Goal: Task Accomplishment & Management: Use online tool/utility

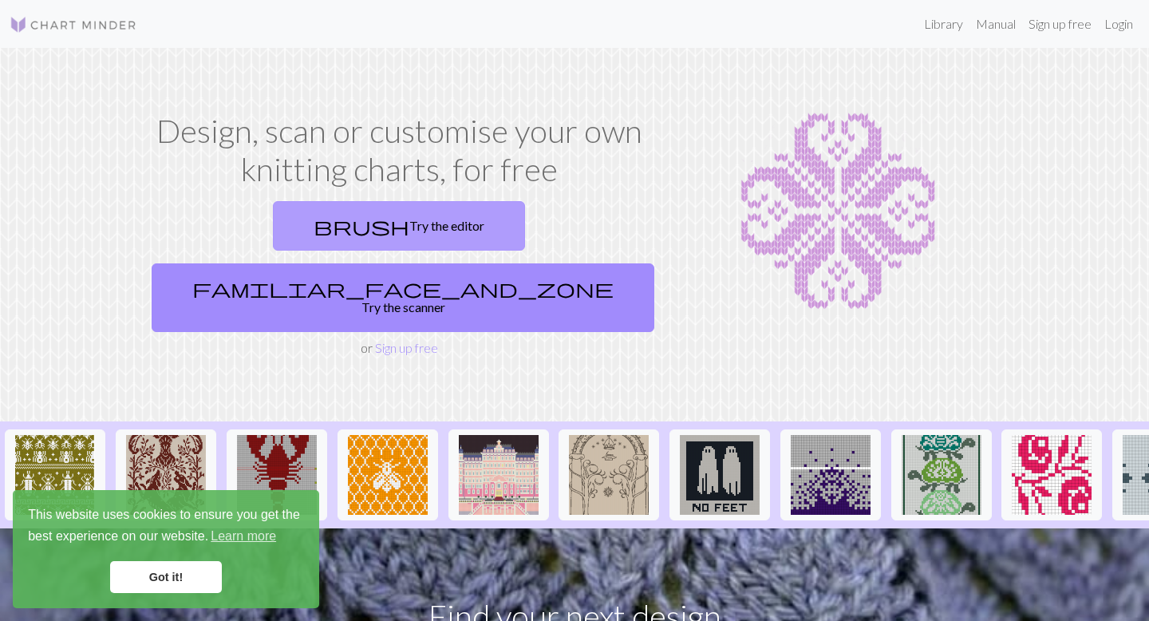
click at [280, 230] on link "brush Try the editor" at bounding box center [399, 225] width 252 height 49
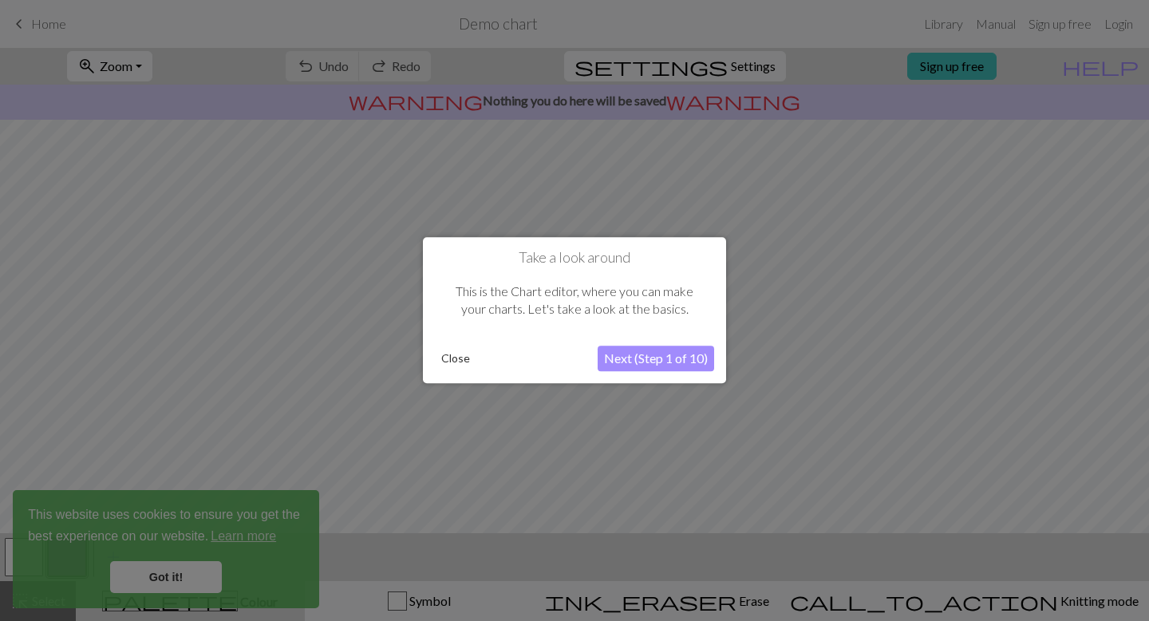
click at [464, 361] on button "Close" at bounding box center [455, 359] width 41 height 24
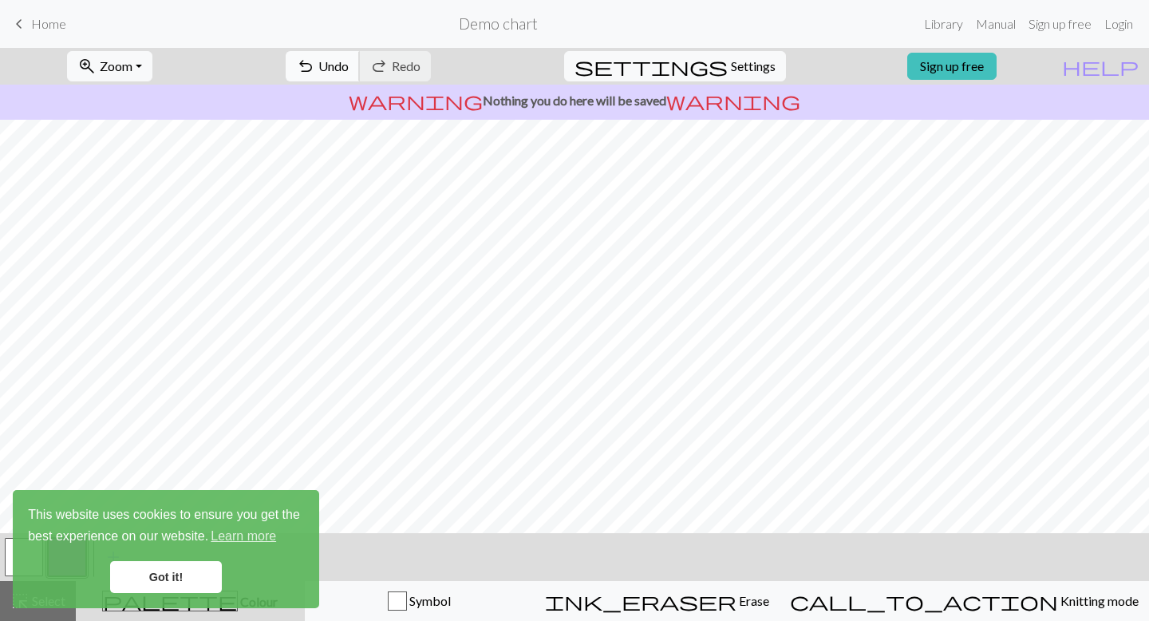
click at [349, 63] on span "Undo" at bounding box center [333, 65] width 30 height 15
click at [400, 63] on div "undo Undo Undo redo Redo Redo" at bounding box center [358, 66] width 169 height 37
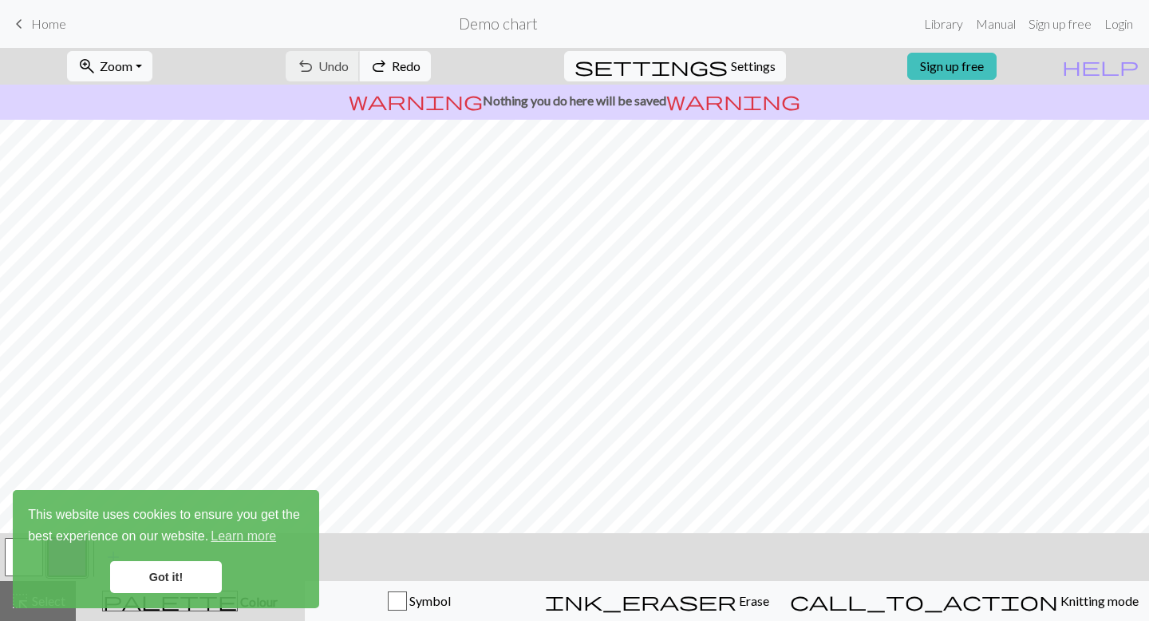
click at [400, 63] on div "undo Undo Undo redo Redo Redo" at bounding box center [358, 66] width 169 height 37
click at [185, 579] on link "Got it!" at bounding box center [166, 577] width 112 height 32
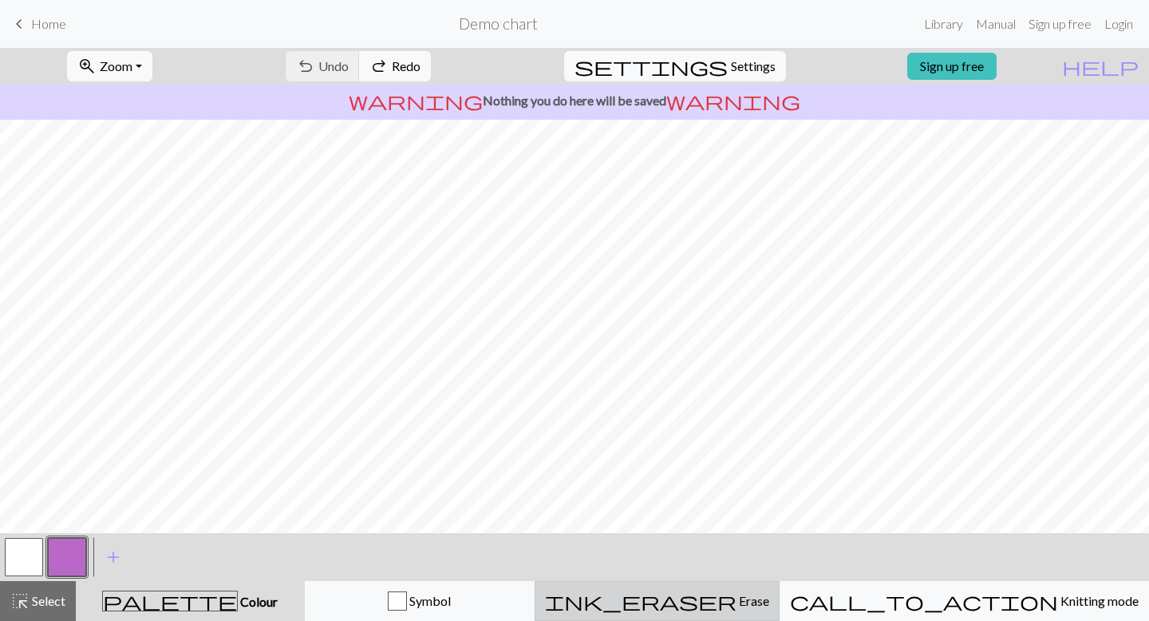
click at [681, 605] on div "ink_eraser Erase Erase" at bounding box center [657, 600] width 224 height 19
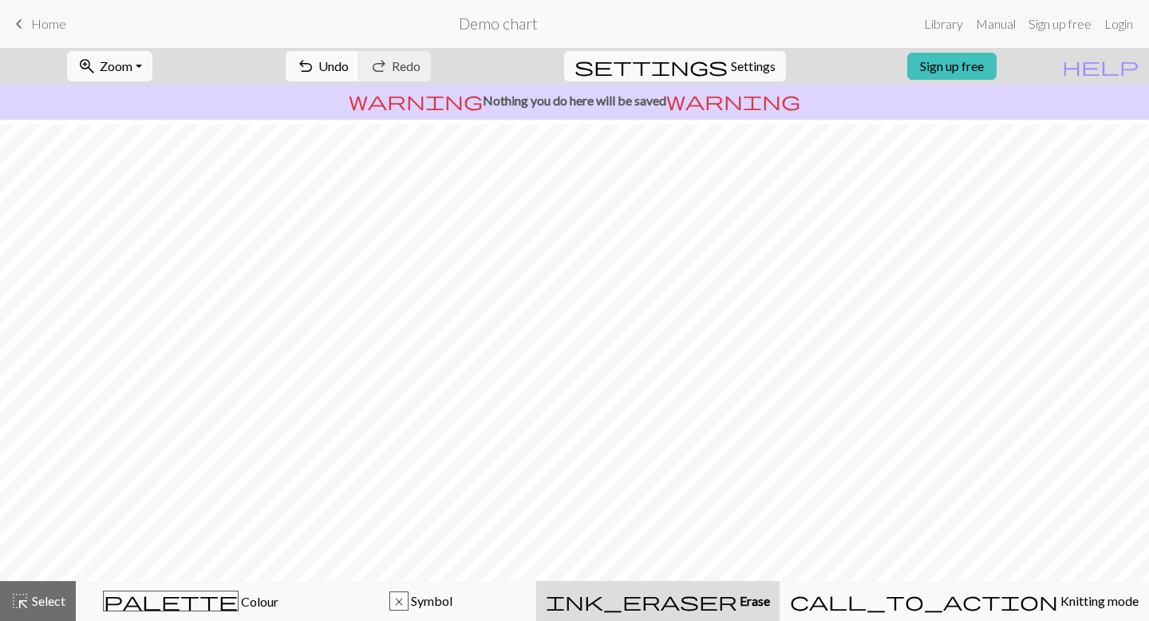
scroll to position [7, 0]
click at [53, 588] on button "highlight_alt Select Select" at bounding box center [38, 601] width 76 height 40
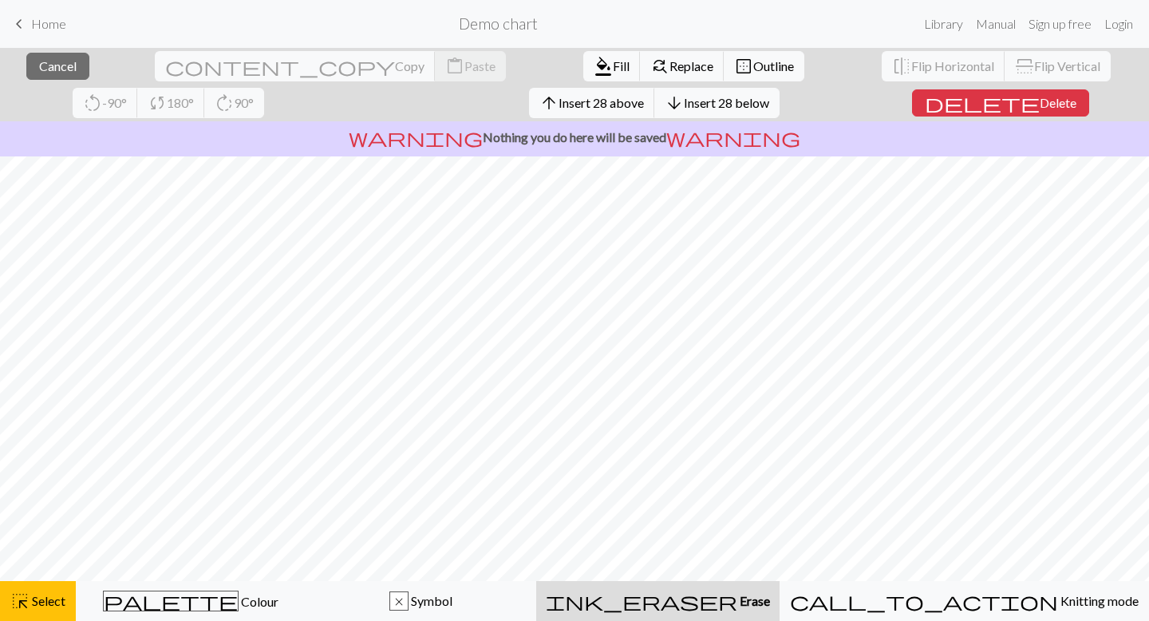
click at [758, 620] on button "ink_eraser Erase Erase" at bounding box center [657, 601] width 243 height 40
click at [755, 608] on div "ink_eraser Erase Erase" at bounding box center [658, 600] width 224 height 19
click at [747, 593] on span "Erase" at bounding box center [753, 600] width 33 height 15
click at [6, 613] on button "highlight_alt Select Select" at bounding box center [38, 601] width 76 height 40
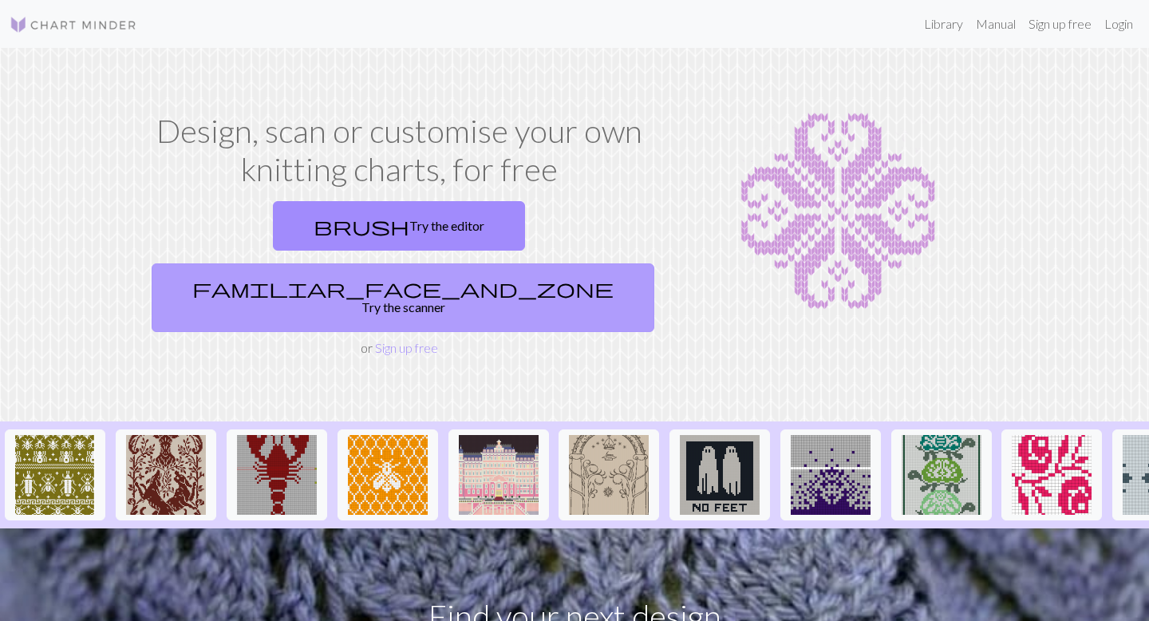
click at [521, 263] on link "familiar_face_and_zone Try the scanner" at bounding box center [403, 297] width 503 height 69
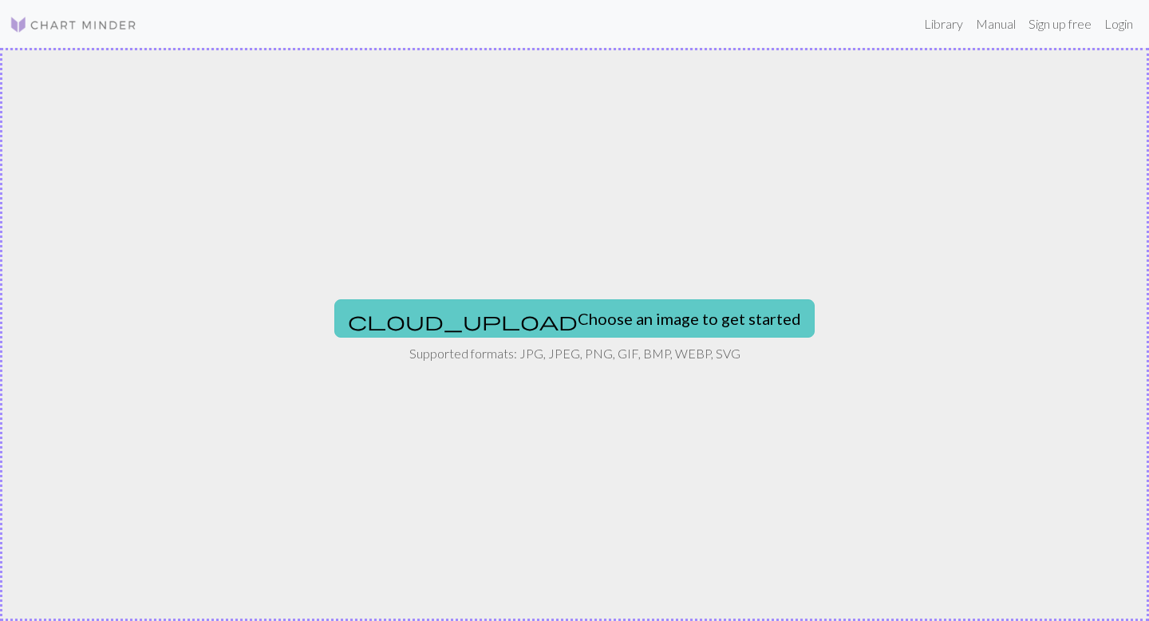
click at [529, 325] on button "cloud_upload Choose an image to get started" at bounding box center [574, 318] width 480 height 38
click at [594, 312] on button "cloud_upload Choose an image to get started" at bounding box center [574, 318] width 480 height 38
type input "C:\fakepath\1b74fa08-00c4-4093-9475-5033657993fb.png"
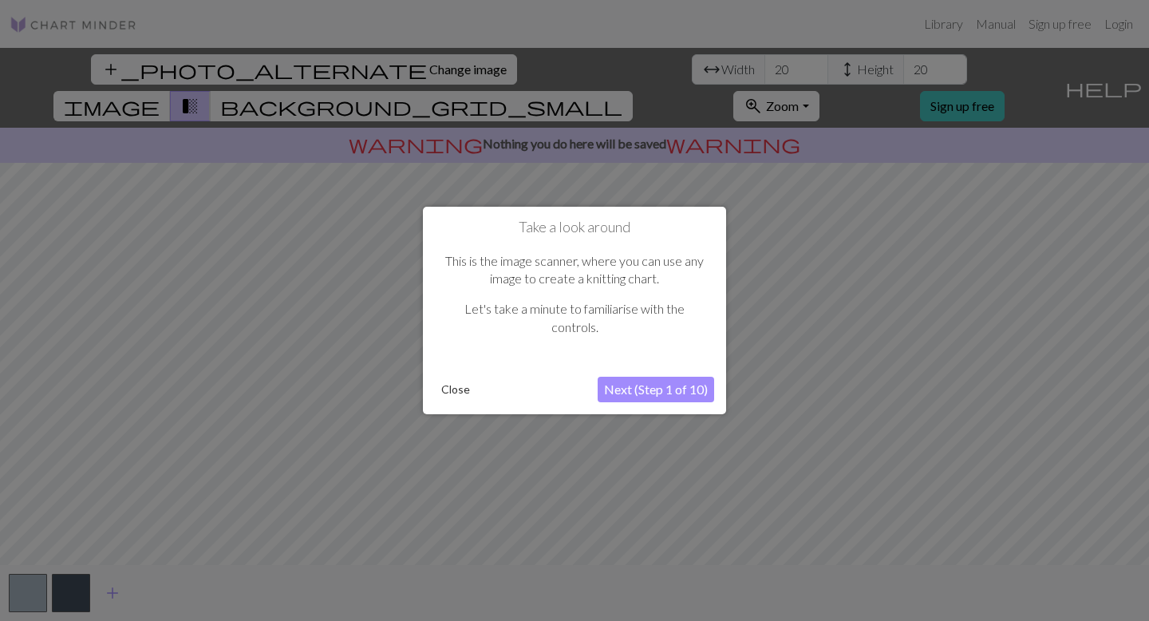
click at [453, 383] on button "Close" at bounding box center [455, 389] width 41 height 24
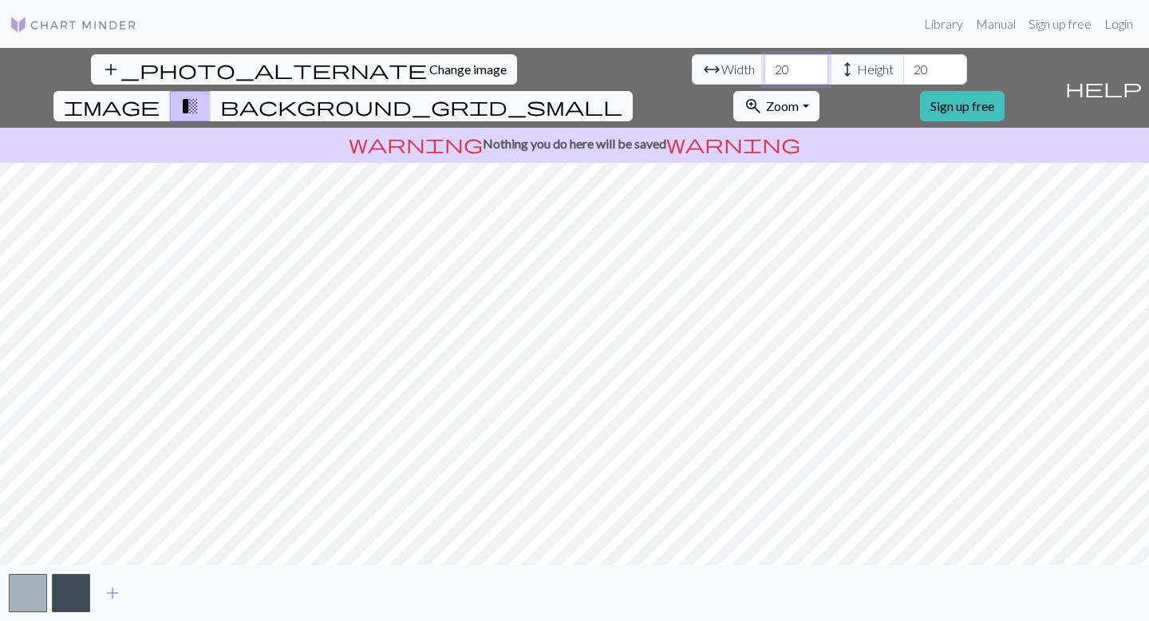
click at [764, 61] on input "20" at bounding box center [796, 69] width 64 height 30
type input "2"
type input "30"
click at [903, 74] on input "20" at bounding box center [935, 69] width 64 height 30
type input "2"
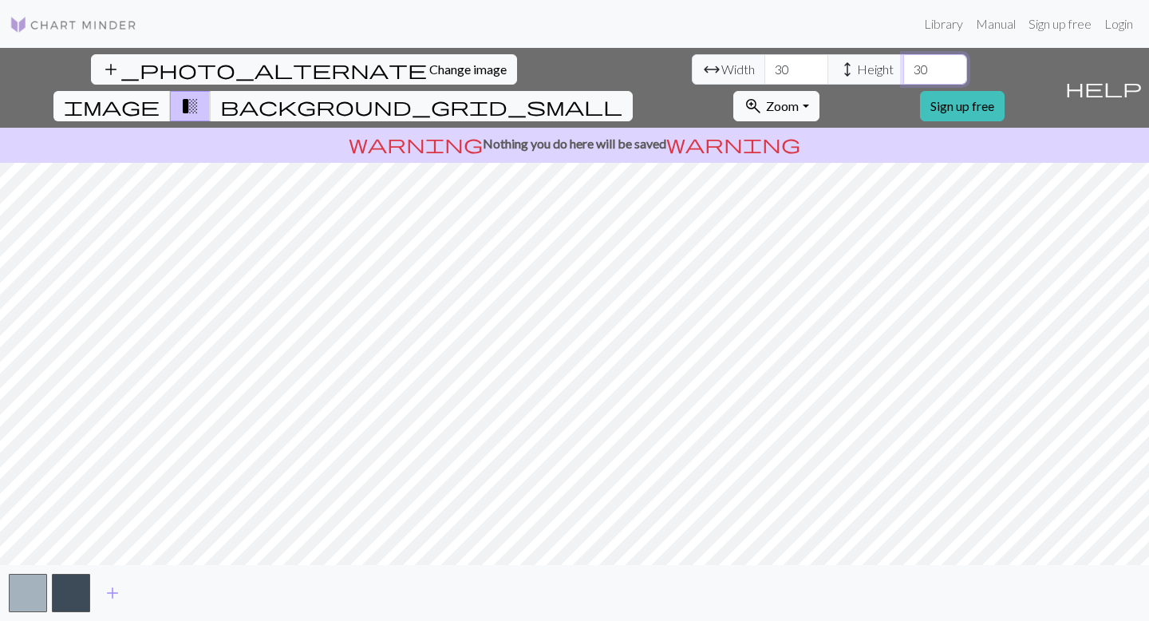
type input "30"
click at [160, 95] on span "image" at bounding box center [112, 106] width 96 height 22
click at [622, 95] on span "background_grid_small" at bounding box center [421, 106] width 402 height 22
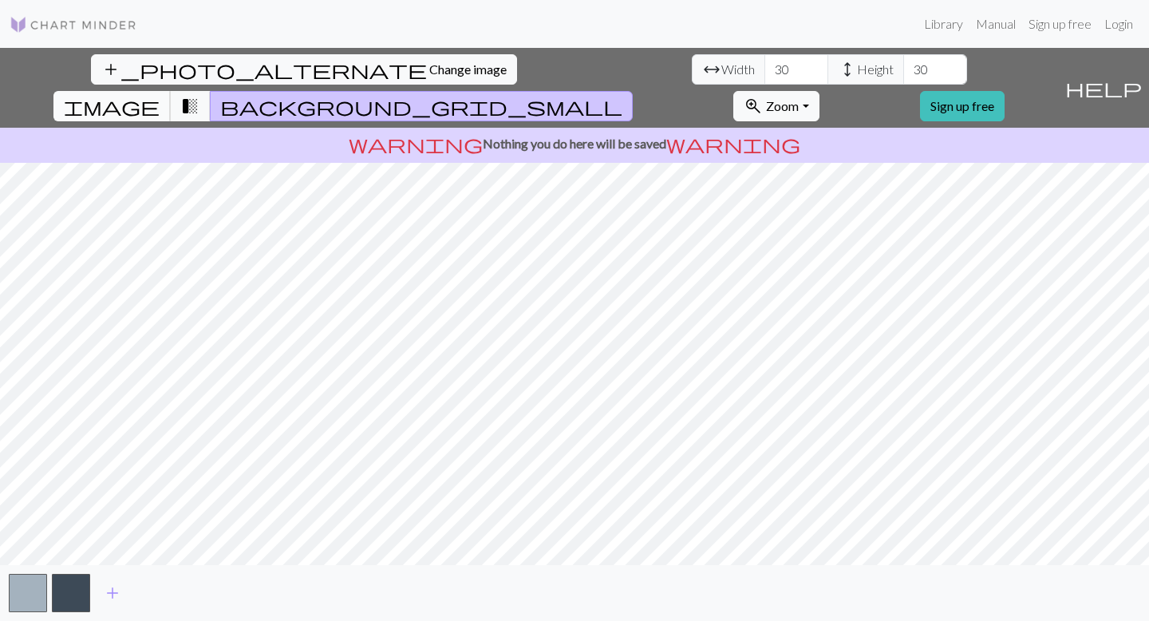
click at [160, 95] on span "image" at bounding box center [112, 106] width 96 height 22
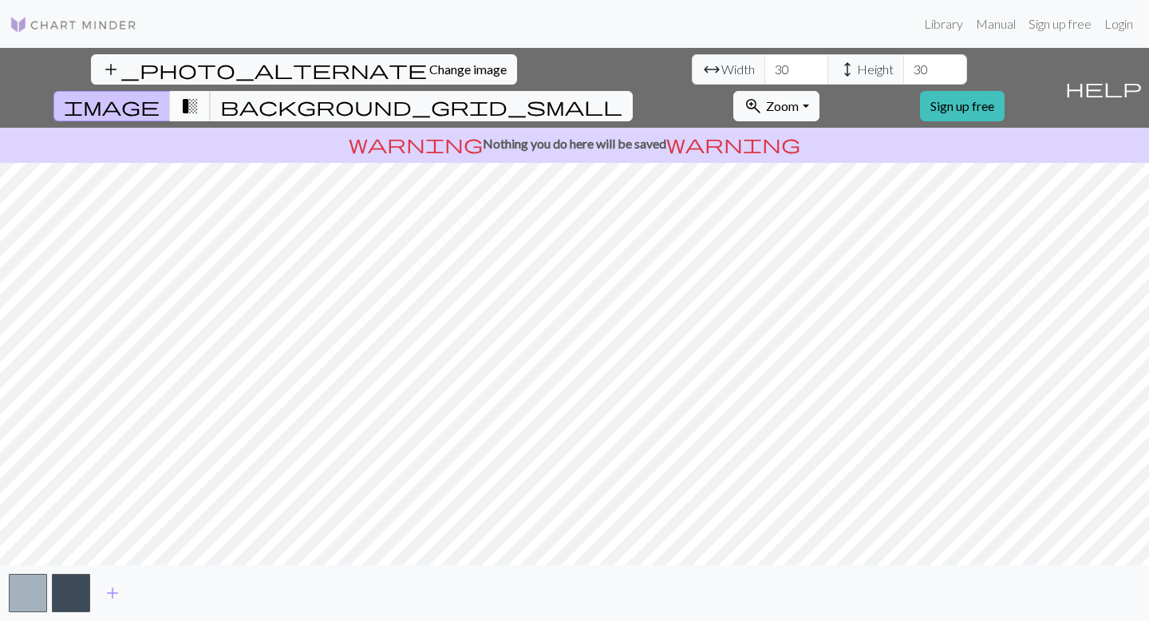
click at [211, 91] on button "transition_fade" at bounding box center [190, 106] width 41 height 30
click at [171, 91] on button "image" at bounding box center [111, 106] width 117 height 30
click at [199, 95] on span "transition_fade" at bounding box center [189, 106] width 19 height 22
click at [721, 74] on span "Width" at bounding box center [738, 69] width 34 height 19
click at [764, 65] on input "31" at bounding box center [796, 69] width 64 height 30
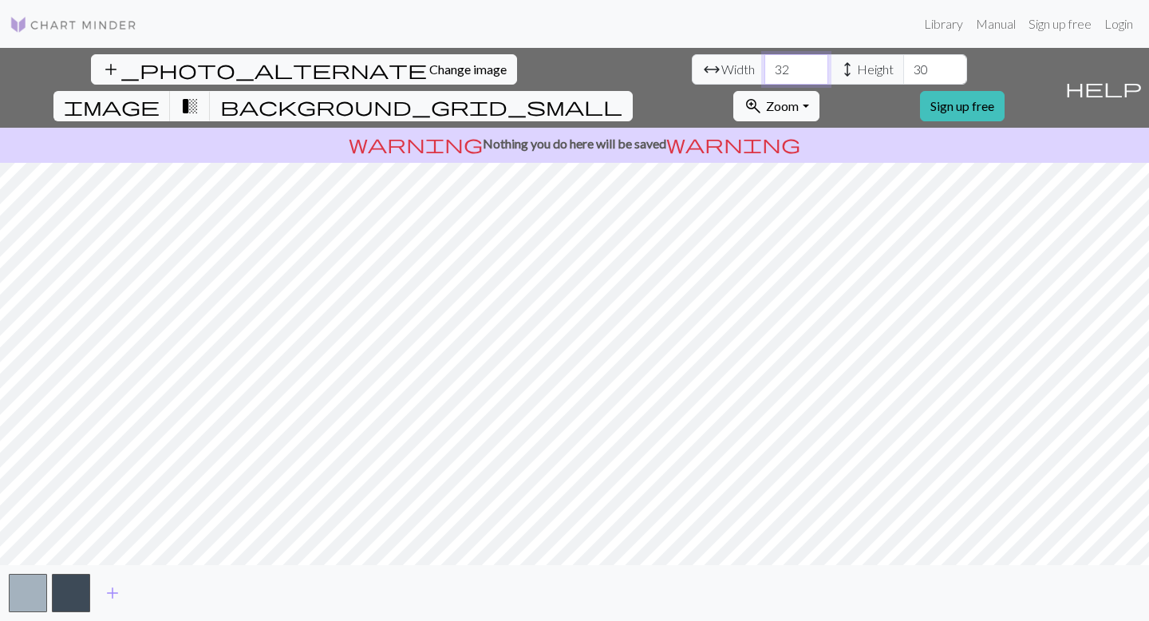
click at [764, 65] on input "32" at bounding box center [796, 69] width 64 height 30
click at [764, 76] on input "31" at bounding box center [796, 69] width 64 height 30
click at [764, 75] on input "30" at bounding box center [796, 69] width 64 height 30
click at [764, 75] on input "29" at bounding box center [796, 69] width 64 height 30
click at [764, 75] on input "28" at bounding box center [796, 69] width 64 height 30
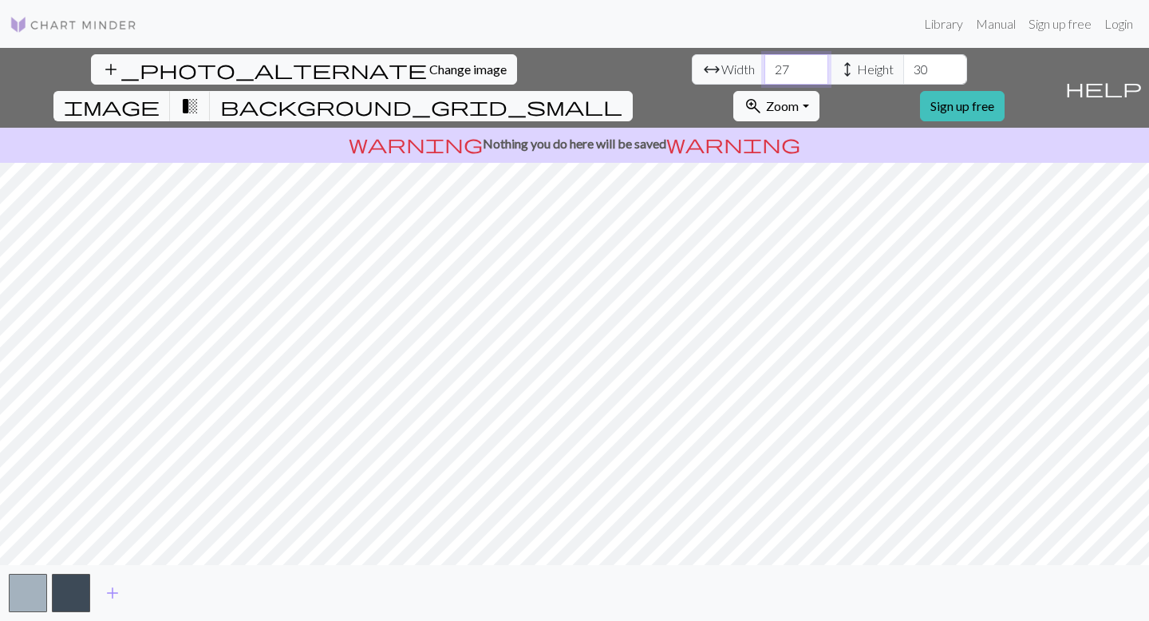
click at [764, 75] on input "27" at bounding box center [796, 69] width 64 height 30
click at [764, 75] on input "26" at bounding box center [796, 69] width 64 height 30
click at [764, 66] on input "27" at bounding box center [796, 69] width 64 height 30
click at [764, 66] on input "28" at bounding box center [796, 69] width 64 height 30
click at [764, 66] on input "29" at bounding box center [796, 69] width 64 height 30
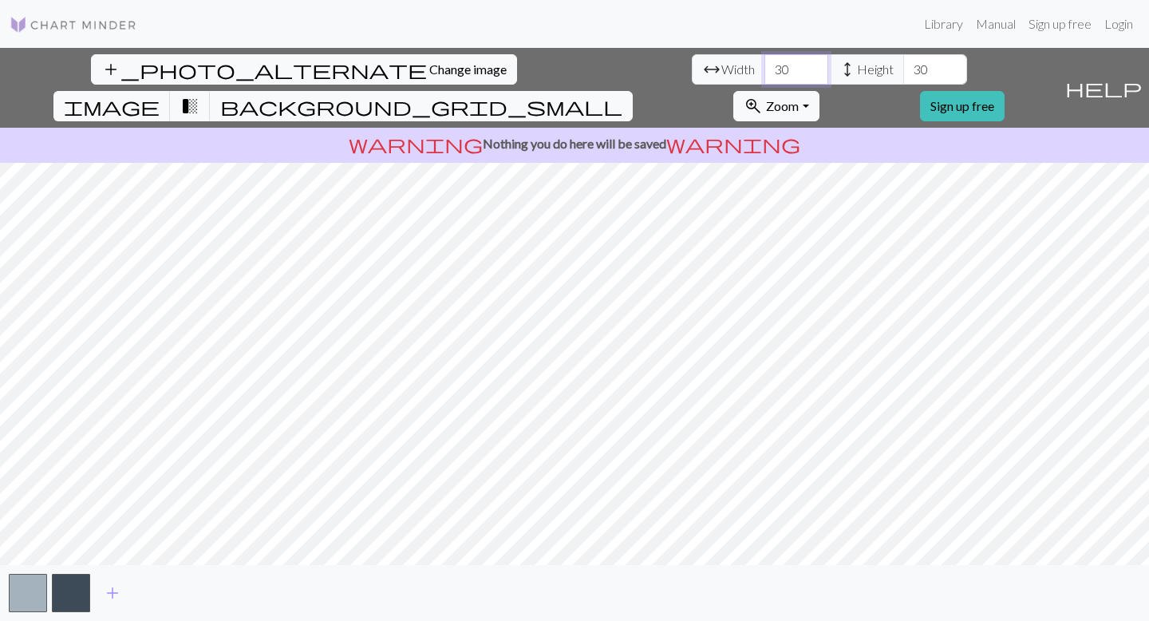
type input "30"
click at [764, 66] on input "30" at bounding box center [796, 69] width 64 height 30
click at [903, 64] on input "31" at bounding box center [935, 69] width 64 height 30
click at [903, 78] on input "30" at bounding box center [935, 69] width 64 height 30
click at [903, 78] on input "29" at bounding box center [935, 69] width 64 height 30
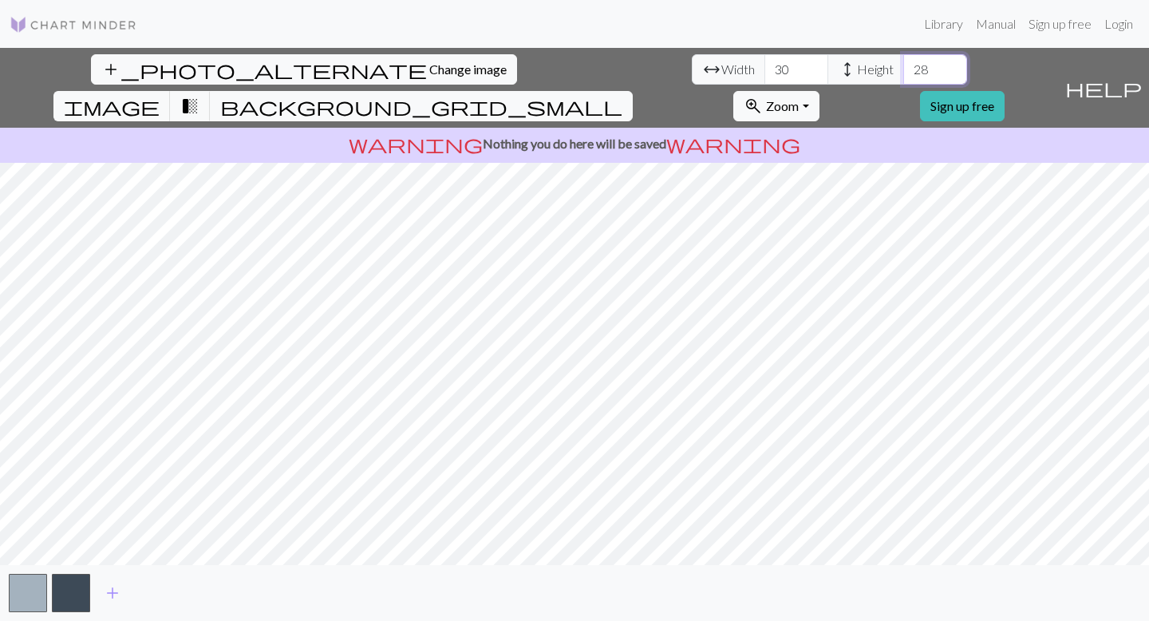
click at [903, 78] on input "28" at bounding box center [935, 69] width 64 height 30
drag, startPoint x: 511, startPoint y: 78, endPoint x: 457, endPoint y: 78, distance: 54.2
click at [903, 78] on input "27" at bounding box center [935, 69] width 64 height 30
click at [503, 32] on div "Library Manual Sign up free Login" at bounding box center [644, 24] width 989 height 32
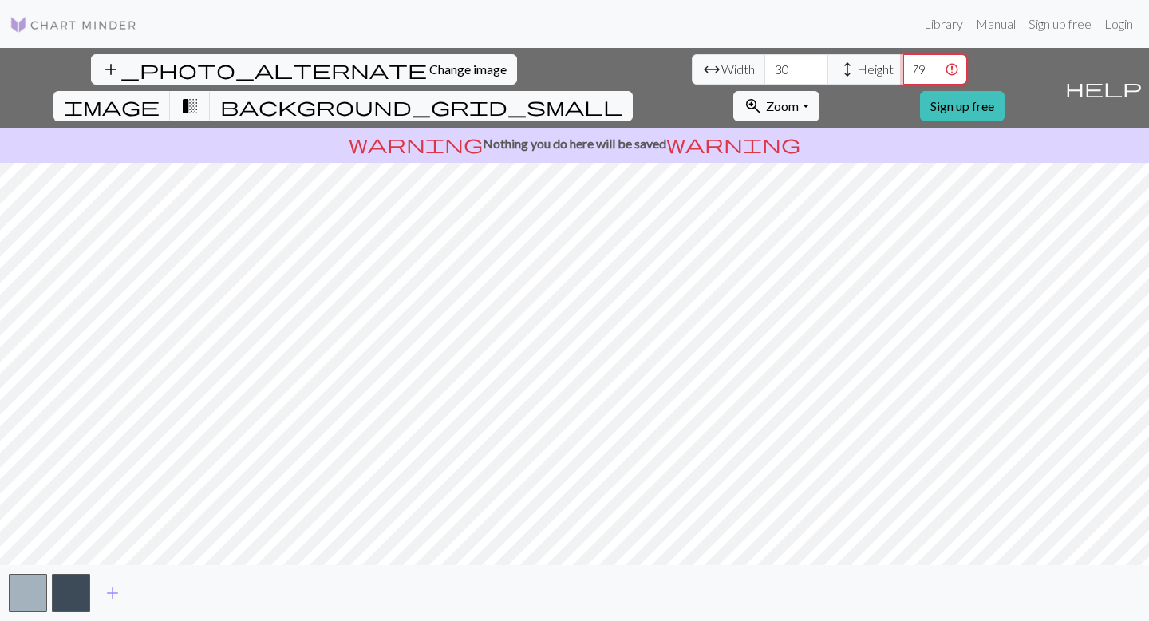
click at [903, 60] on input "-79" at bounding box center [935, 69] width 64 height 30
click at [903, 60] on input "-78" at bounding box center [935, 69] width 64 height 30
click at [903, 60] on input "-77" at bounding box center [935, 69] width 64 height 30
click at [903, 69] on input "-78" at bounding box center [935, 69] width 64 height 30
click at [903, 66] on input "-77" at bounding box center [935, 69] width 64 height 30
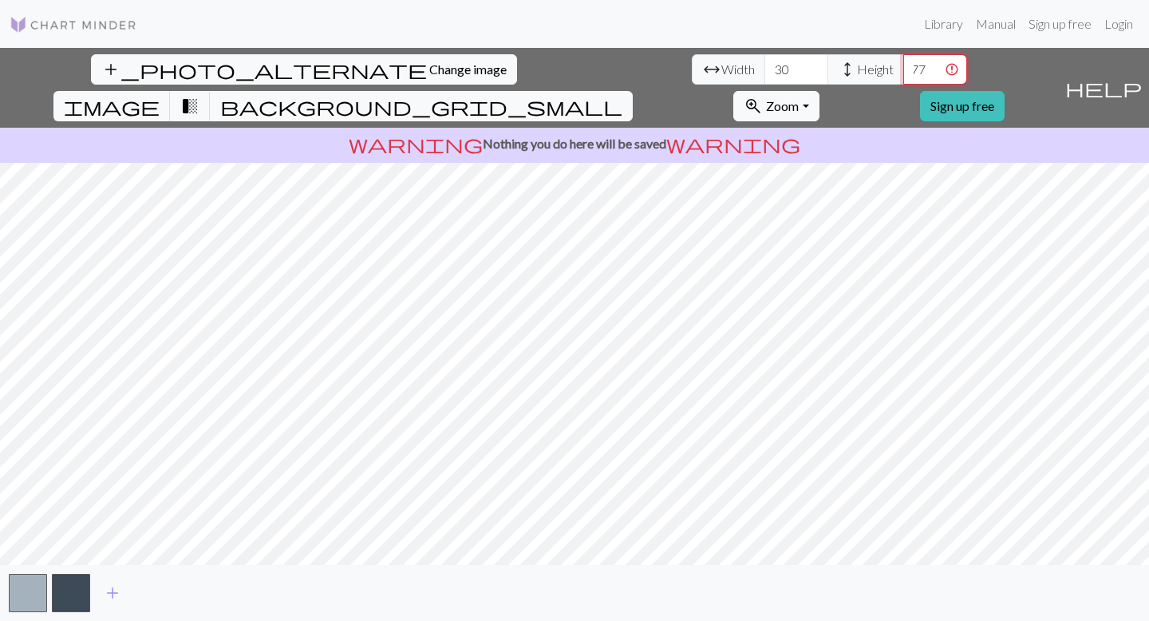
scroll to position [0, 0]
drag, startPoint x: 483, startPoint y: 67, endPoint x: 458, endPoint y: 67, distance: 24.7
click at [692, 67] on div "arrow_range Width 30 height Height -77" at bounding box center [829, 69] width 275 height 30
type input "30"
type input "31"
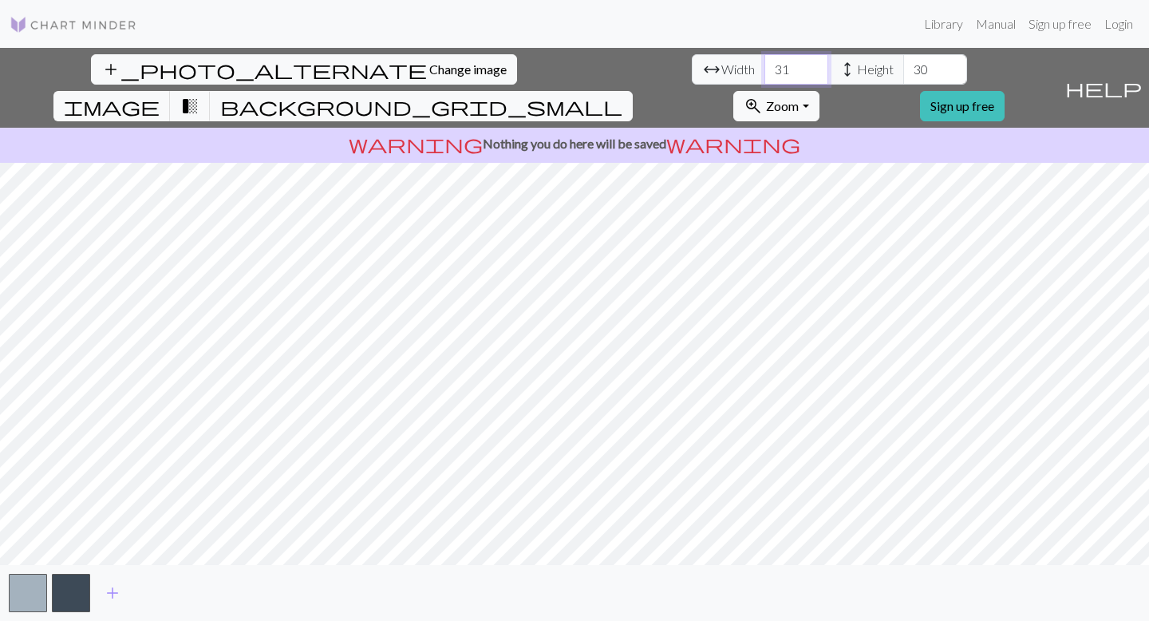
click at [764, 66] on input "31" at bounding box center [796, 69] width 64 height 30
click at [903, 67] on input "31" at bounding box center [935, 69] width 64 height 30
click at [903, 73] on input "30" at bounding box center [935, 69] width 64 height 30
click at [903, 73] on input "29" at bounding box center [935, 69] width 64 height 30
click at [903, 74] on input "28" at bounding box center [935, 69] width 64 height 30
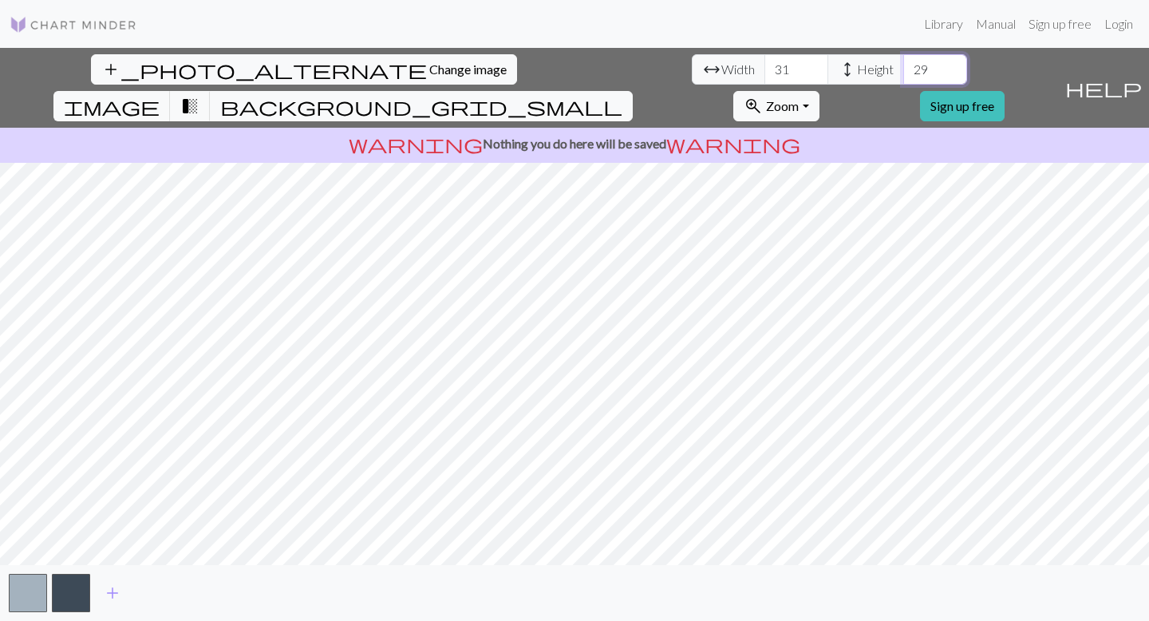
click at [903, 61] on input "29" at bounding box center [935, 69] width 64 height 30
type input "30"
click at [903, 61] on input "30" at bounding box center [935, 69] width 64 height 30
click at [764, 72] on input "30" at bounding box center [796, 69] width 64 height 30
click at [764, 62] on input "31" at bounding box center [796, 69] width 64 height 30
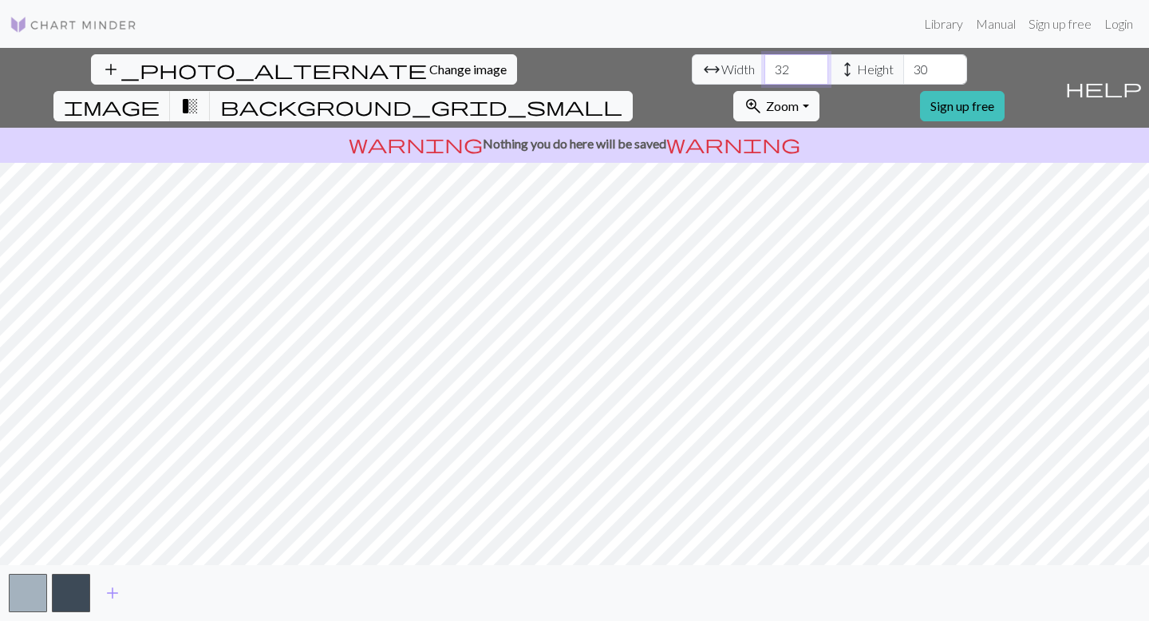
click at [764, 62] on input "32" at bounding box center [796, 69] width 64 height 30
click at [764, 62] on input "33" at bounding box center [796, 69] width 64 height 30
click at [764, 62] on input "34" at bounding box center [796, 69] width 64 height 30
click at [764, 62] on input "35" at bounding box center [796, 69] width 64 height 30
click at [764, 62] on input "36" at bounding box center [796, 69] width 64 height 30
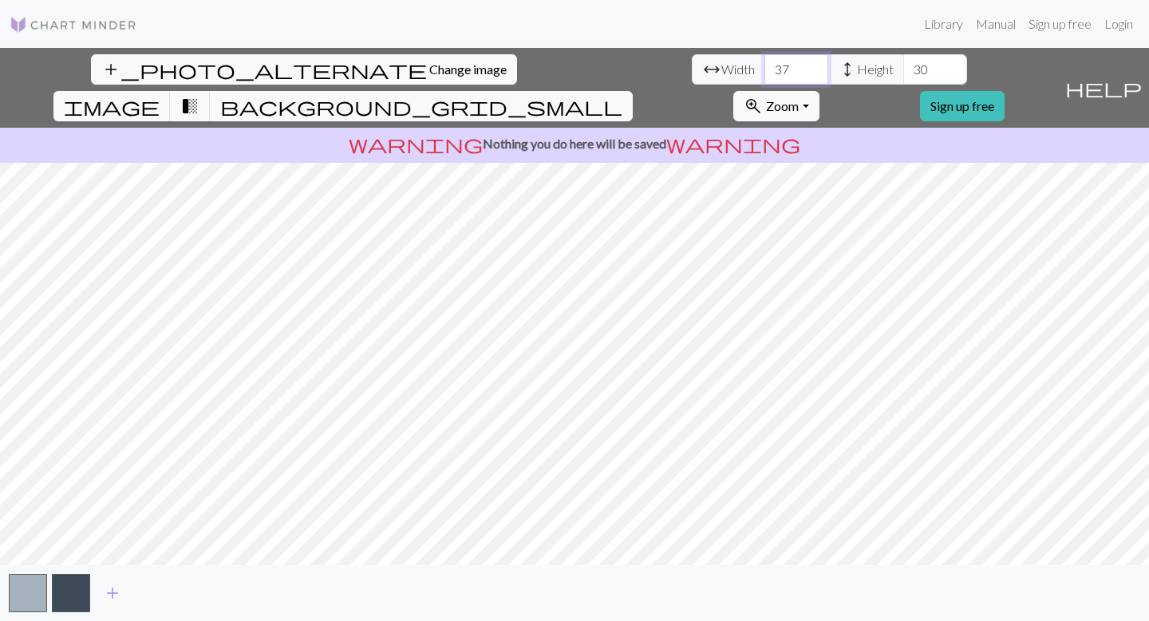
click at [764, 62] on input "37" at bounding box center [796, 69] width 64 height 30
click at [764, 62] on input "38" at bounding box center [796, 69] width 64 height 30
click at [764, 62] on input "39" at bounding box center [796, 69] width 64 height 30
type input "40"
click at [764, 62] on input "40" at bounding box center [796, 69] width 64 height 30
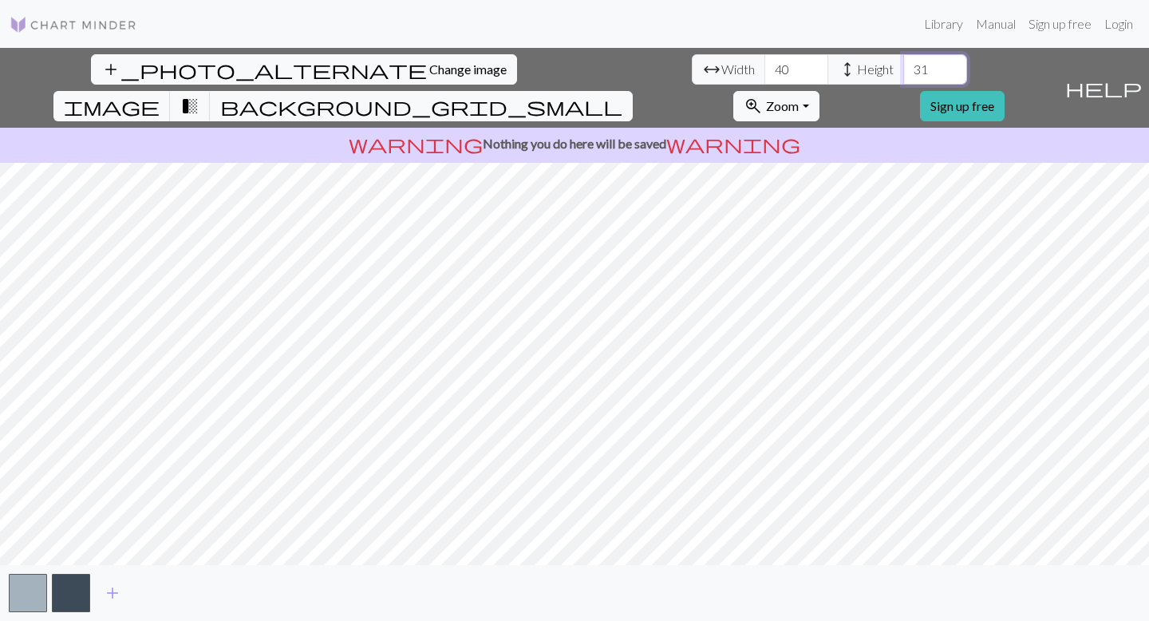
click at [903, 65] on input "31" at bounding box center [935, 69] width 64 height 30
click at [903, 65] on input "32" at bounding box center [935, 69] width 64 height 30
click at [903, 65] on input "33" at bounding box center [935, 69] width 64 height 30
click at [903, 65] on input "34" at bounding box center [935, 69] width 64 height 30
click at [903, 65] on input "35" at bounding box center [935, 69] width 64 height 30
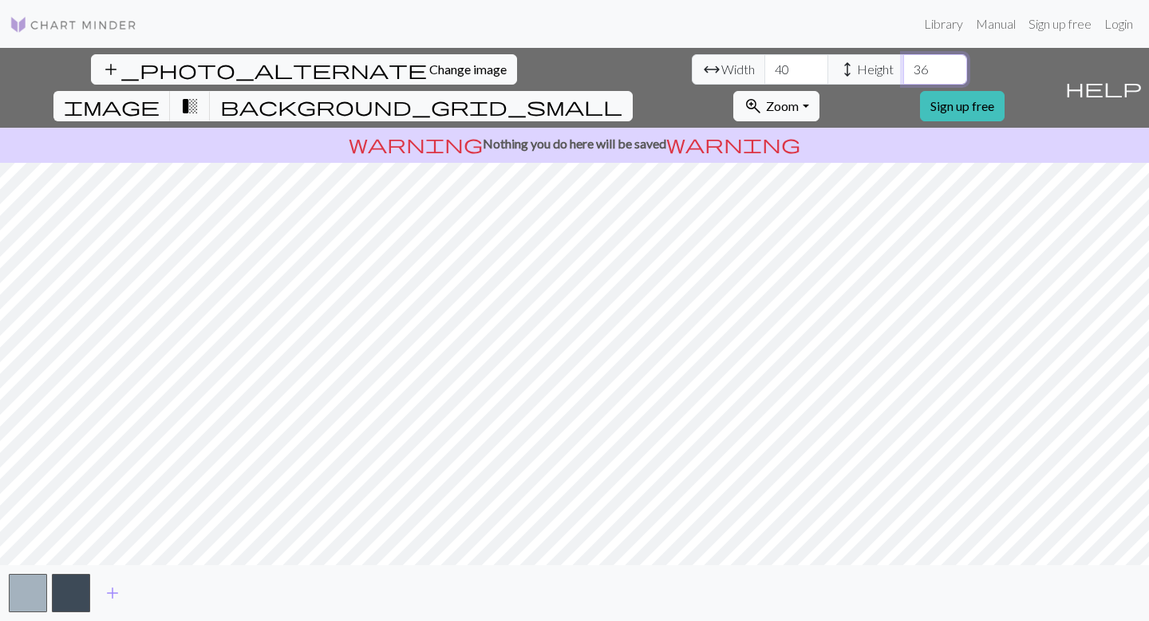
click at [903, 65] on input "36" at bounding box center [935, 69] width 64 height 30
click at [903, 65] on input "37" at bounding box center [935, 69] width 64 height 30
click at [903, 65] on input "38" at bounding box center [935, 69] width 64 height 30
click at [903, 65] on input "39" at bounding box center [935, 69] width 64 height 30
type input "40"
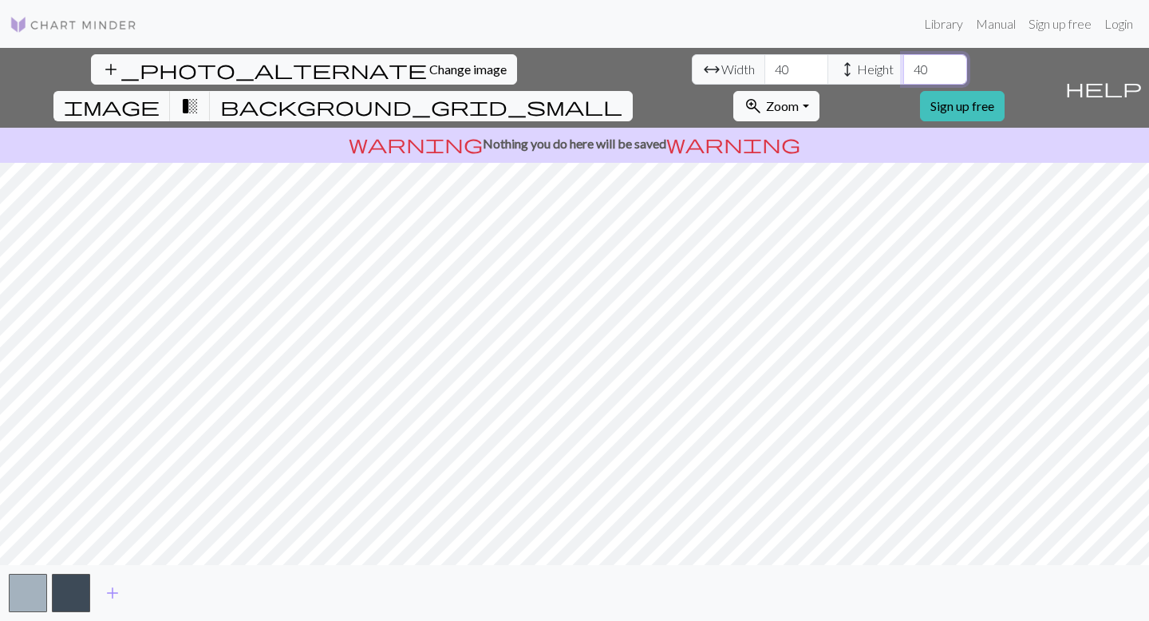
click at [903, 65] on input "40" at bounding box center [935, 69] width 64 height 30
click at [818, 91] on button "zoom_in Zoom Zoom" at bounding box center [775, 106] width 85 height 30
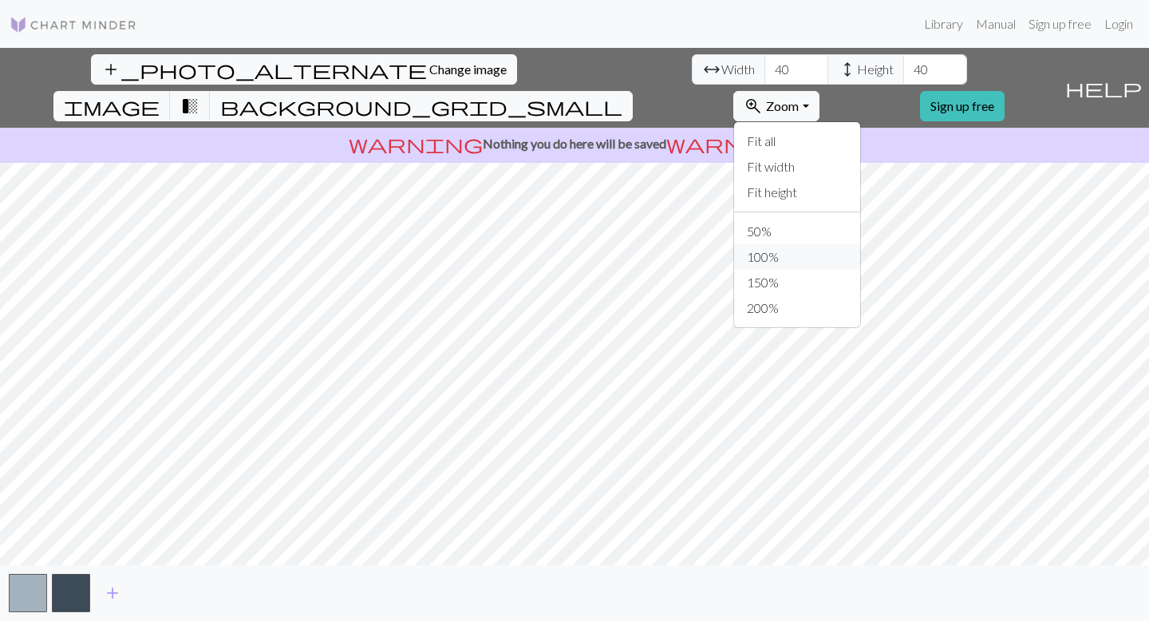
click at [860, 244] on button "100%" at bounding box center [797, 257] width 126 height 26
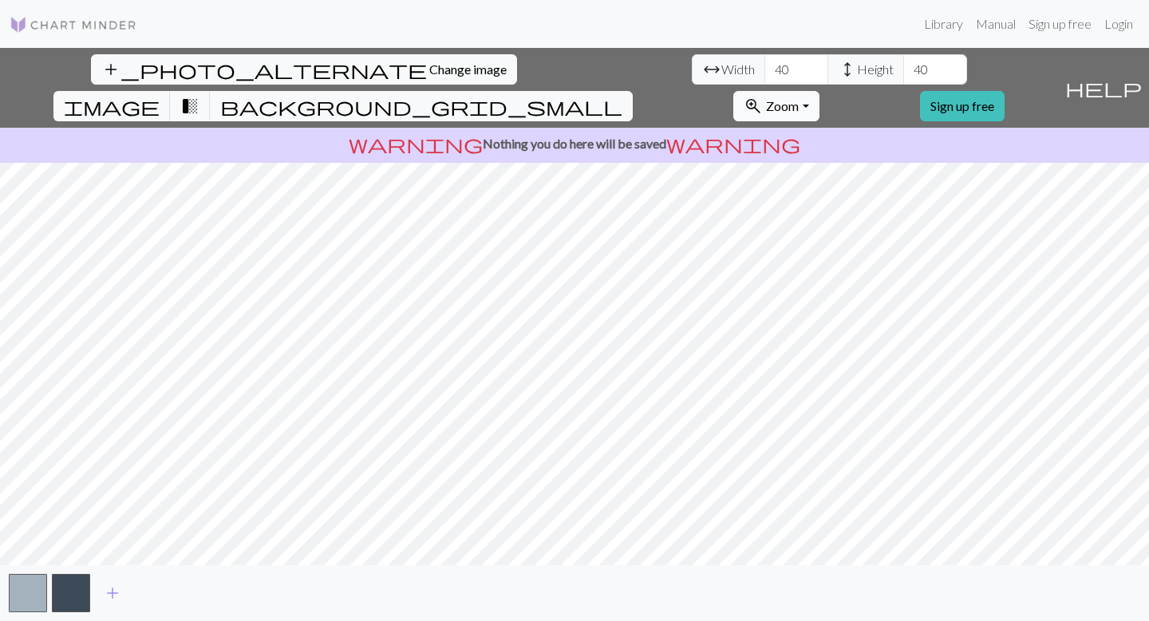
click at [798, 98] on span "Zoom" at bounding box center [782, 105] width 33 height 15
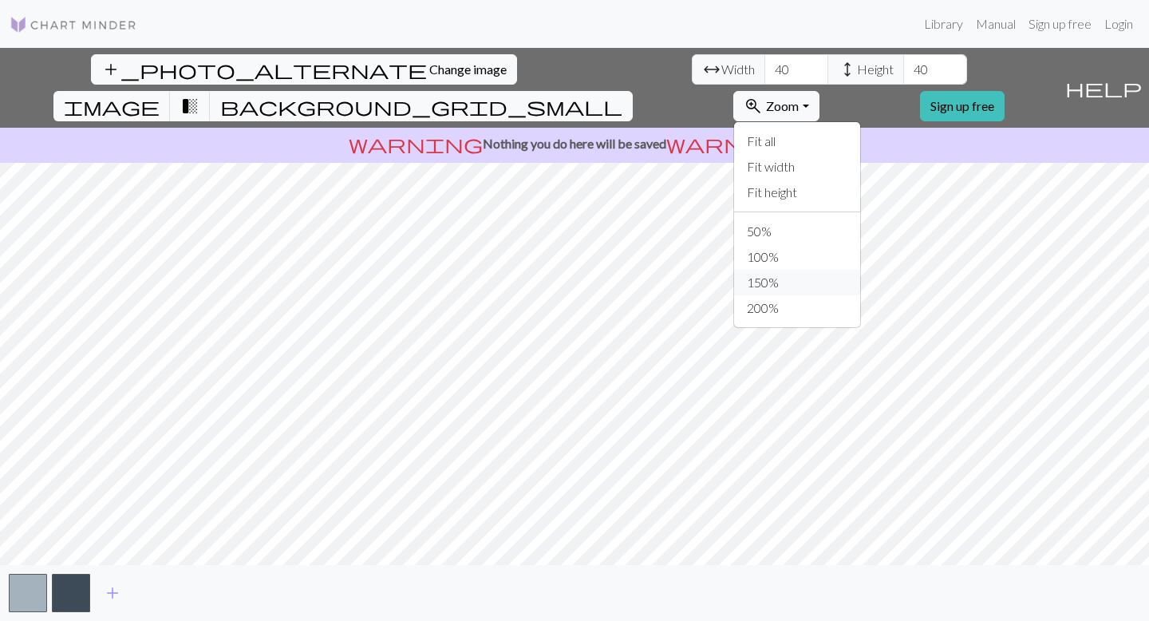
click at [860, 270] on button "150%" at bounding box center [797, 283] width 126 height 26
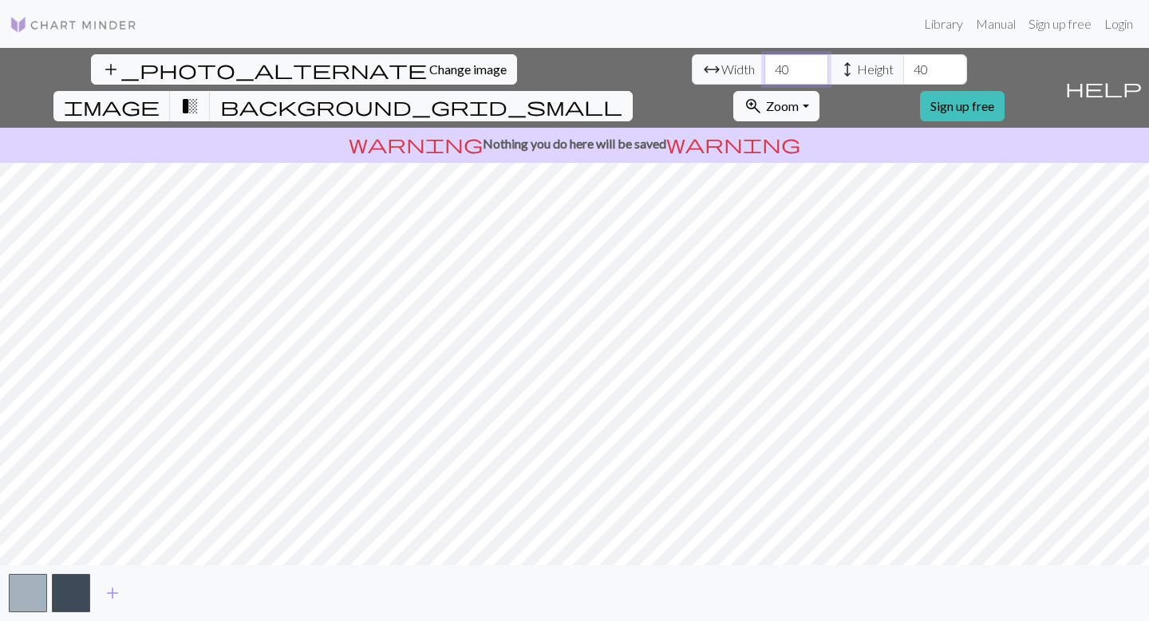
drag, startPoint x: 344, startPoint y: 71, endPoint x: 331, endPoint y: 71, distance: 12.8
click at [764, 71] on input "40" at bounding box center [796, 69] width 64 height 30
type input "50"
click at [903, 69] on input "40" at bounding box center [935, 69] width 64 height 30
drag, startPoint x: 481, startPoint y: 69, endPoint x: 471, endPoint y: 69, distance: 10.4
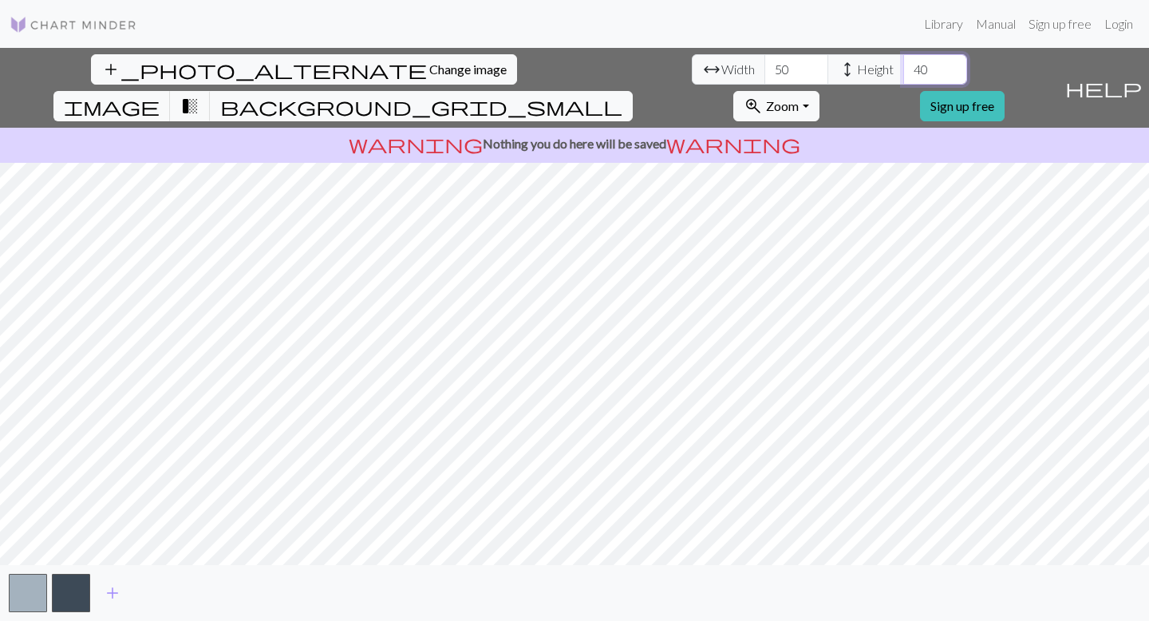
click at [903, 69] on input "40" at bounding box center [935, 69] width 64 height 30
type input "50"
click at [160, 95] on span "image" at bounding box center [112, 106] width 96 height 22
click at [211, 91] on button "transition_fade" at bounding box center [190, 106] width 41 height 30
drag, startPoint x: 341, startPoint y: 68, endPoint x: 328, endPoint y: 68, distance: 12.8
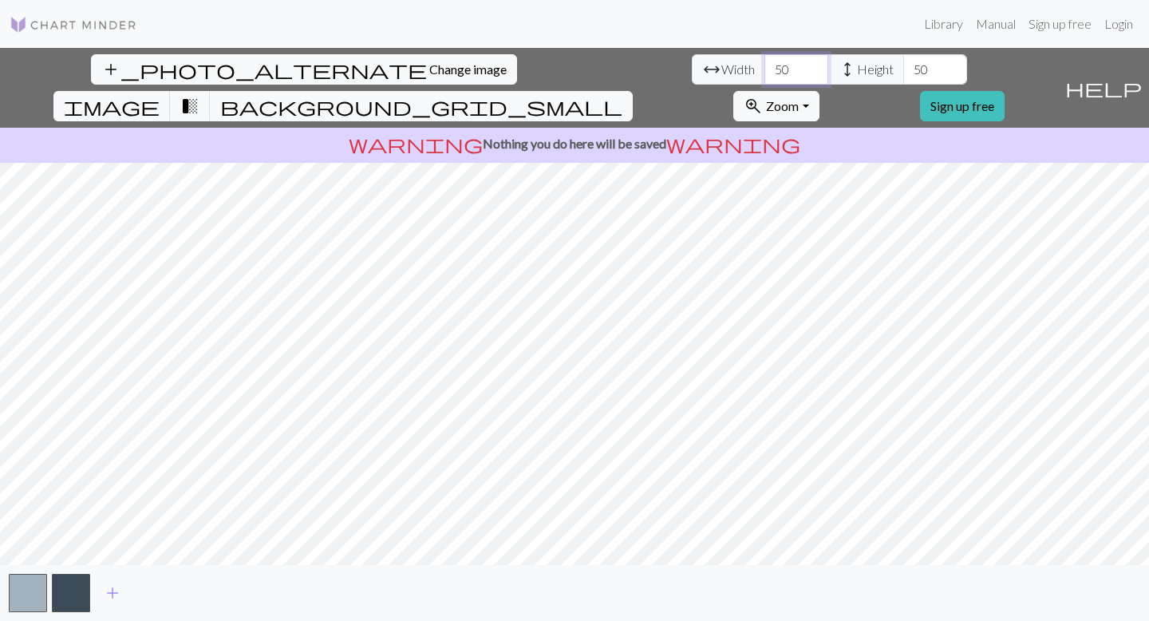
click at [764, 68] on input "50" at bounding box center [796, 69] width 64 height 30
type input "60"
click at [903, 65] on input "50" at bounding box center [935, 69] width 64 height 30
type input "60"
click at [112, 594] on span "add" at bounding box center [112, 592] width 19 height 22
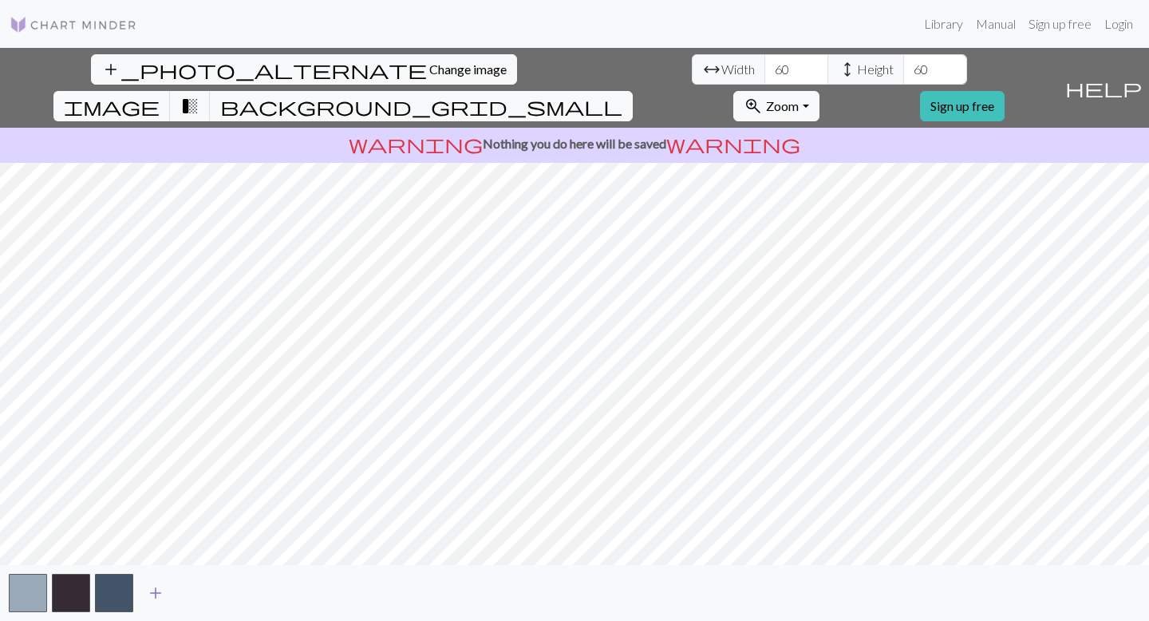
click at [161, 596] on span "add" at bounding box center [155, 592] width 19 height 22
click at [200, 595] on span "add" at bounding box center [198, 592] width 19 height 22
click at [245, 594] on span "add" at bounding box center [241, 592] width 19 height 22
click at [282, 593] on span "add" at bounding box center [284, 592] width 19 height 22
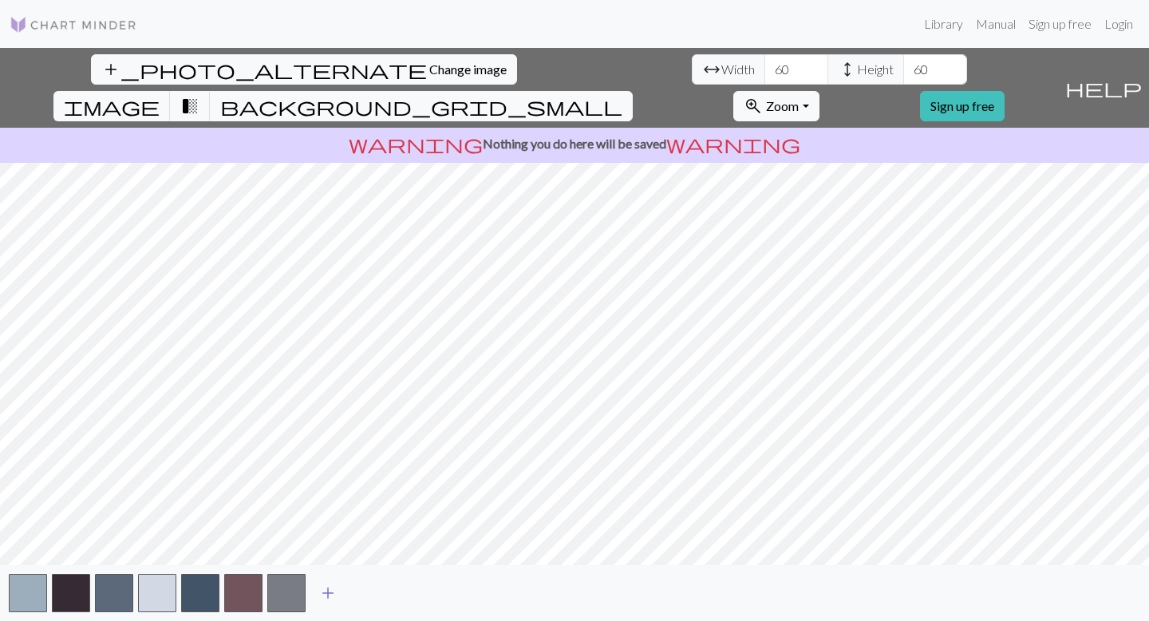
click at [329, 593] on span "add" at bounding box center [327, 592] width 19 height 22
click at [374, 585] on span "add" at bounding box center [370, 592] width 19 height 22
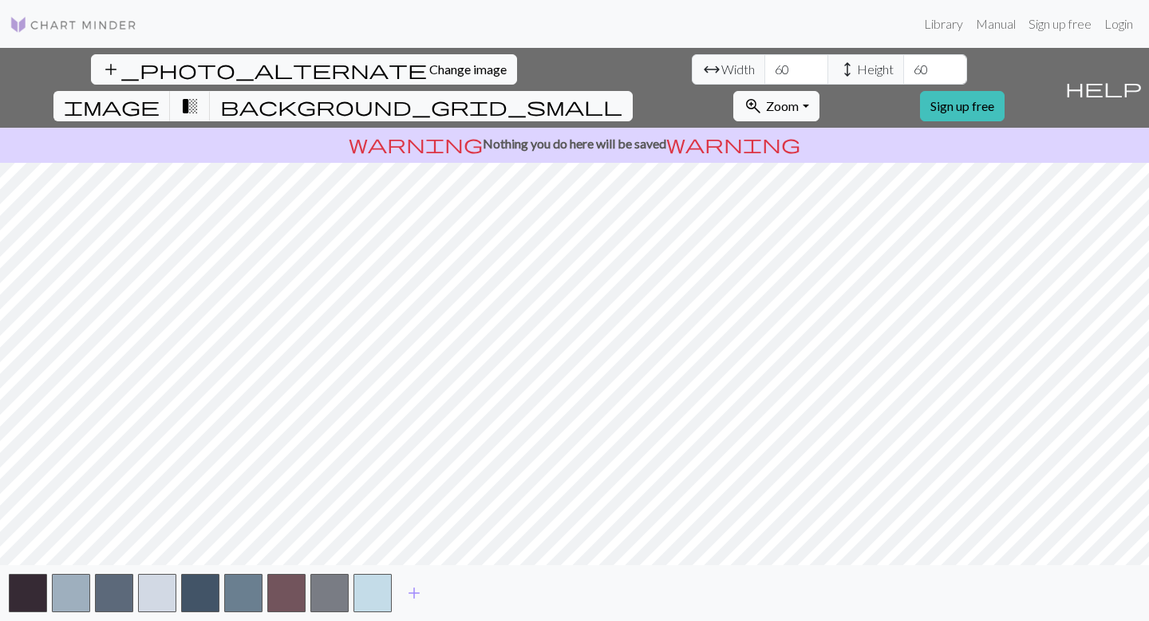
click at [439, 599] on div "add" at bounding box center [574, 593] width 1149 height 56
click at [428, 598] on button "add" at bounding box center [414, 592] width 40 height 30
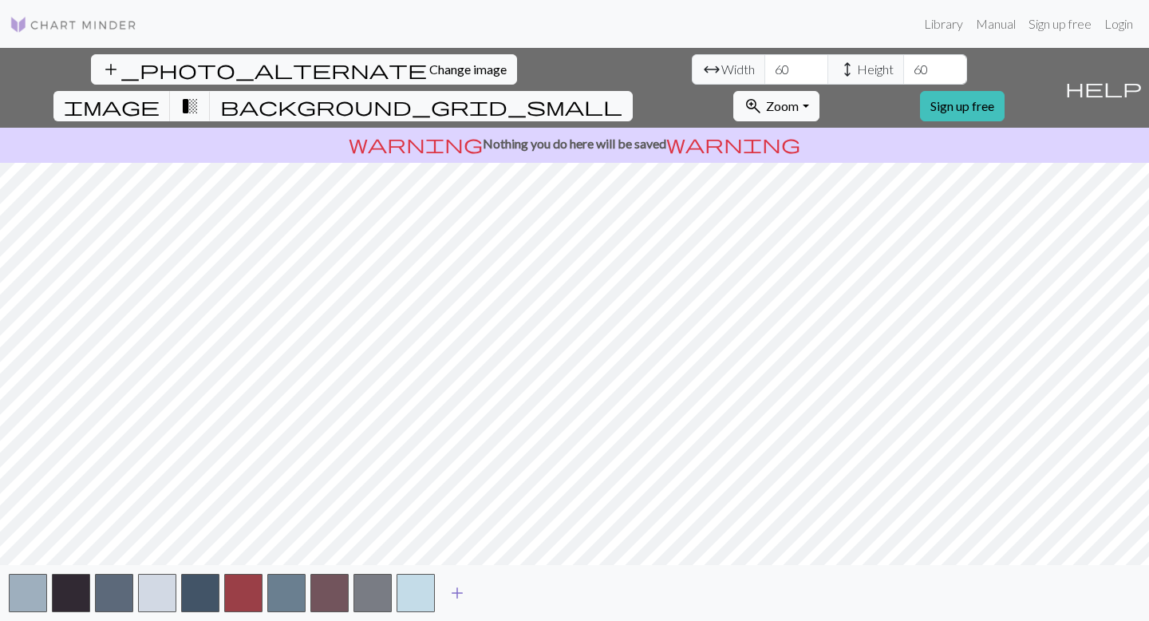
click at [461, 594] on span "add" at bounding box center [456, 592] width 19 height 22
click at [505, 595] on span "add" at bounding box center [500, 592] width 19 height 22
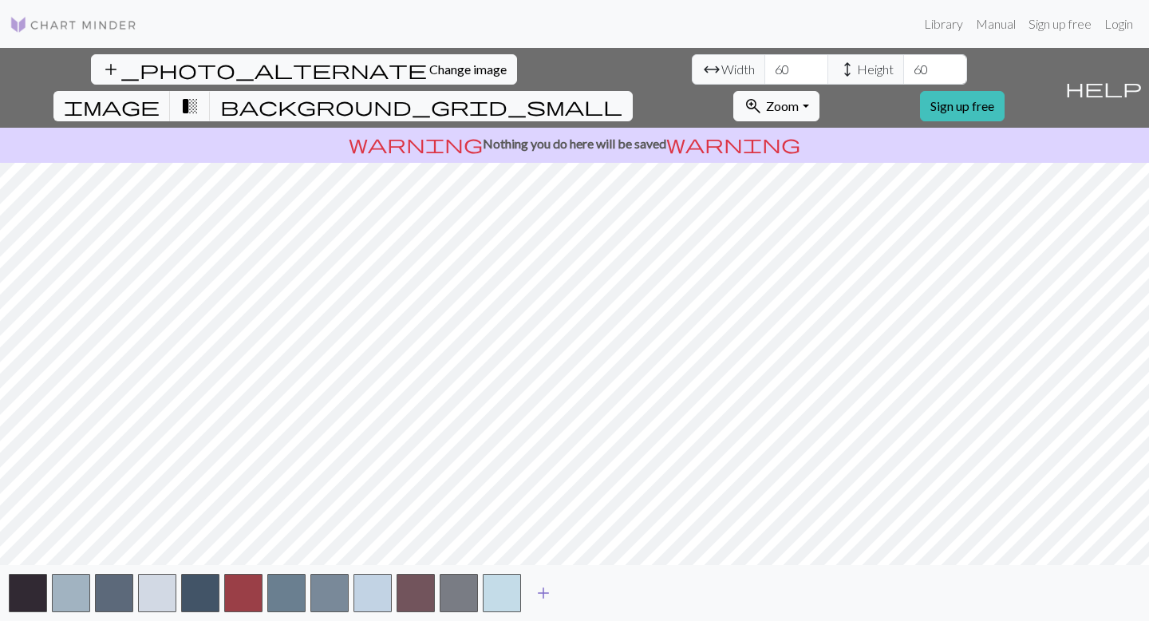
click at [548, 594] on span "add" at bounding box center [543, 592] width 19 height 22
click at [594, 593] on span "add" at bounding box center [586, 592] width 19 height 22
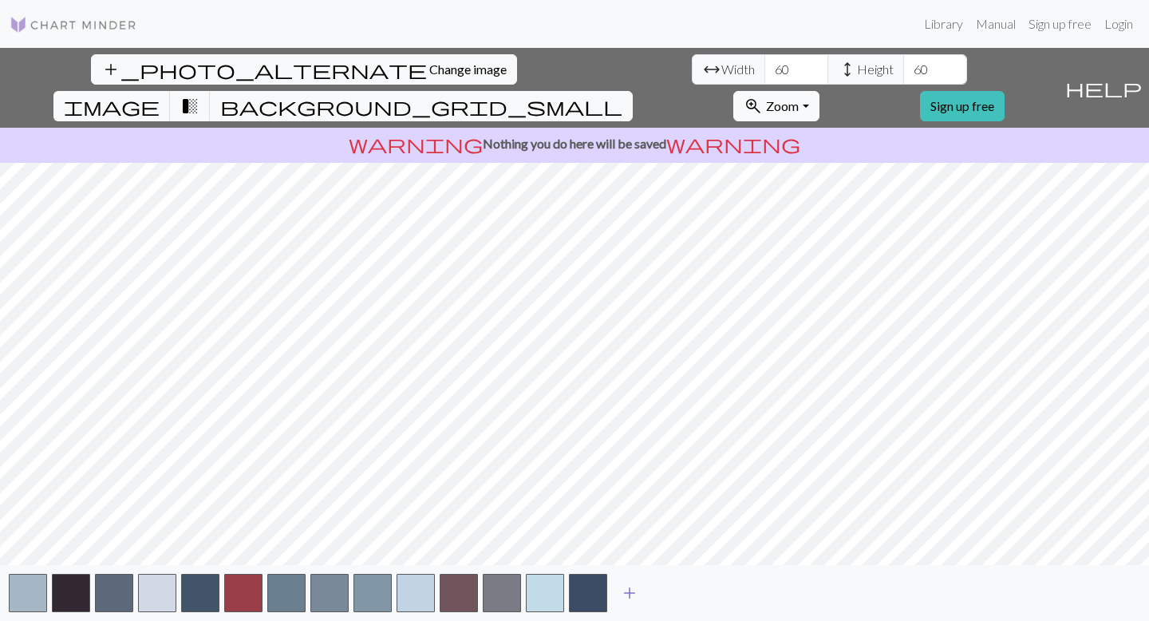
click at [629, 599] on span "add" at bounding box center [629, 592] width 19 height 22
click at [689, 592] on button "add" at bounding box center [672, 592] width 40 height 30
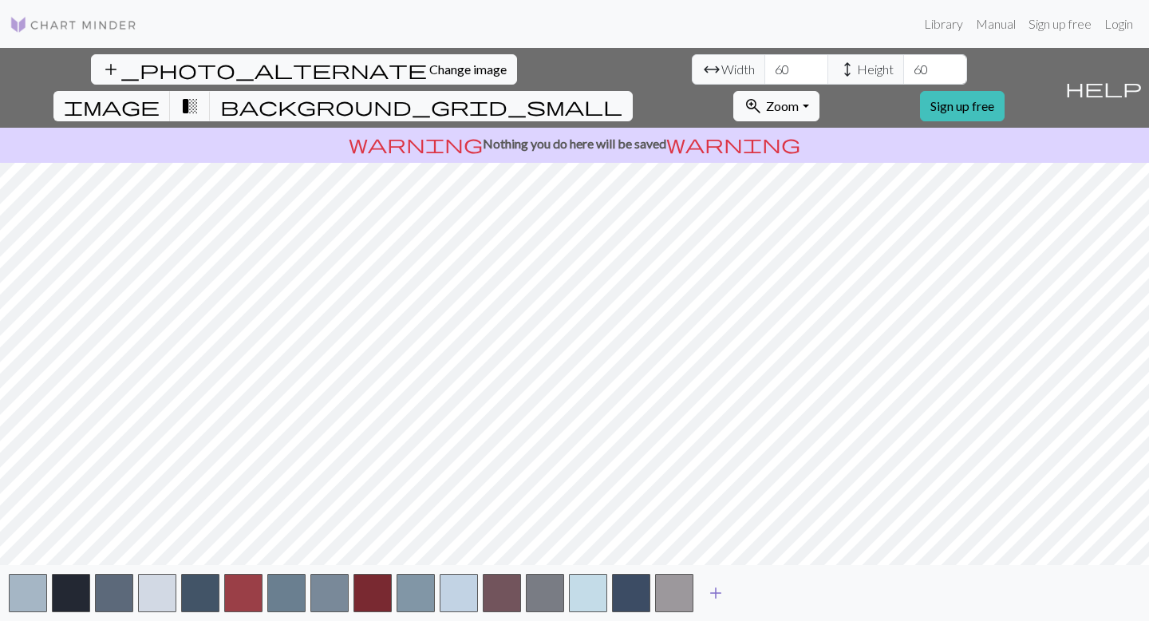
click at [679, 592] on button "button" at bounding box center [674, 592] width 38 height 38
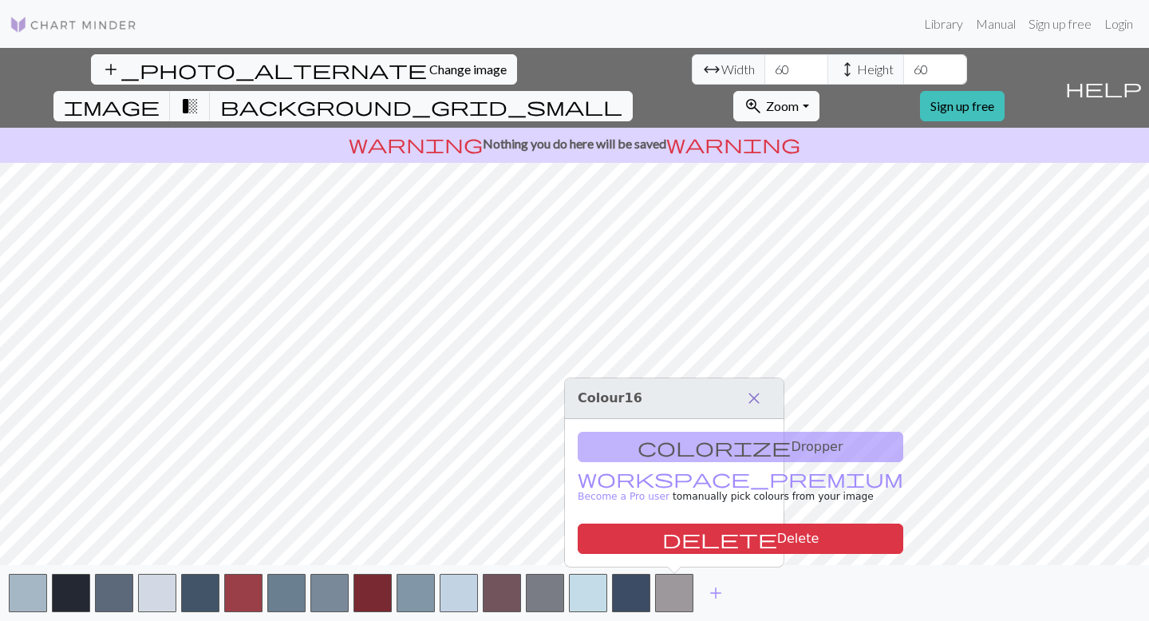
click at [759, 391] on span "close" at bounding box center [753, 398] width 19 height 22
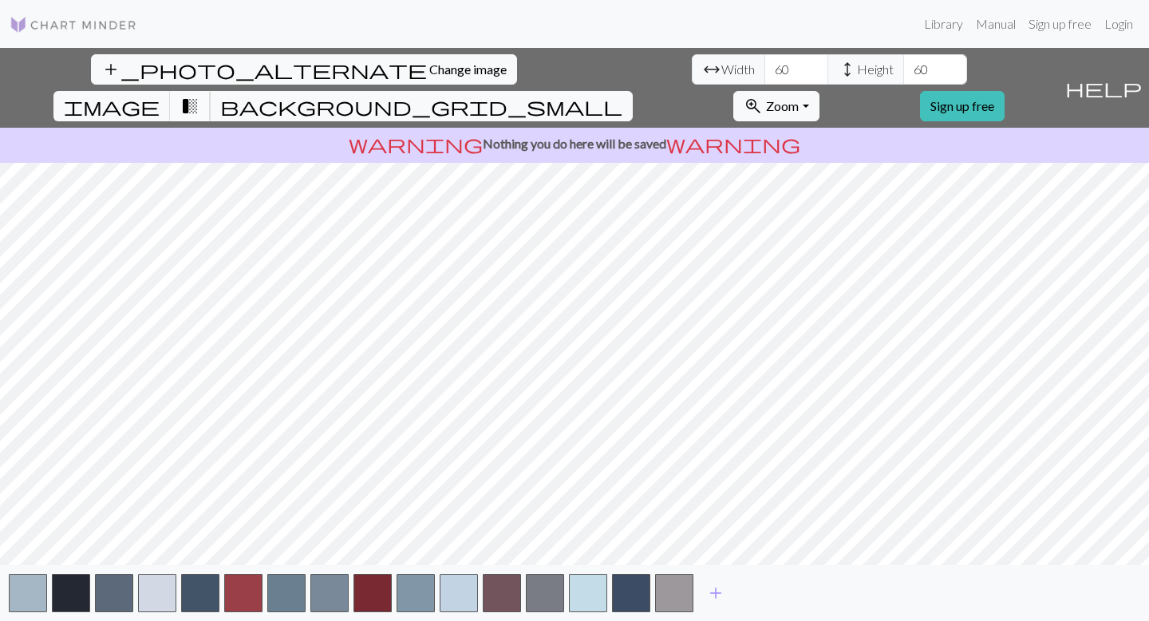
click at [199, 95] on span "transition_fade" at bounding box center [189, 106] width 19 height 22
click at [171, 91] on button "image" at bounding box center [111, 106] width 117 height 30
click at [622, 95] on span "background_grid_small" at bounding box center [421, 106] width 402 height 22
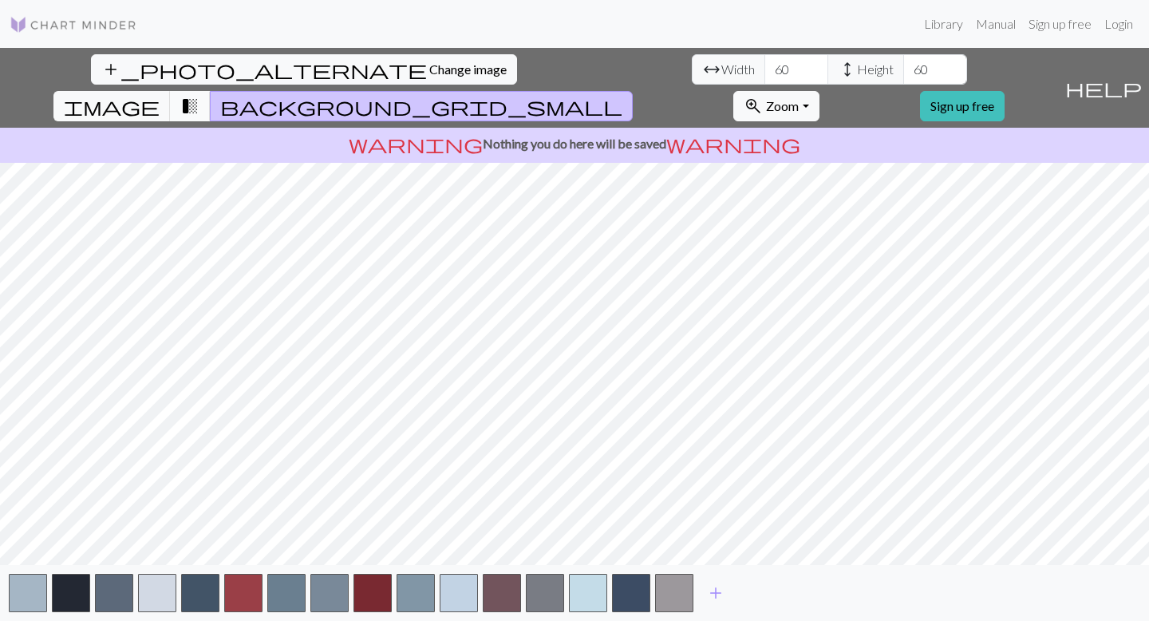
click at [199, 95] on span "transition_fade" at bounding box center [189, 106] width 19 height 22
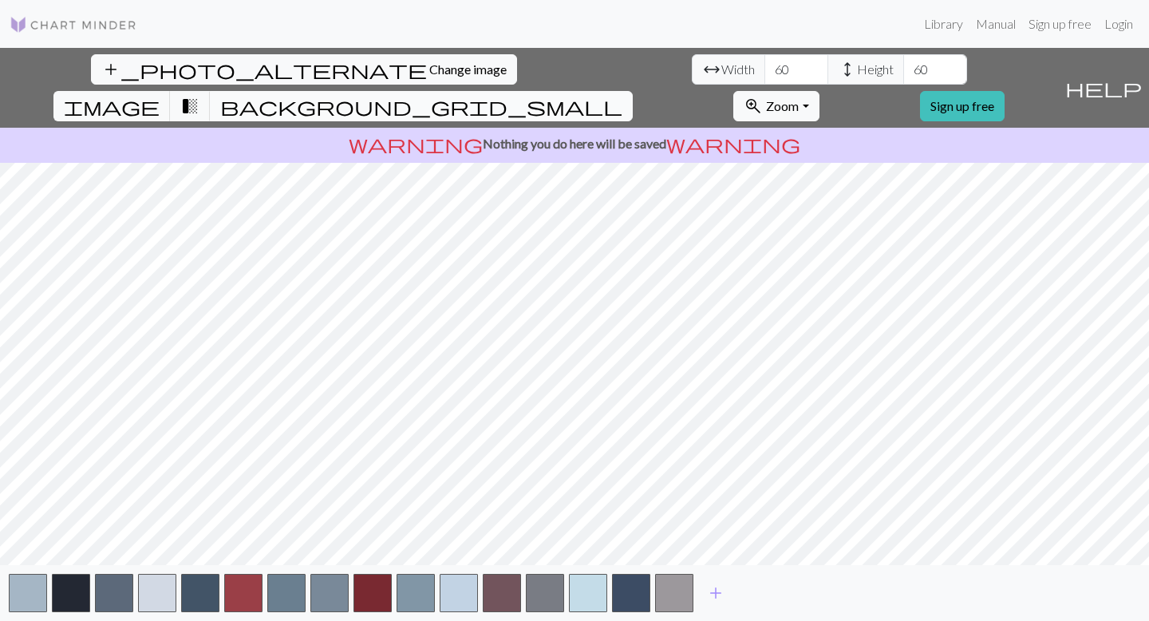
click at [633, 91] on button "background_grid_small" at bounding box center [421, 106] width 423 height 30
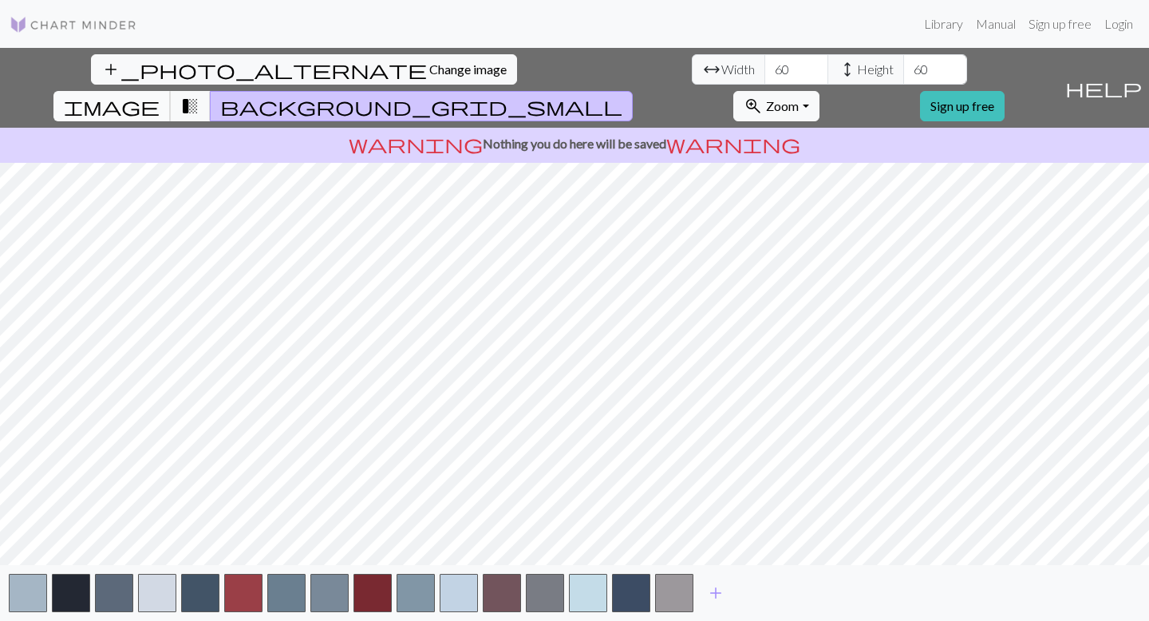
click at [160, 95] on span "image" at bounding box center [112, 106] width 96 height 22
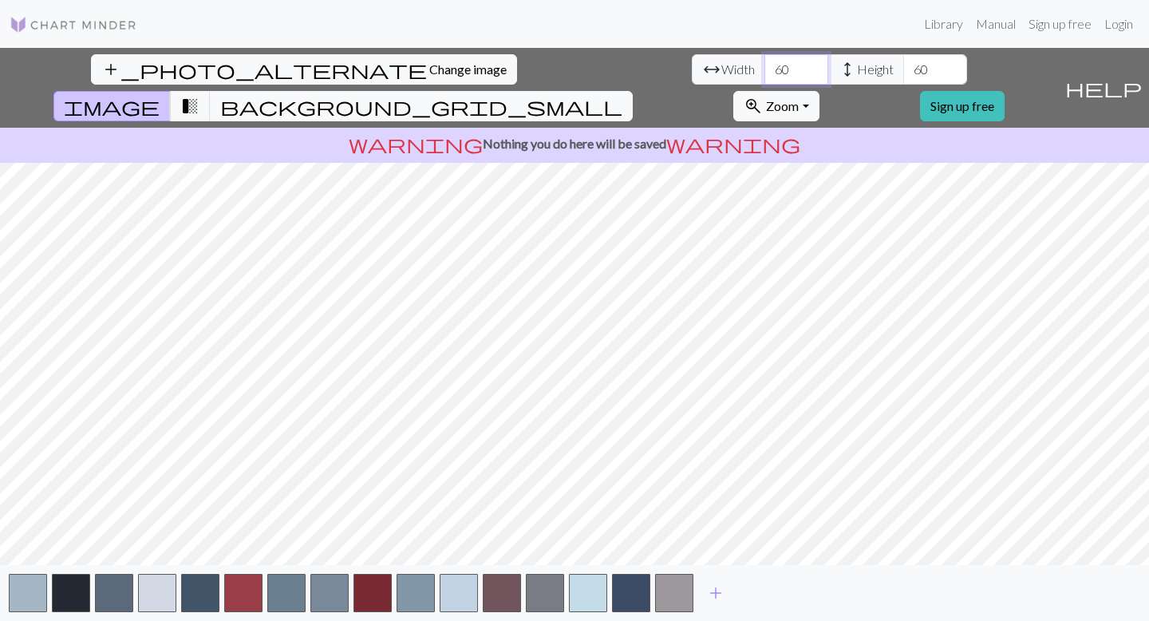
drag, startPoint x: 359, startPoint y: 67, endPoint x: 326, endPoint y: 67, distance: 32.7
click at [764, 67] on input "60" at bounding box center [796, 69] width 64 height 30
type input "28"
click at [903, 67] on input "60" at bounding box center [935, 69] width 64 height 30
type input "6"
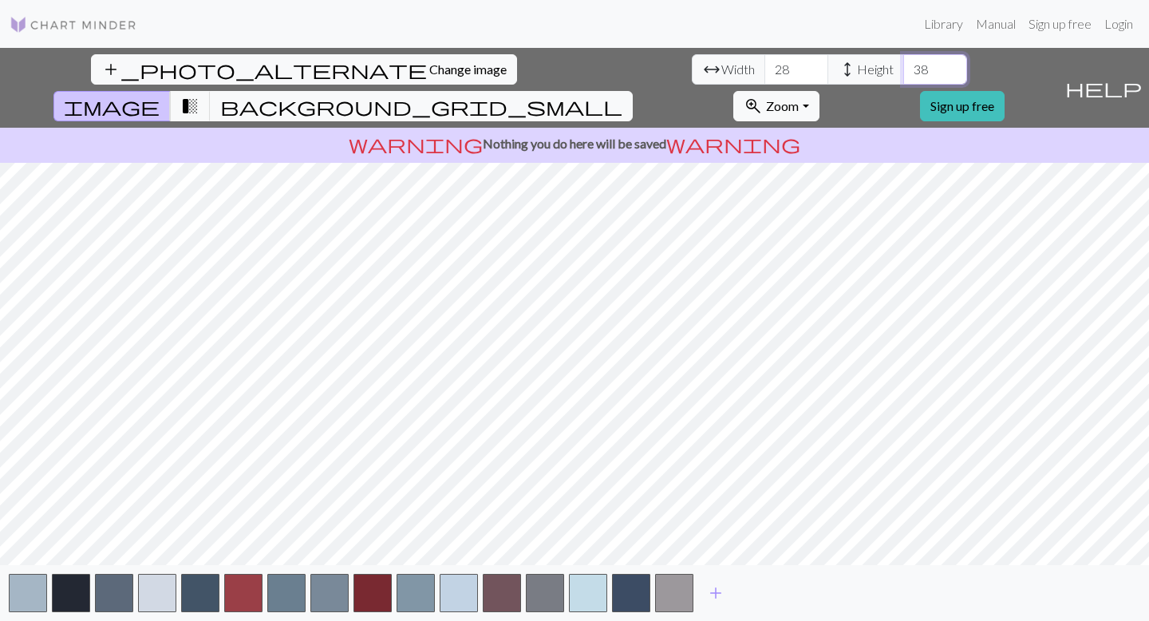
type input "38"
click at [764, 64] on input "29" at bounding box center [796, 69] width 64 height 30
click at [764, 73] on input "28" at bounding box center [796, 69] width 64 height 30
click at [764, 73] on input "27" at bounding box center [796, 69] width 64 height 30
click at [764, 68] on input "28" at bounding box center [796, 69] width 64 height 30
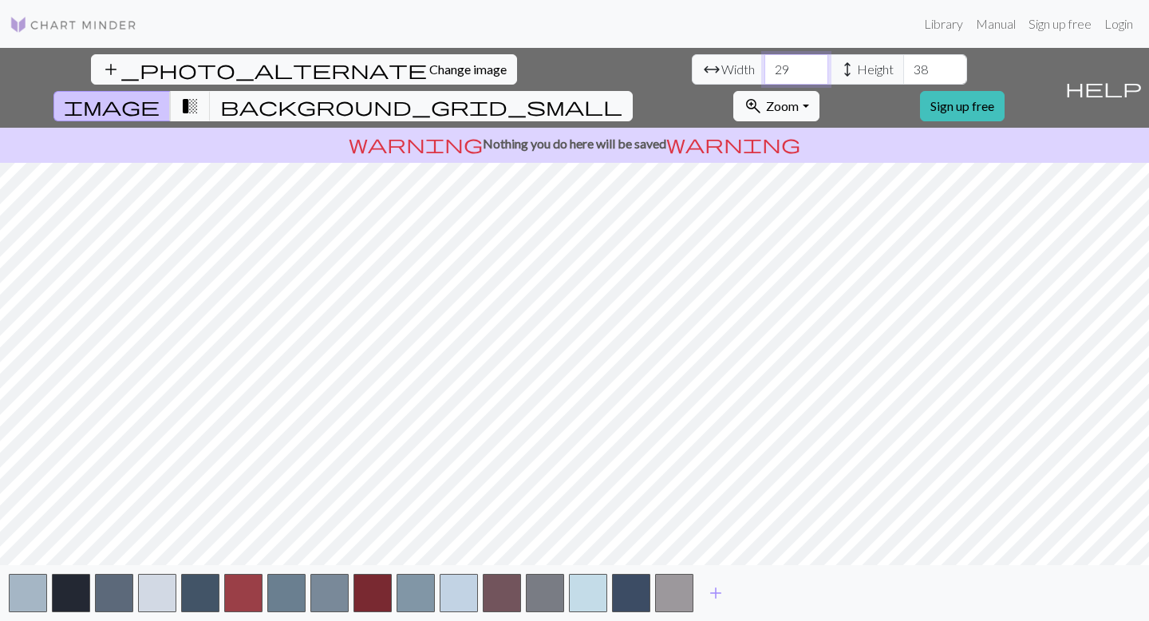
click at [764, 67] on input "29" at bounding box center [796, 69] width 64 height 30
click at [764, 65] on input "30" at bounding box center [796, 69] width 64 height 30
click at [764, 65] on input "31" at bounding box center [796, 69] width 64 height 30
click at [764, 65] on input "32" at bounding box center [796, 69] width 64 height 30
type input "33"
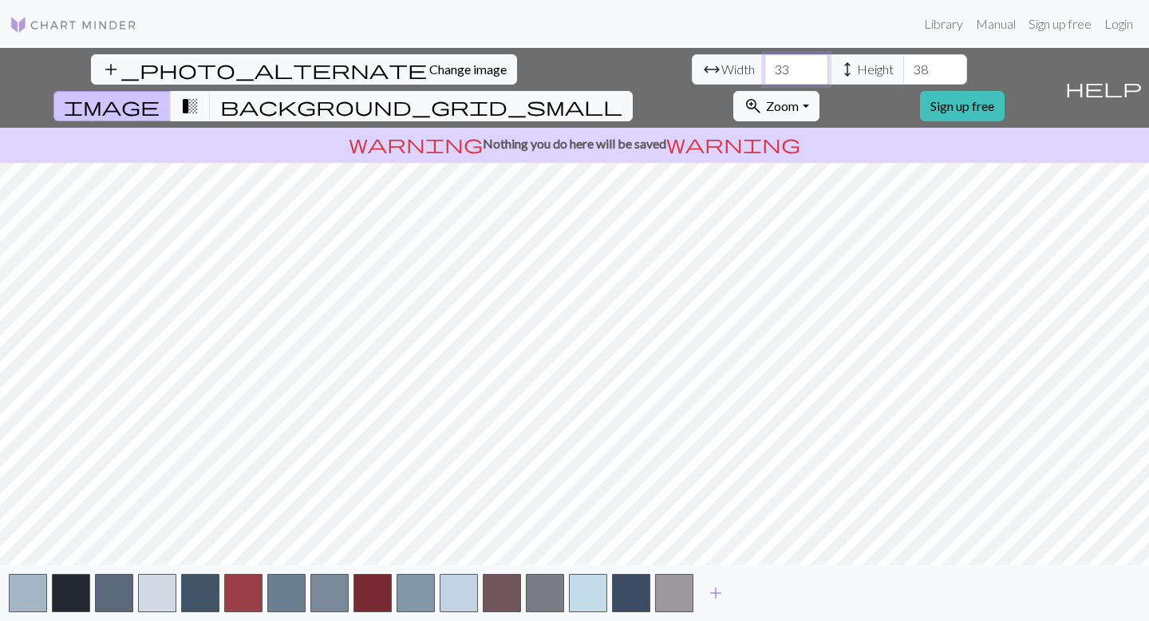
click at [764, 65] on input "33" at bounding box center [796, 69] width 64 height 30
click at [903, 63] on input "39" at bounding box center [935, 69] width 64 height 30
click at [903, 63] on input "40" at bounding box center [935, 69] width 64 height 30
click at [903, 63] on input "41" at bounding box center [935, 69] width 64 height 30
type input "40"
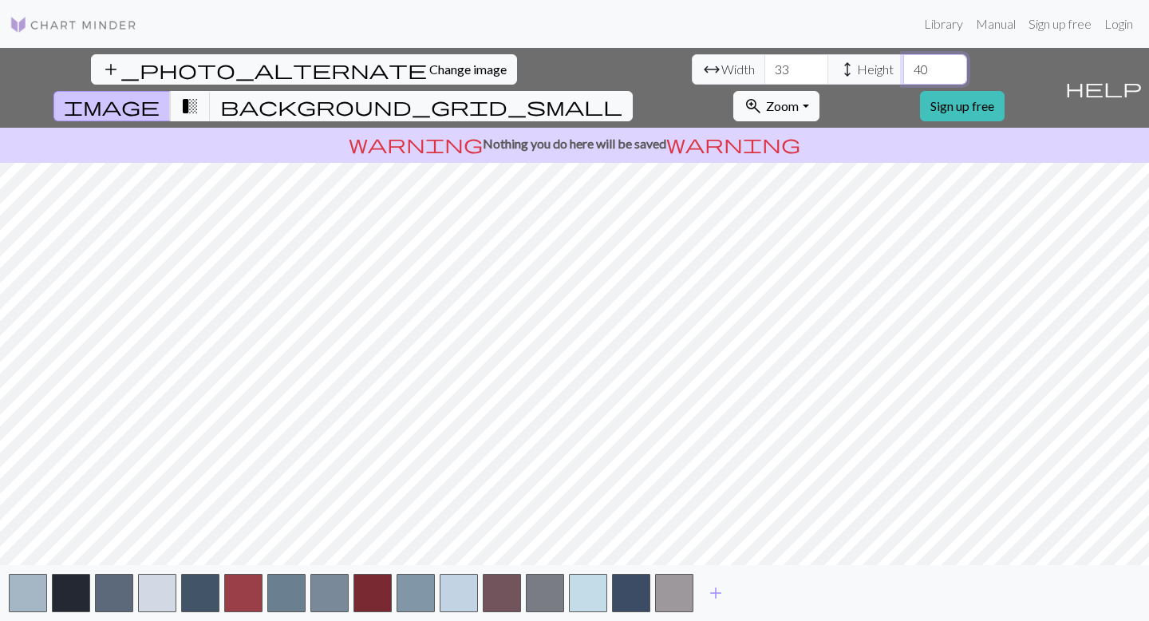
click at [903, 71] on input "40" at bounding box center [935, 69] width 64 height 30
click at [199, 95] on span "transition_fade" at bounding box center [189, 106] width 19 height 22
click at [764, 75] on input "32" at bounding box center [796, 69] width 64 height 30
type input "33"
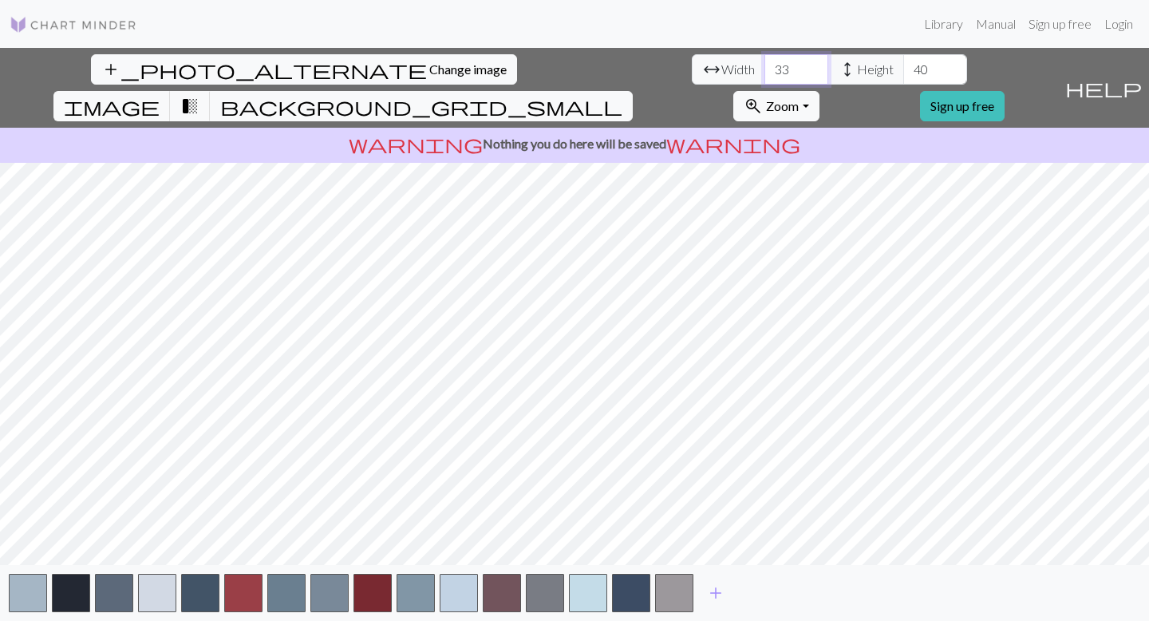
click at [764, 63] on input "33" at bounding box center [796, 69] width 64 height 30
click at [903, 65] on input "41" at bounding box center [935, 69] width 64 height 30
click at [903, 65] on input "42" at bounding box center [935, 69] width 64 height 30
click at [903, 65] on input "43" at bounding box center [935, 69] width 64 height 30
type input "44"
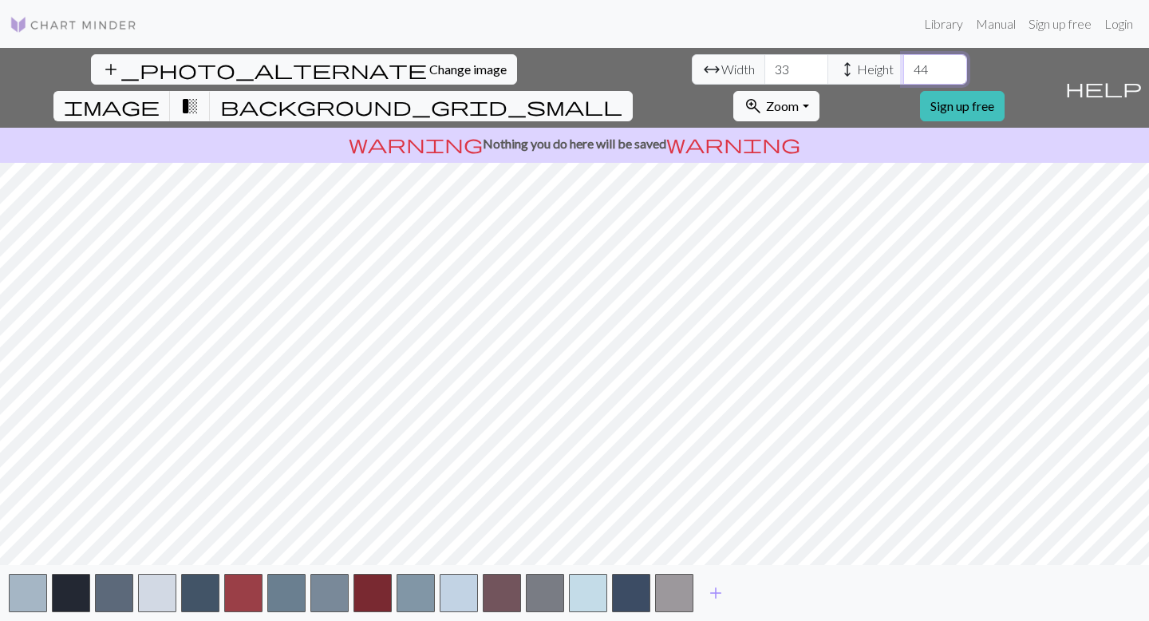
click at [903, 65] on input "44" at bounding box center [935, 69] width 64 height 30
click at [764, 66] on input "34" at bounding box center [796, 69] width 64 height 30
click at [764, 66] on input "35" at bounding box center [796, 69] width 64 height 30
click at [764, 66] on input "36" at bounding box center [796, 69] width 64 height 30
click at [764, 66] on input "37" at bounding box center [796, 69] width 64 height 30
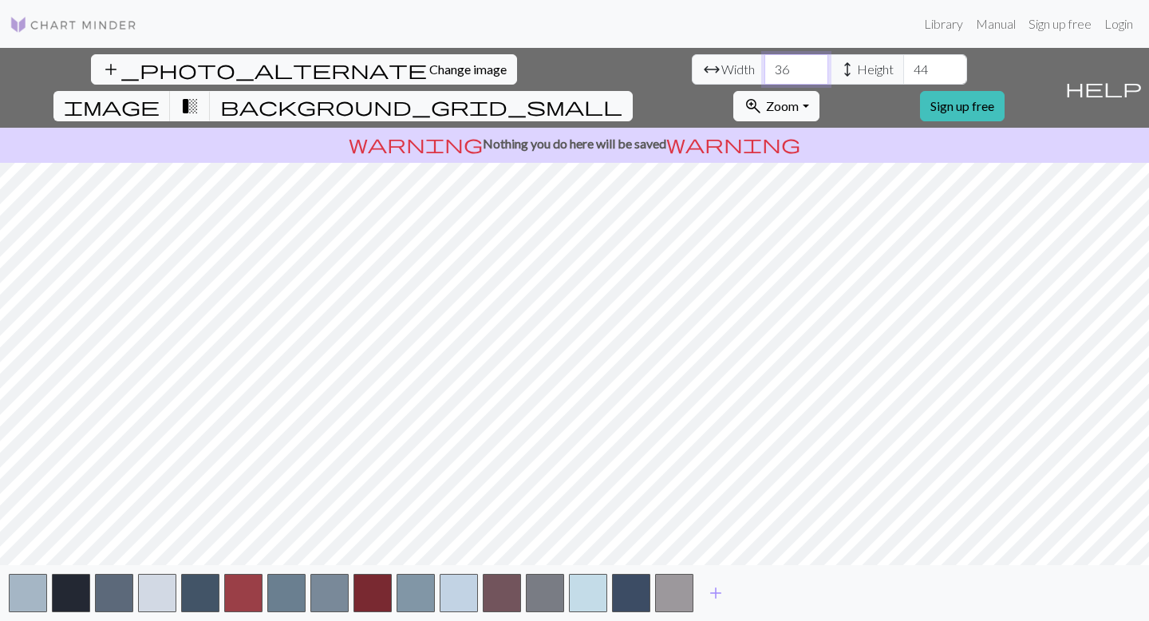
click at [764, 74] on input "36" at bounding box center [796, 69] width 64 height 30
click at [764, 74] on input "35" at bounding box center [796, 69] width 64 height 30
click at [764, 66] on input "36" at bounding box center [796, 69] width 64 height 30
click at [211, 91] on button "transition_fade" at bounding box center [190, 106] width 41 height 30
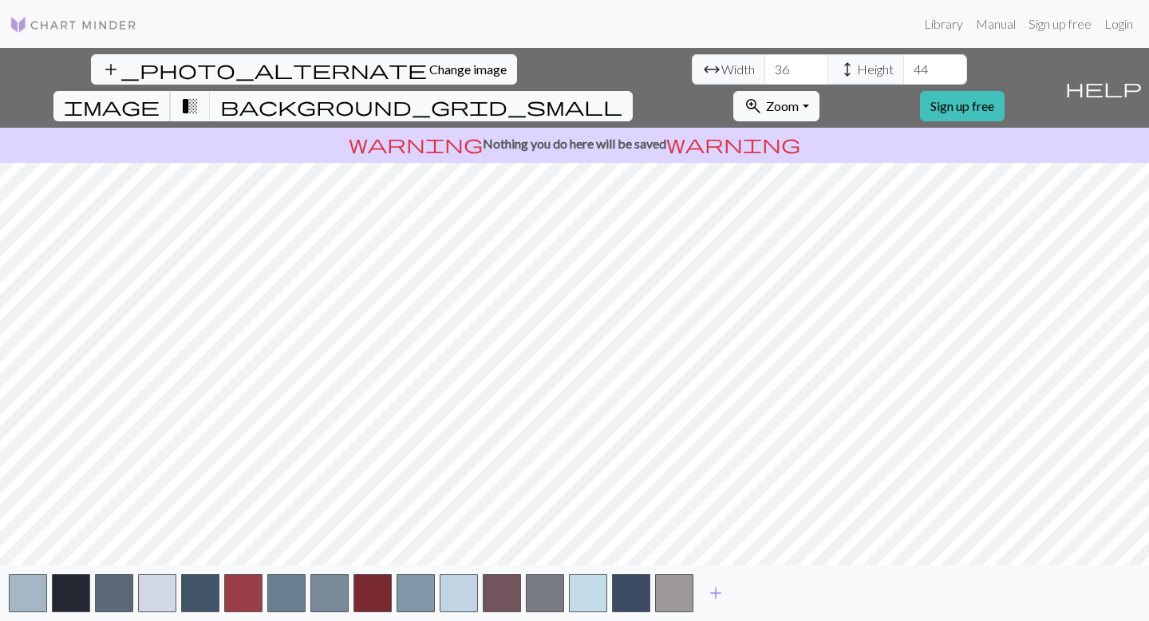
click at [160, 95] on span "image" at bounding box center [112, 106] width 96 height 22
click at [622, 95] on span "background_grid_small" at bounding box center [421, 106] width 402 height 22
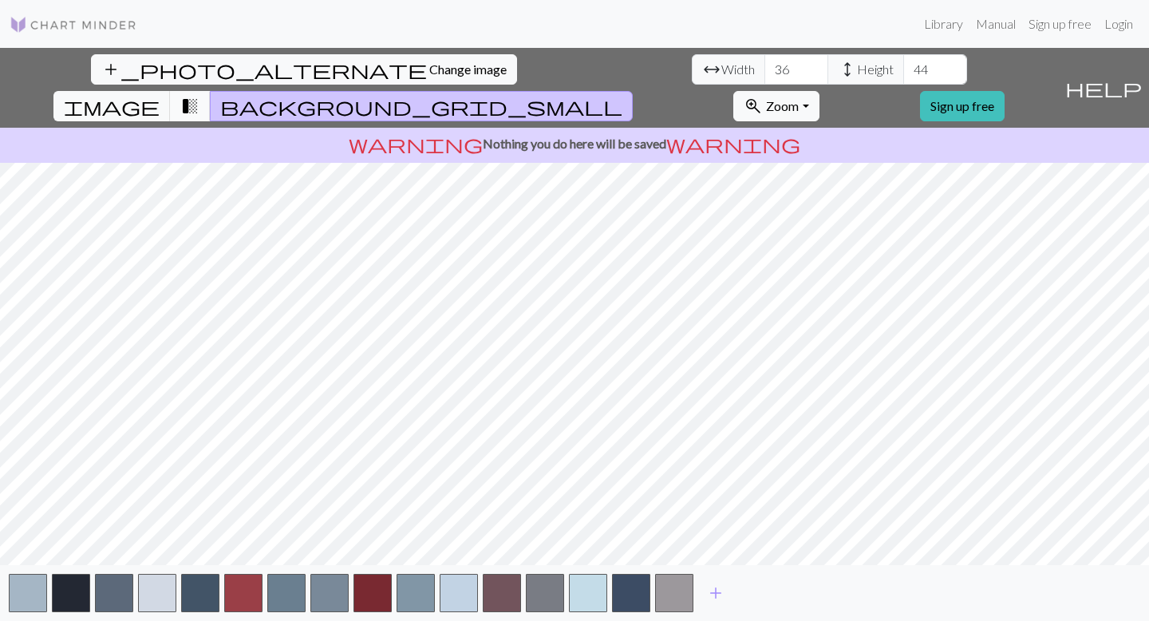
click at [199, 95] on span "transition_fade" at bounding box center [189, 106] width 19 height 22
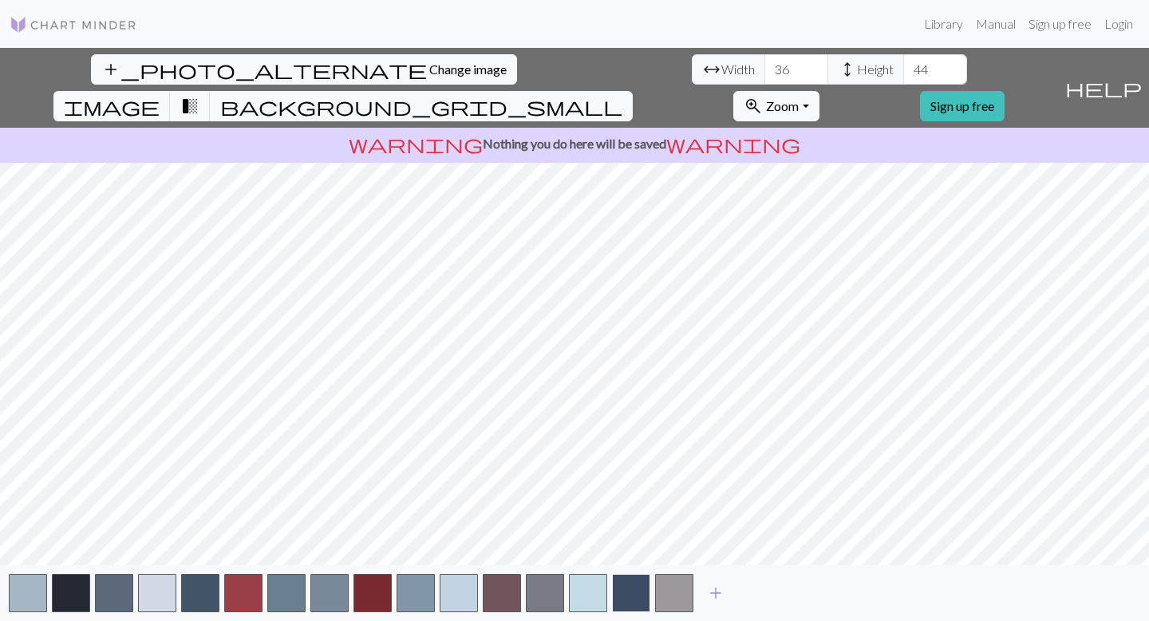
click at [638, 588] on button "button" at bounding box center [631, 592] width 38 height 38
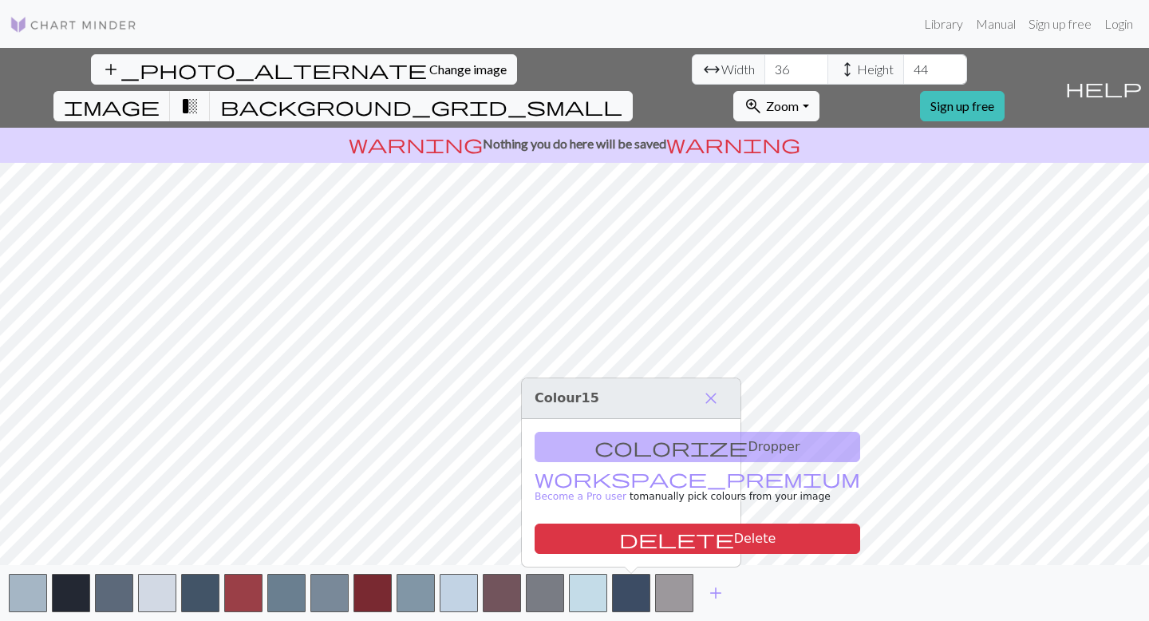
click at [652, 589] on div "add" at bounding box center [574, 593] width 1149 height 56
click at [676, 593] on button "button" at bounding box center [674, 592] width 38 height 38
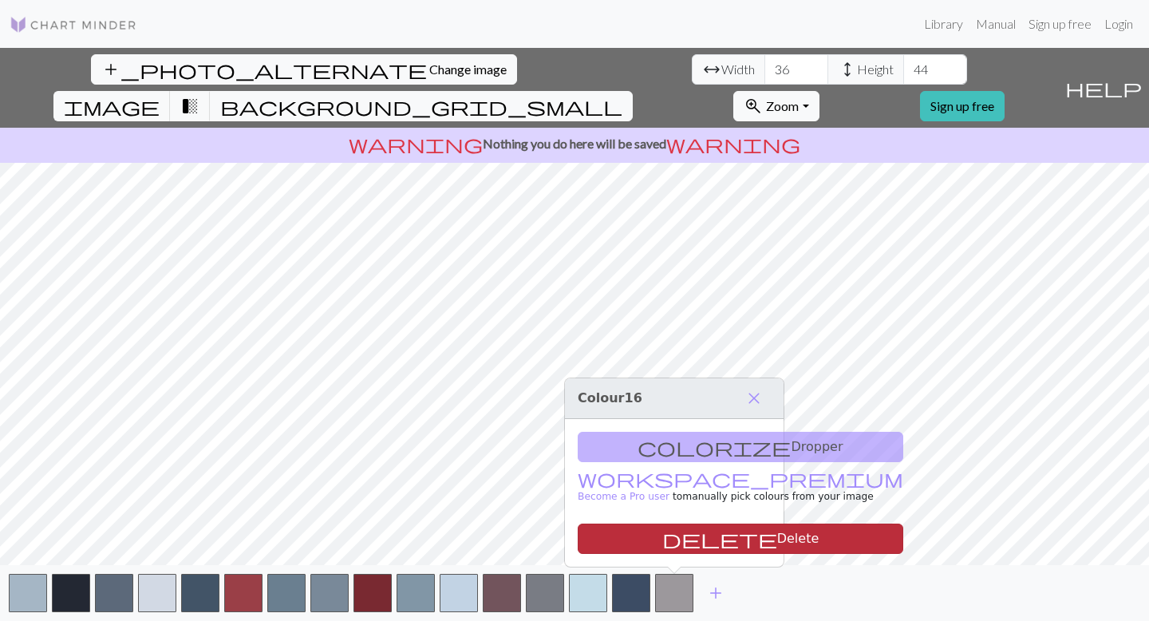
click at [676, 532] on button "delete Delete" at bounding box center [739, 538] width 325 height 30
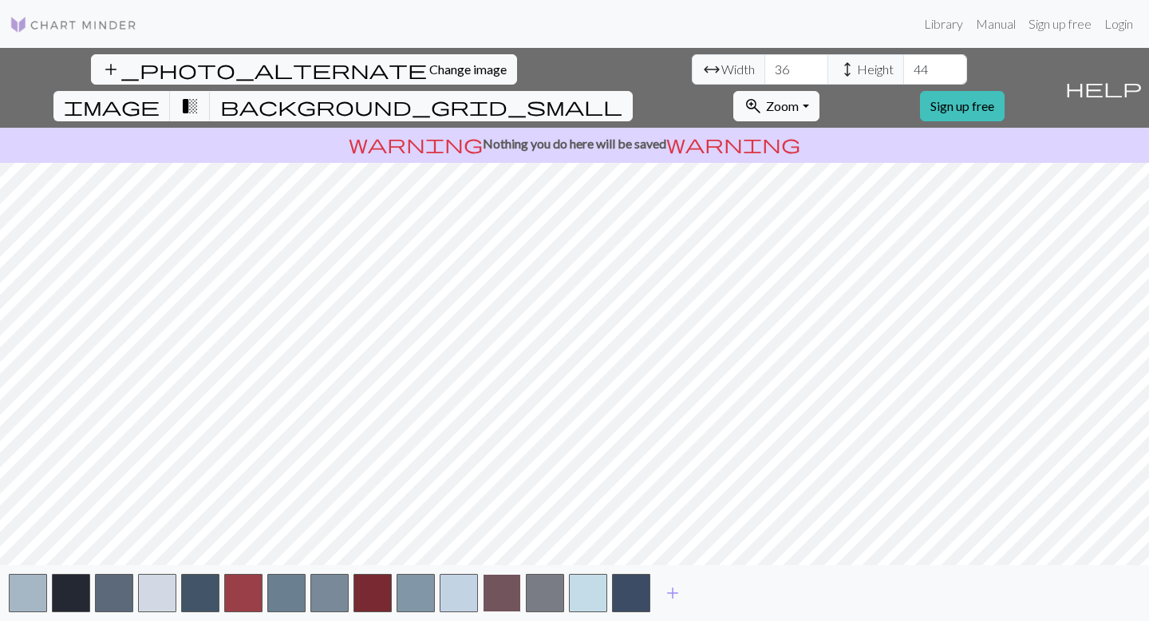
click at [508, 586] on button "button" at bounding box center [502, 592] width 38 height 38
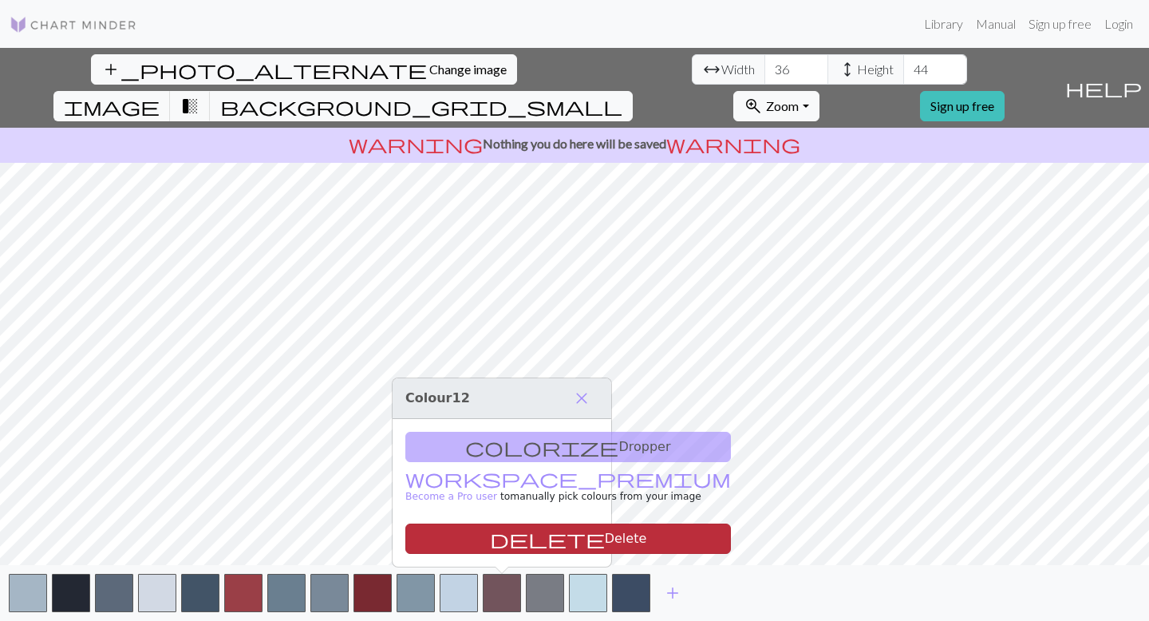
click at [510, 541] on button "delete Delete" at bounding box center [567, 538] width 325 height 30
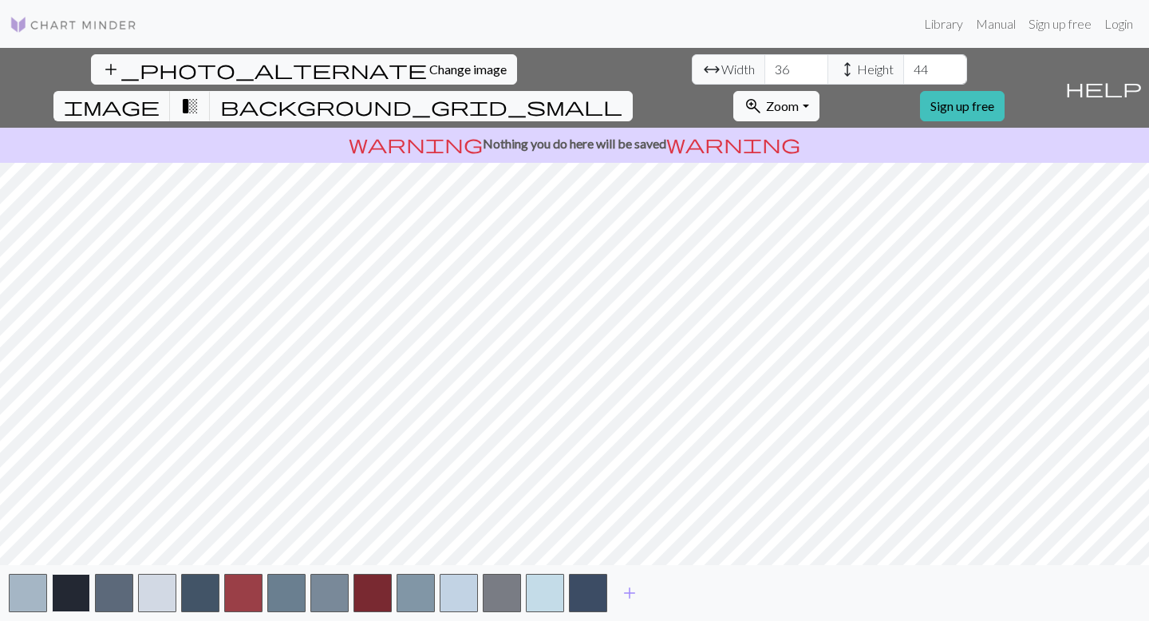
click at [78, 585] on button "button" at bounding box center [71, 592] width 38 height 38
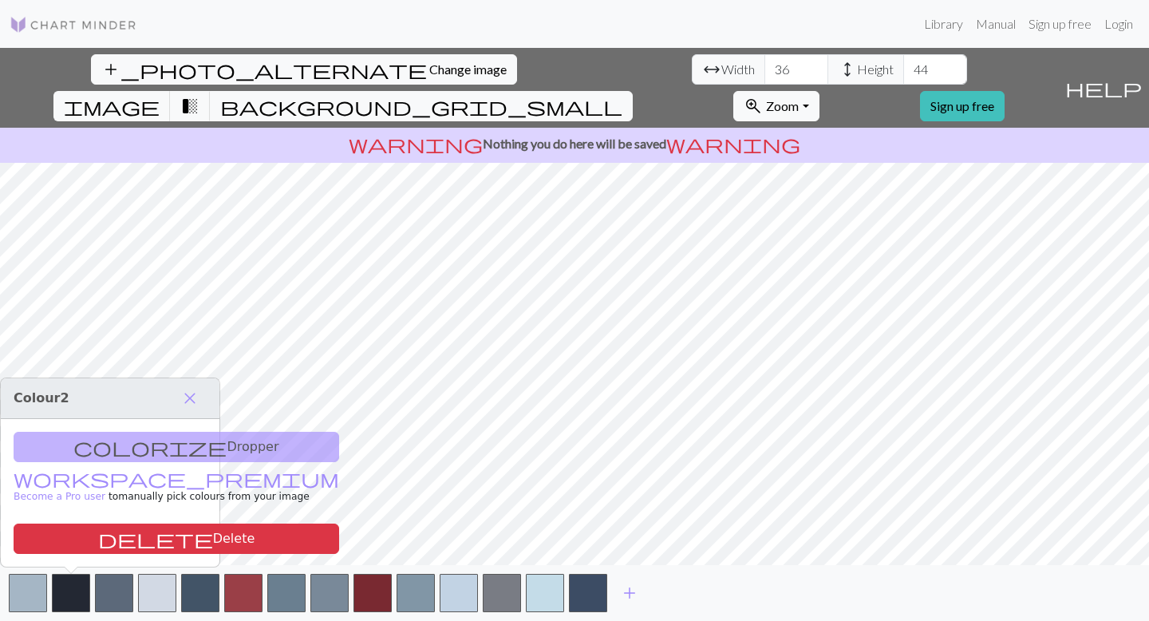
click at [172, 447] on div "colorize Dropper workspace_premium Become a Pro user to manually pick colours f…" at bounding box center [110, 493] width 219 height 148
click at [139, 444] on div "colorize Dropper workspace_premium Become a Pro user to manually pick colours f…" at bounding box center [110, 493] width 219 height 148
click at [183, 390] on span "close" at bounding box center [189, 398] width 19 height 22
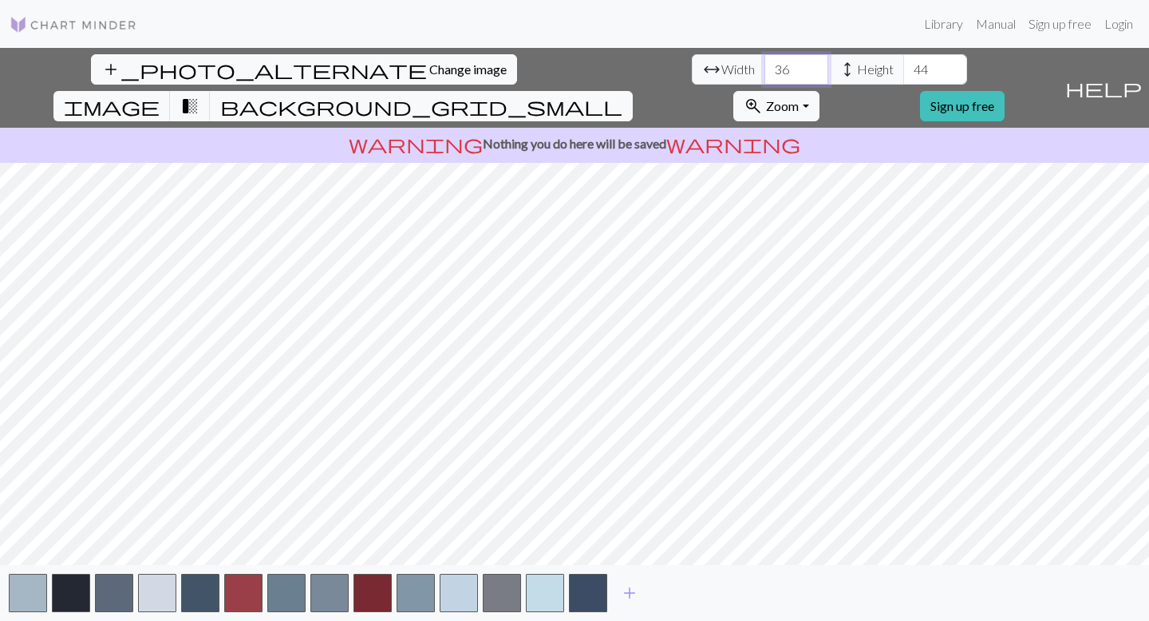
drag, startPoint x: 353, startPoint y: 69, endPoint x: 303, endPoint y: 69, distance: 49.5
click at [692, 69] on div "arrow_range Width 36 height Height 44" at bounding box center [829, 69] width 275 height 30
type input "28"
drag, startPoint x: 485, startPoint y: 71, endPoint x: 452, endPoint y: 71, distance: 32.7
click at [692, 71] on div "arrow_range Width 28 height Height 44" at bounding box center [829, 69] width 275 height 30
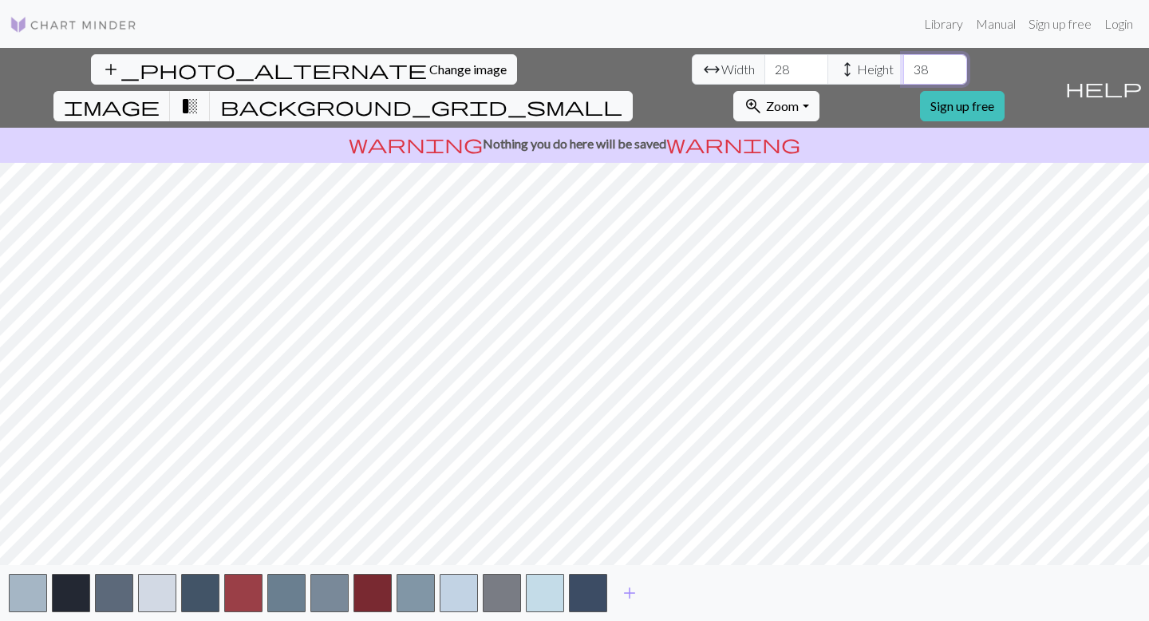
type input "38"
click at [160, 95] on span "image" at bounding box center [112, 106] width 96 height 22
click at [548, 580] on button "button" at bounding box center [545, 592] width 38 height 38
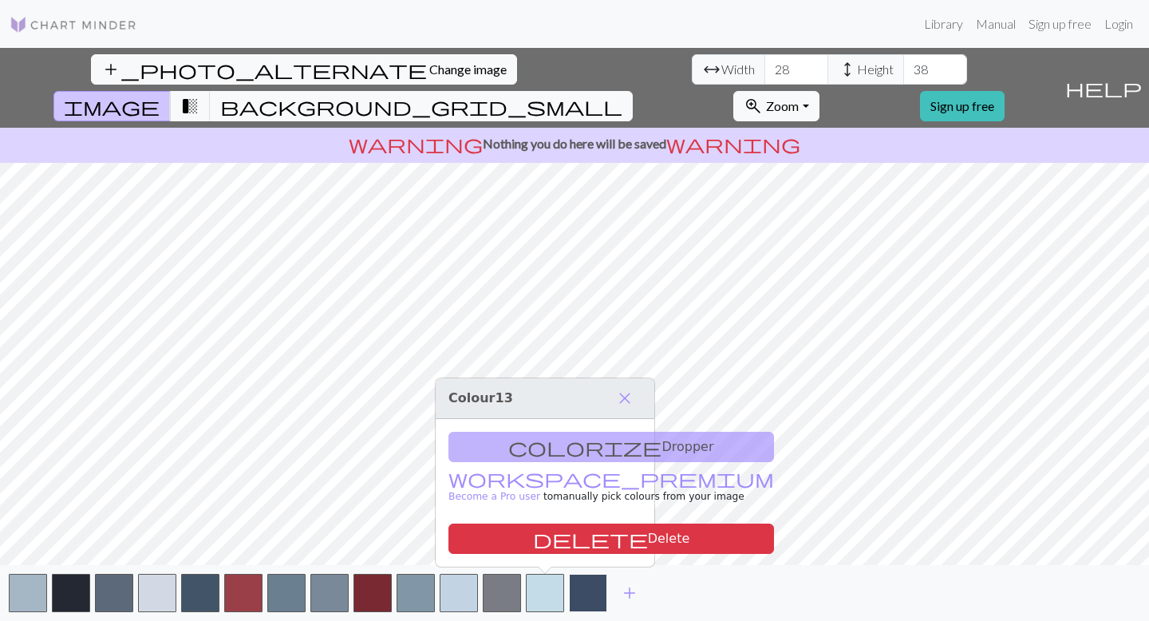
click at [573, 602] on button "button" at bounding box center [588, 592] width 38 height 38
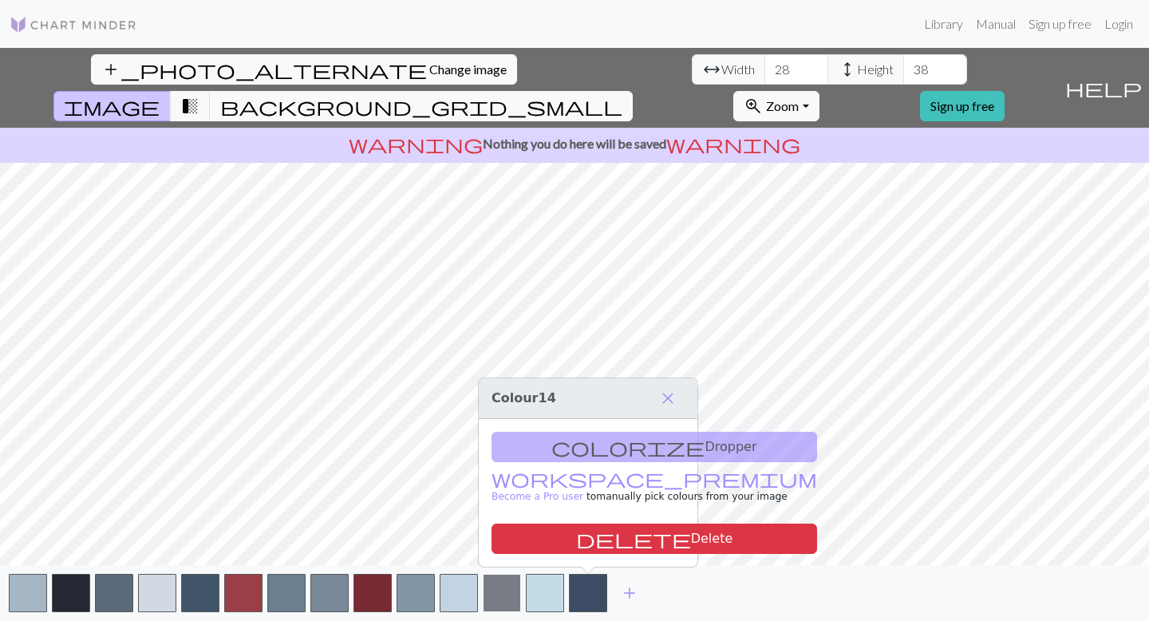
click at [507, 602] on button "button" at bounding box center [502, 592] width 38 height 38
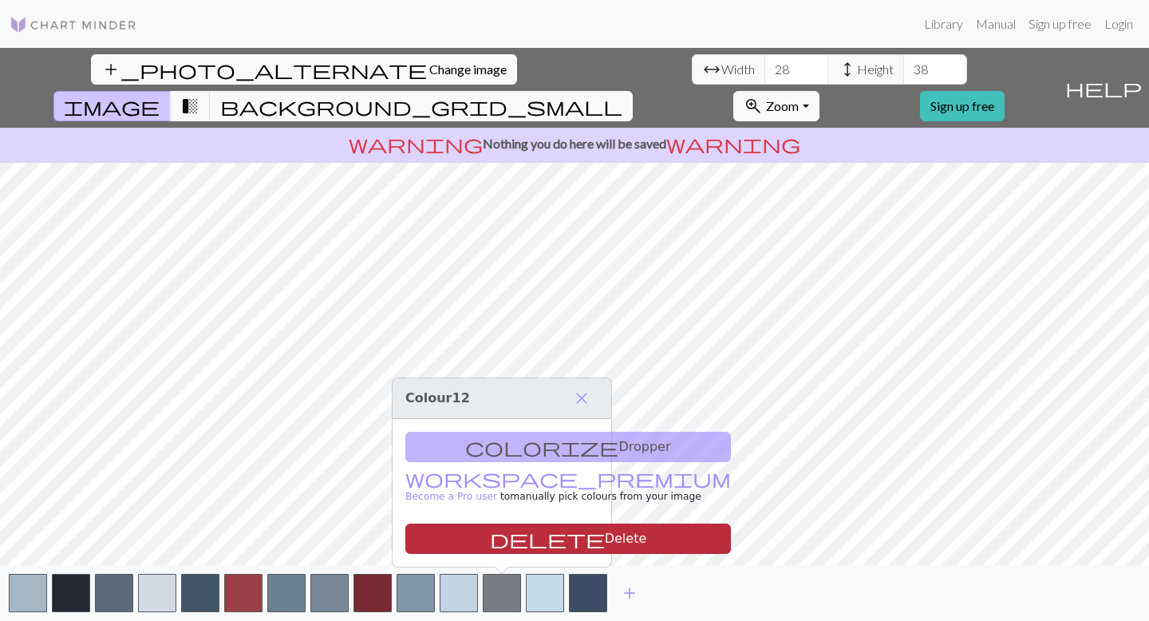
click at [550, 544] on button "delete Delete" at bounding box center [567, 538] width 325 height 30
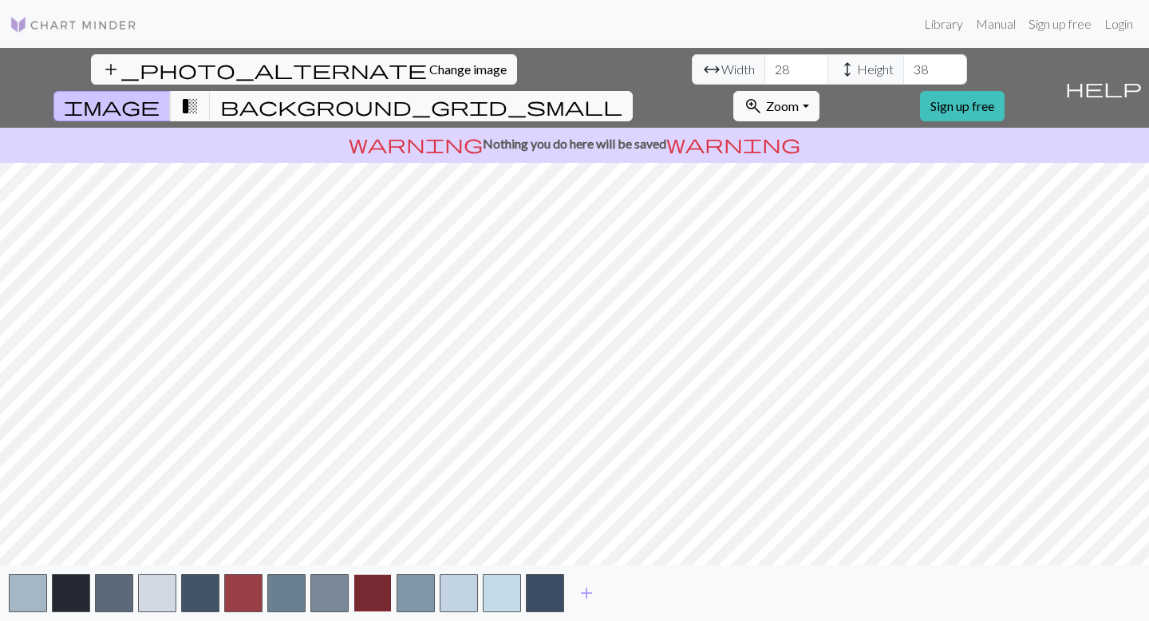
click at [360, 587] on button "button" at bounding box center [372, 592] width 38 height 38
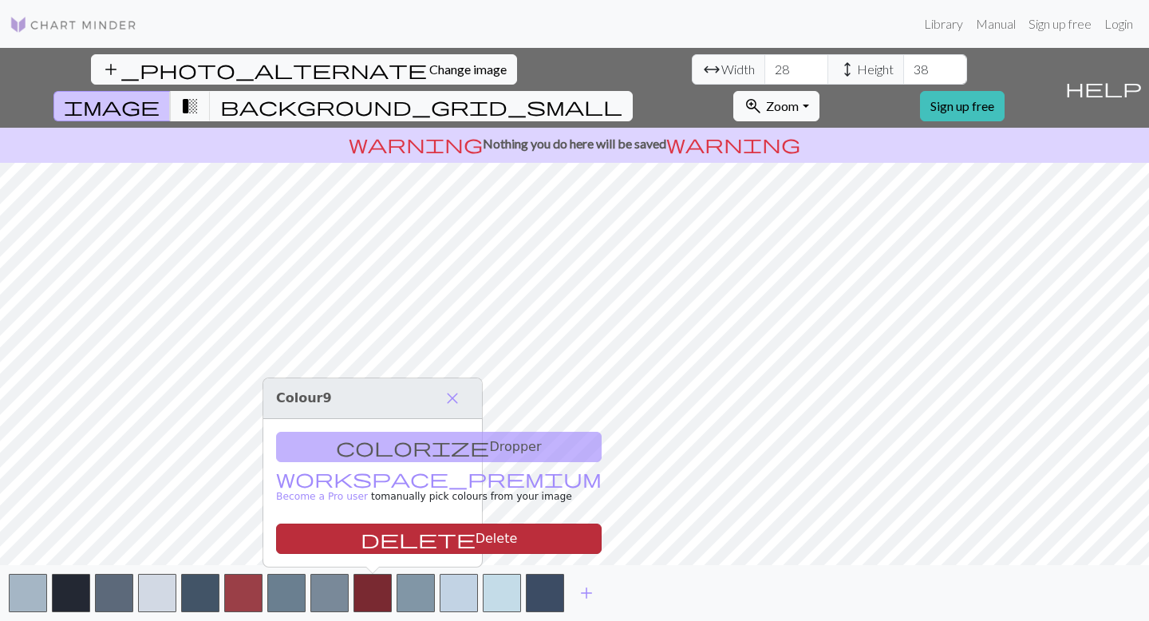
click at [366, 537] on button "delete Delete" at bounding box center [438, 538] width 325 height 30
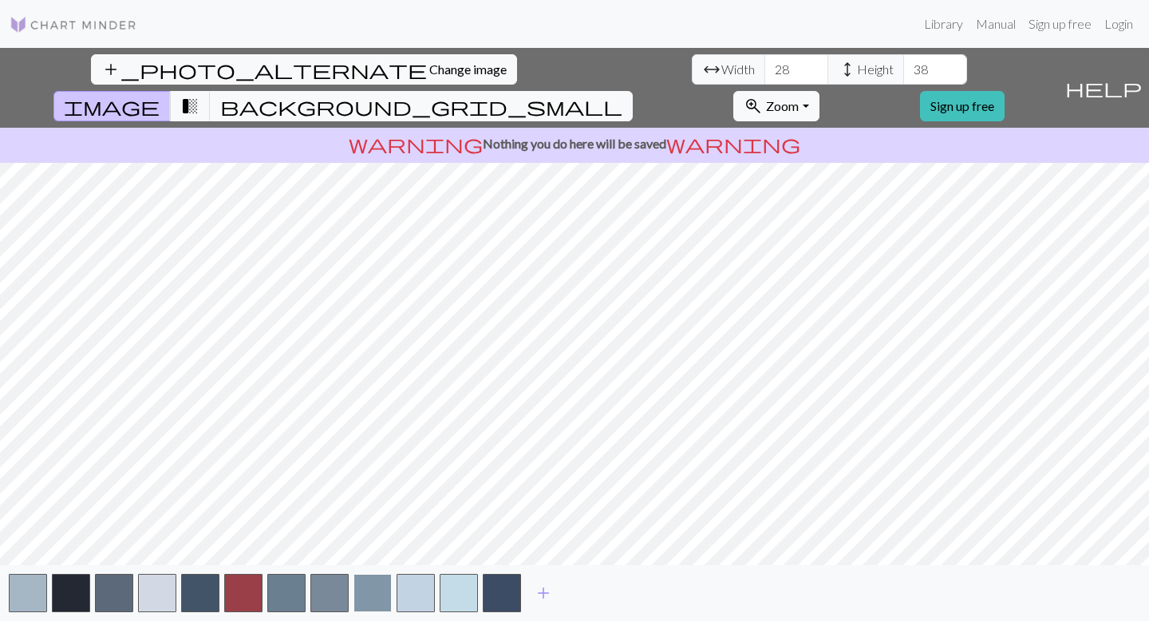
click at [365, 591] on button "button" at bounding box center [372, 592] width 38 height 38
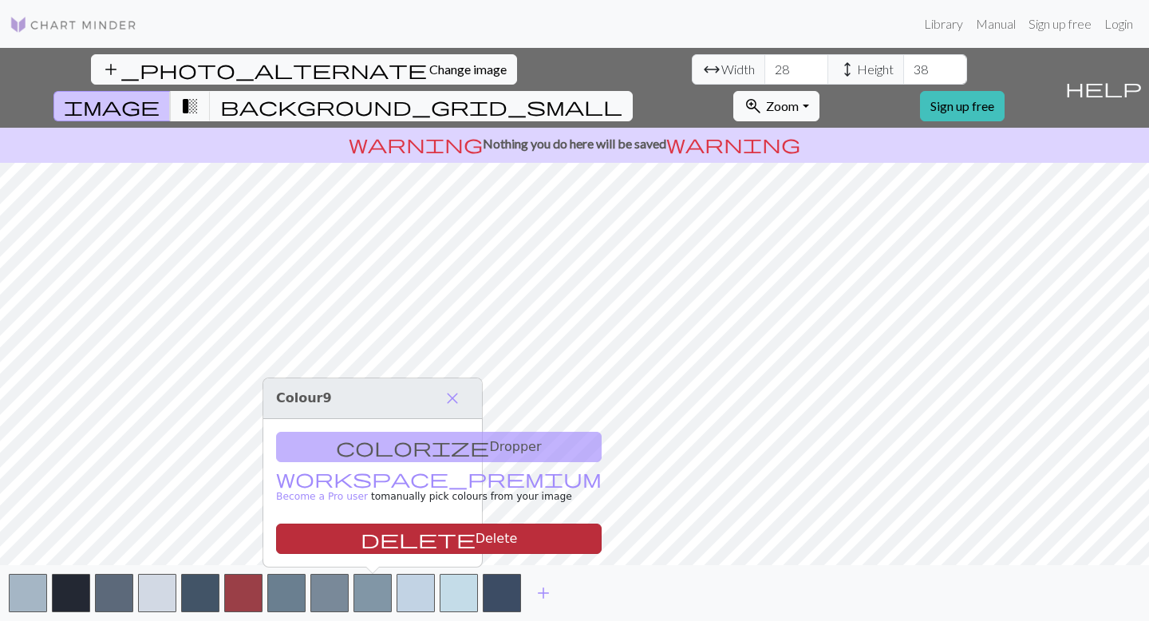
click at [407, 534] on button "delete Delete" at bounding box center [438, 538] width 325 height 30
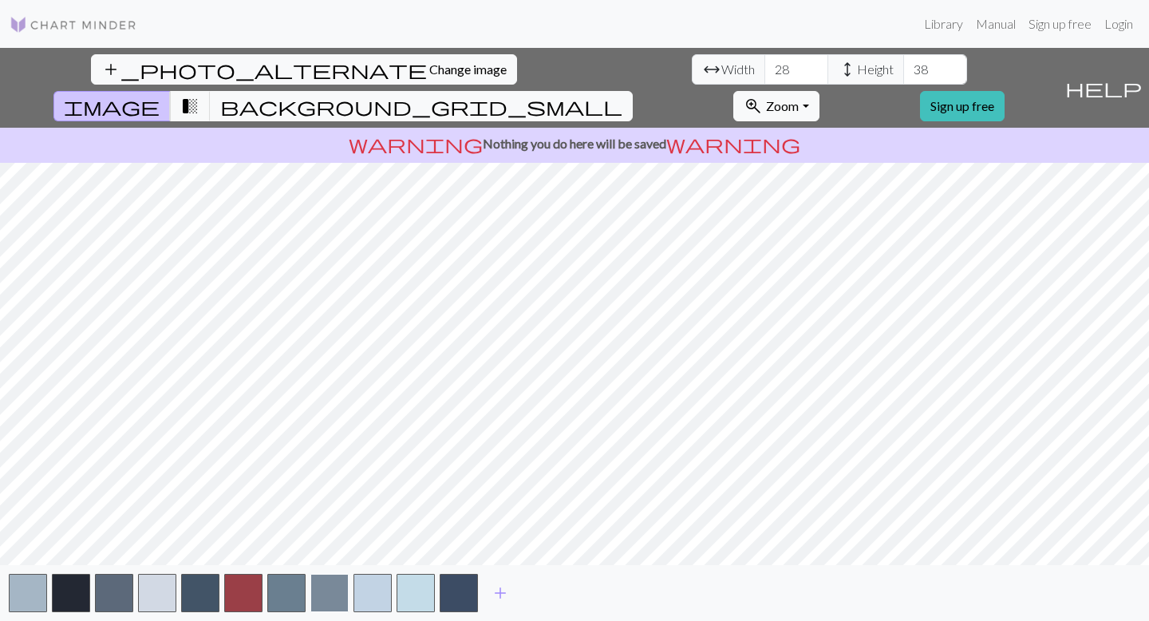
click at [315, 593] on button "button" at bounding box center [329, 592] width 38 height 38
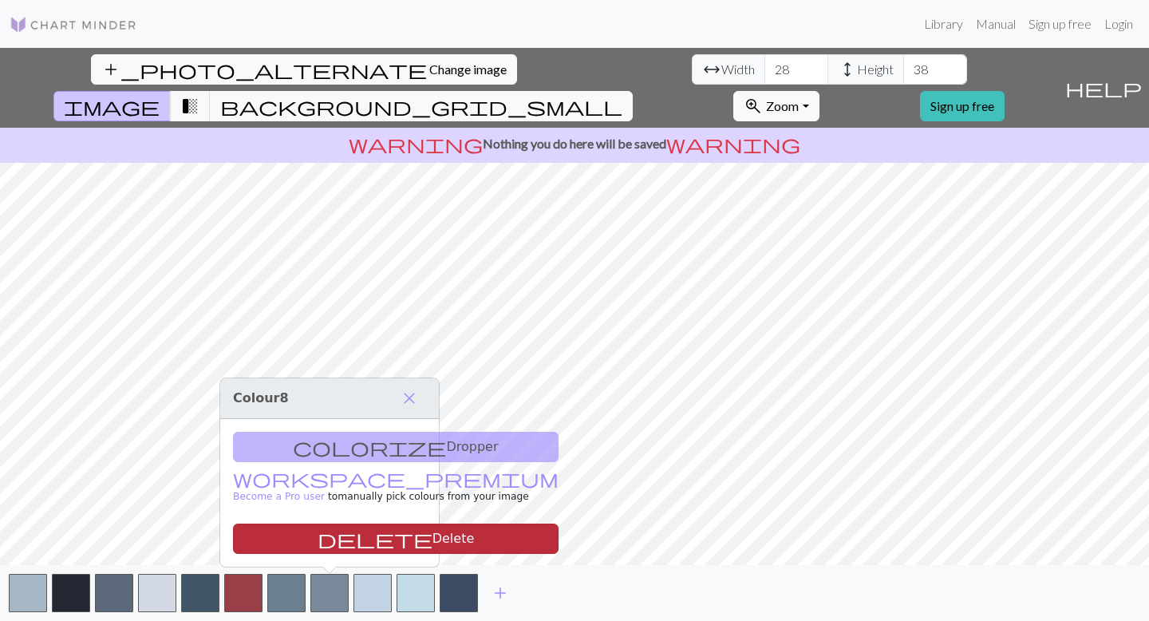
click at [372, 542] on button "delete Delete" at bounding box center [395, 538] width 325 height 30
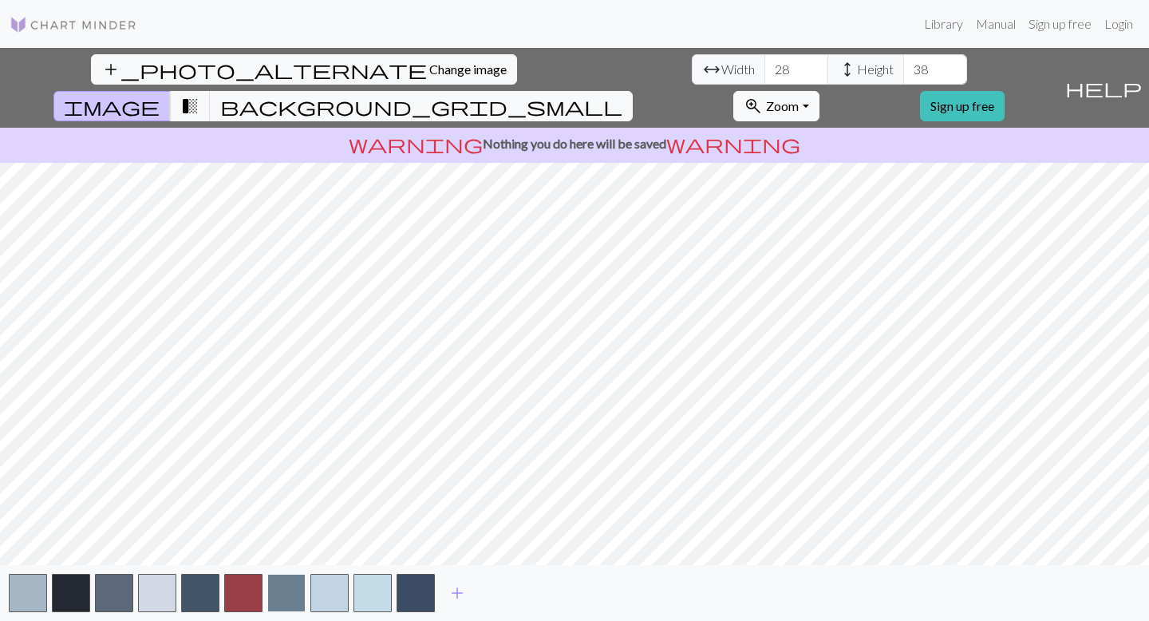
click at [296, 587] on button "button" at bounding box center [286, 592] width 38 height 38
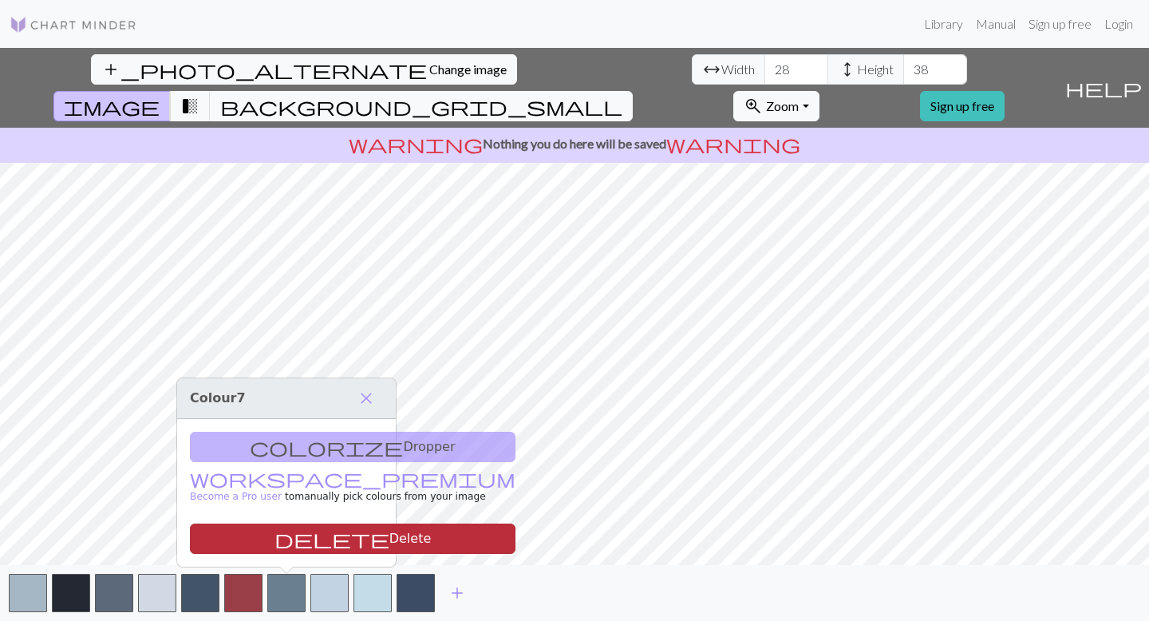
click at [320, 542] on button "delete Delete" at bounding box center [352, 538] width 325 height 30
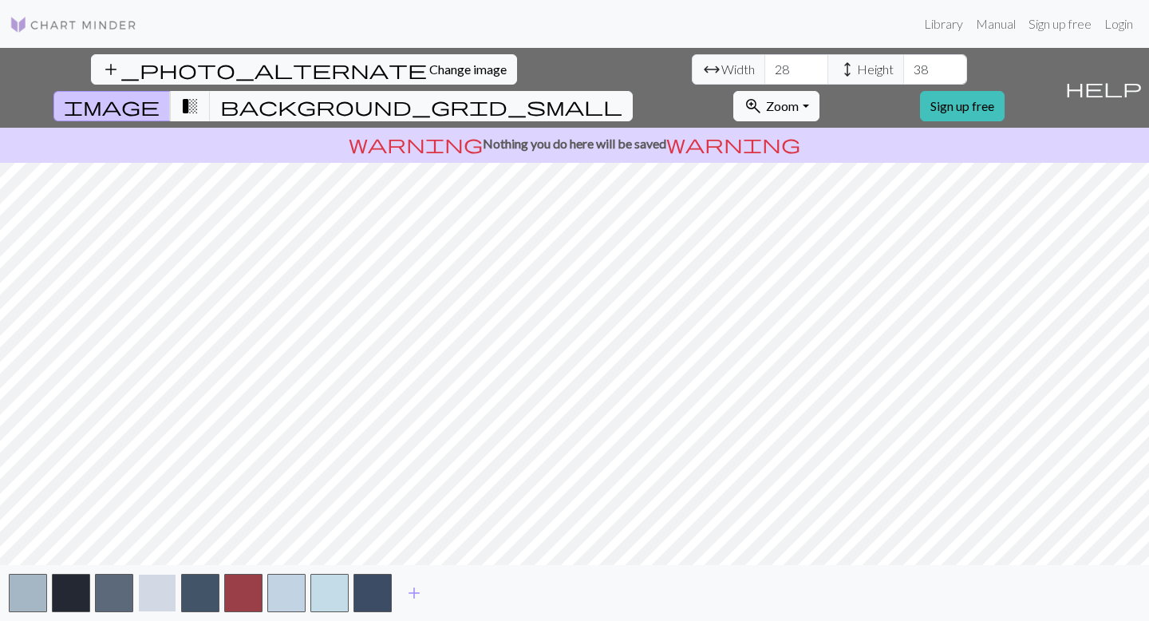
click at [153, 591] on button "button" at bounding box center [157, 592] width 38 height 38
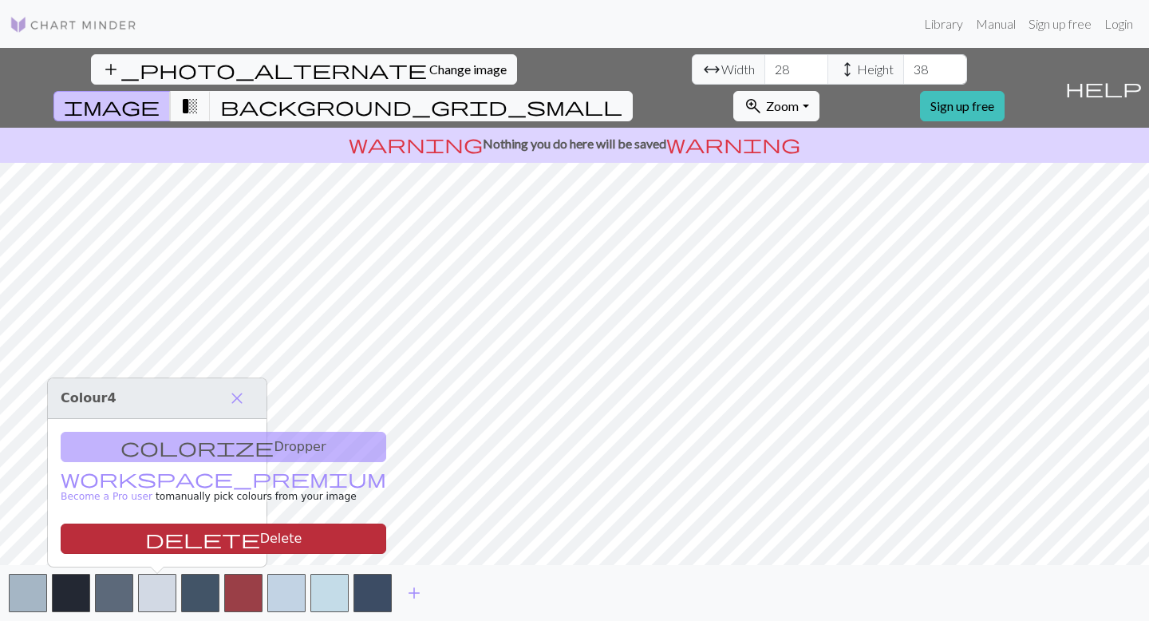
click at [217, 538] on button "delete Delete" at bounding box center [223, 538] width 325 height 30
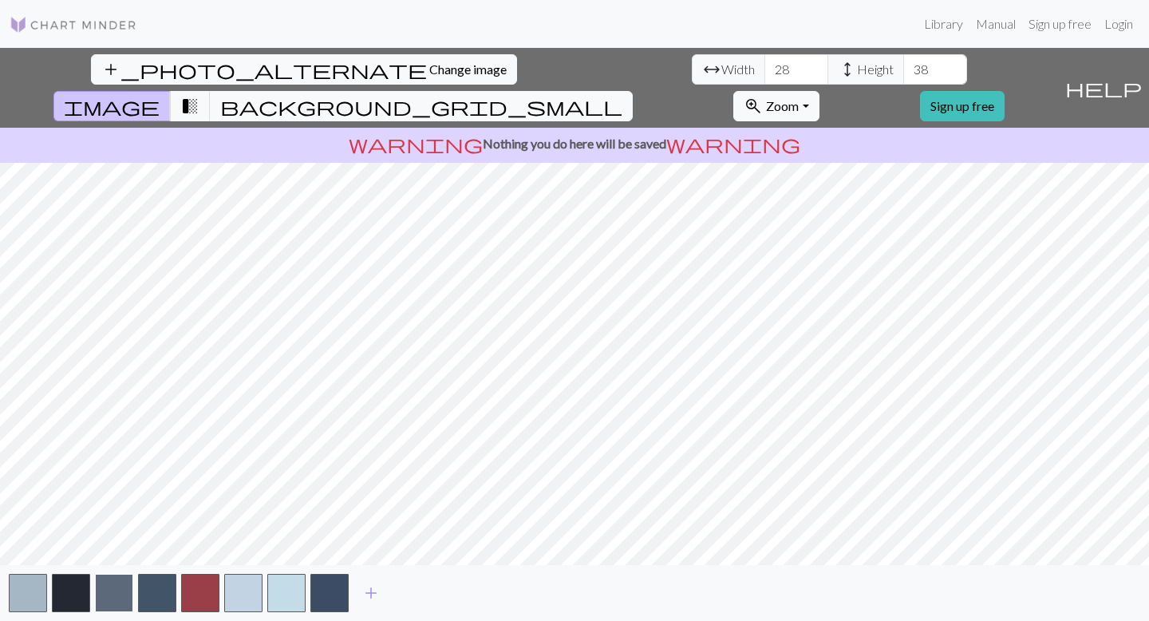
click at [118, 585] on button "button" at bounding box center [114, 592] width 38 height 38
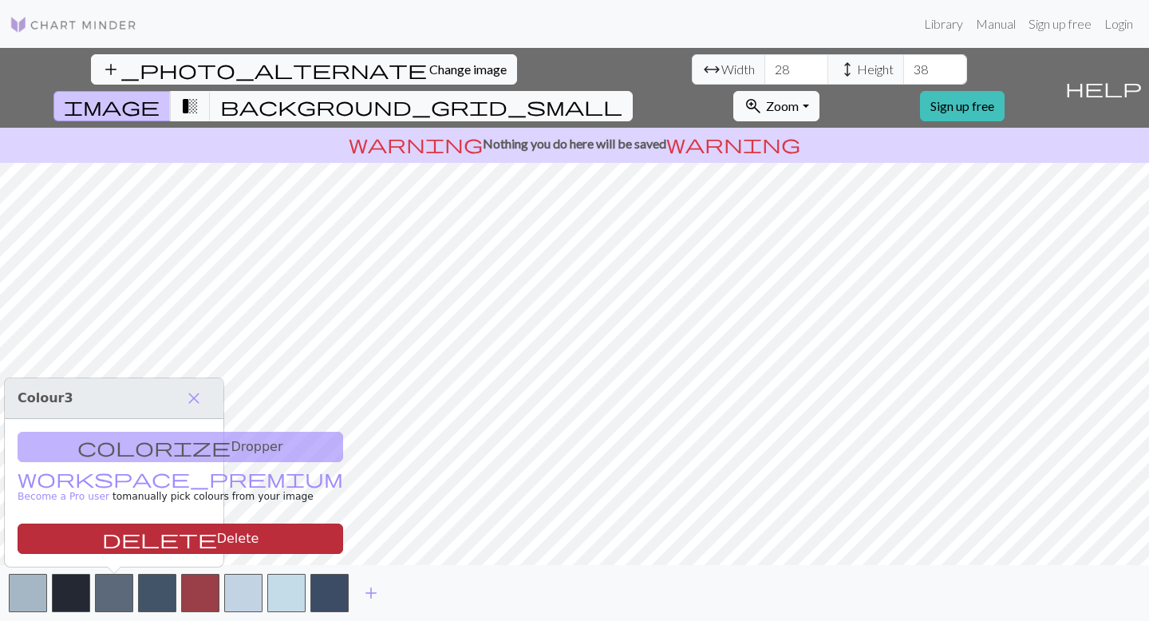
click at [181, 538] on button "delete Delete" at bounding box center [180, 538] width 325 height 30
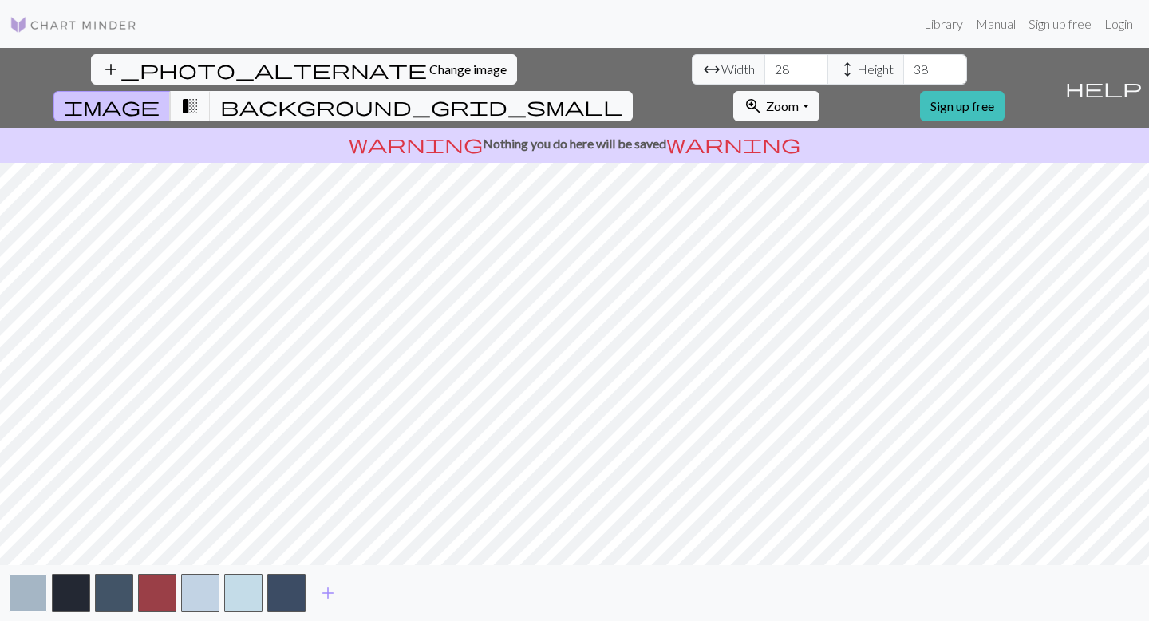
click at [31, 593] on button "button" at bounding box center [28, 592] width 38 height 38
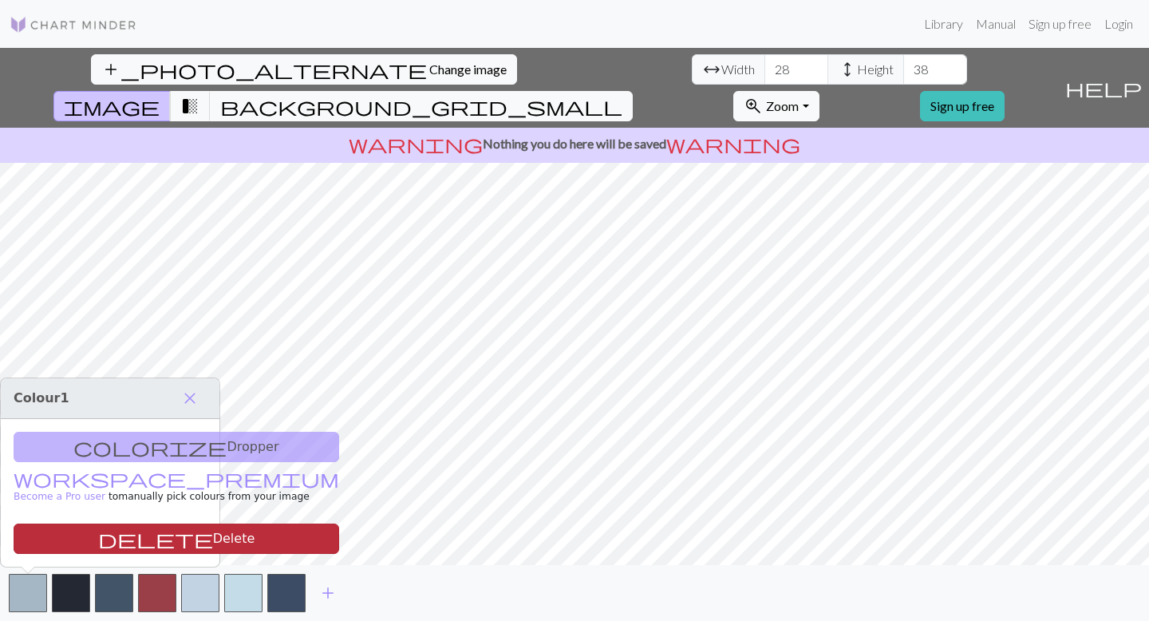
click at [65, 538] on button "delete Delete" at bounding box center [176, 538] width 325 height 30
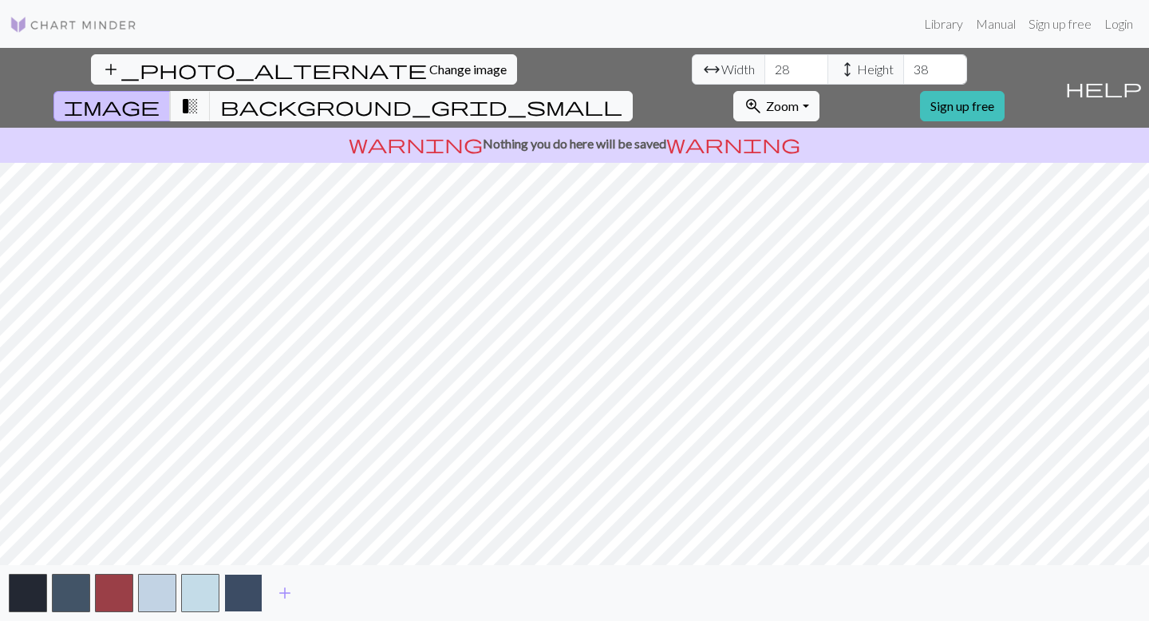
click at [247, 591] on button "button" at bounding box center [243, 592] width 38 height 38
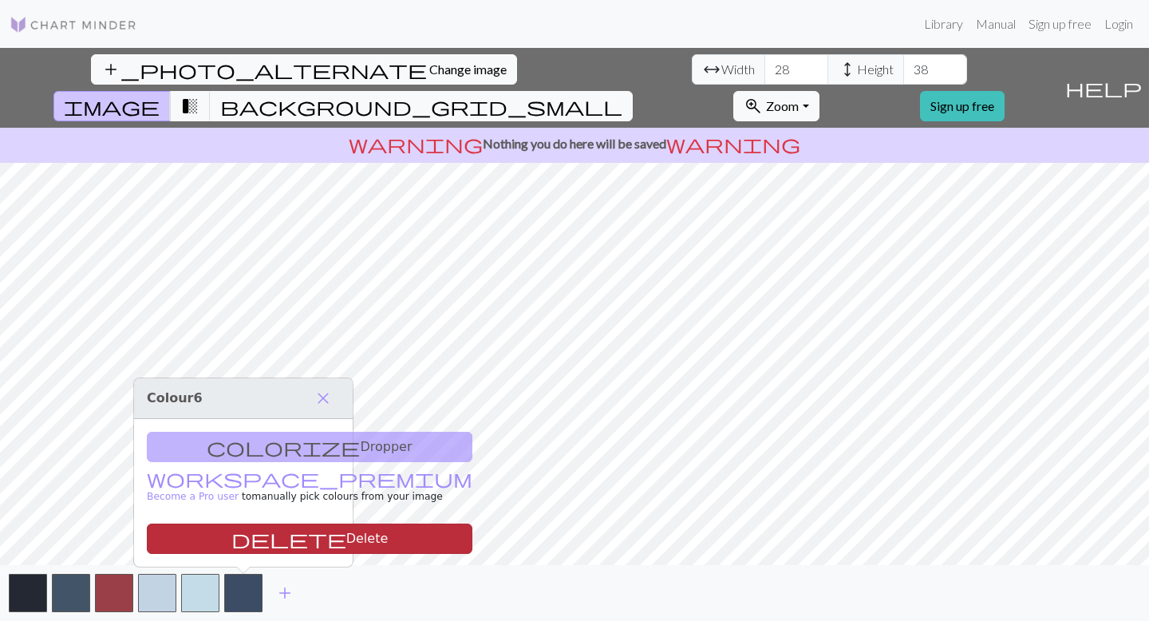
click at [253, 533] on button "delete Delete" at bounding box center [309, 538] width 325 height 30
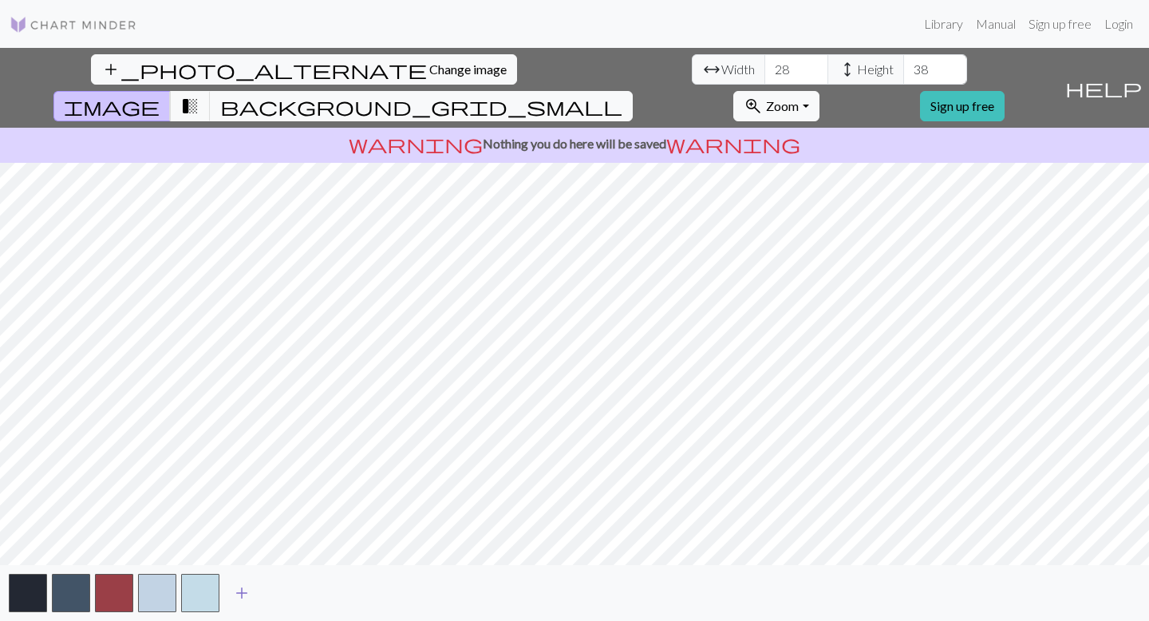
click at [241, 589] on span "add" at bounding box center [241, 592] width 19 height 22
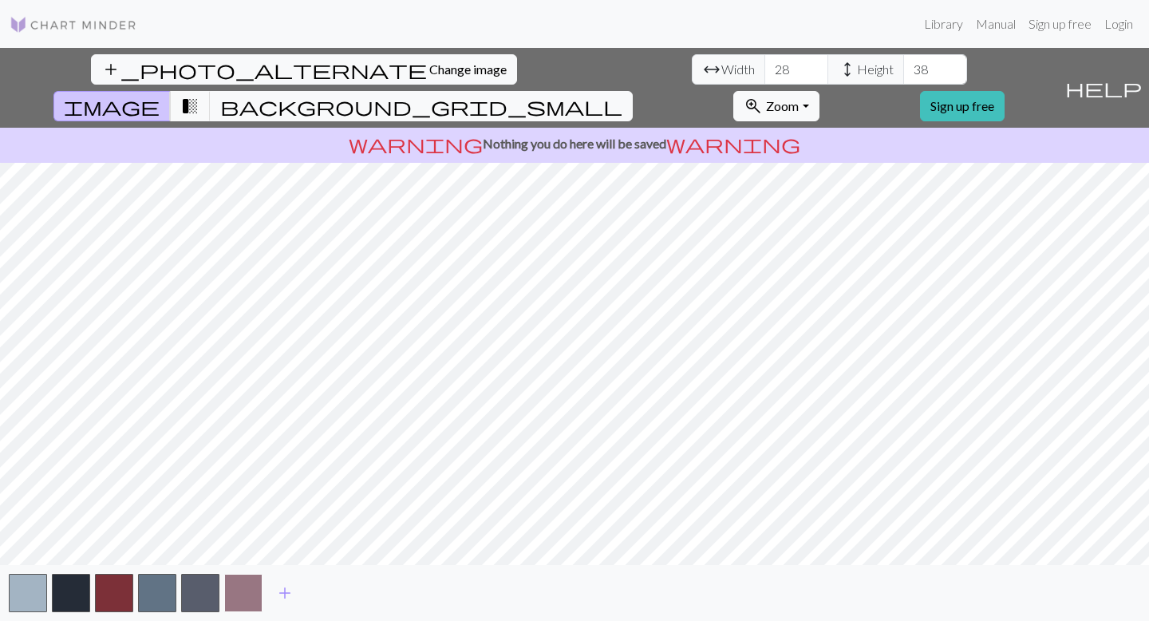
click at [237, 592] on button "button" at bounding box center [243, 592] width 38 height 38
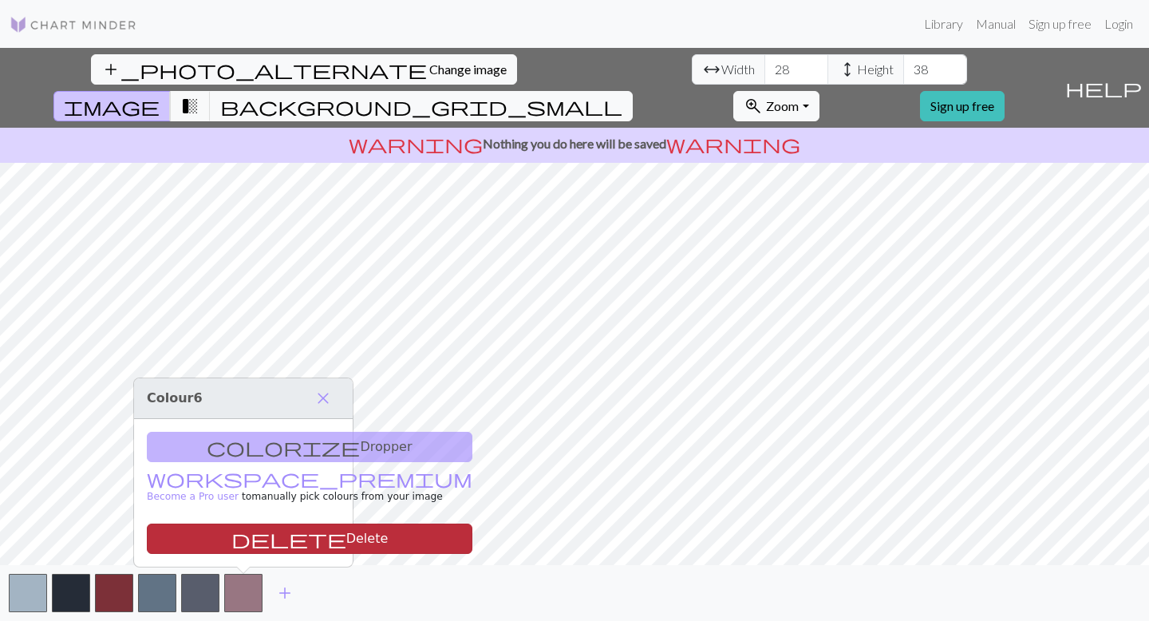
click at [300, 536] on button "delete Delete" at bounding box center [309, 538] width 325 height 30
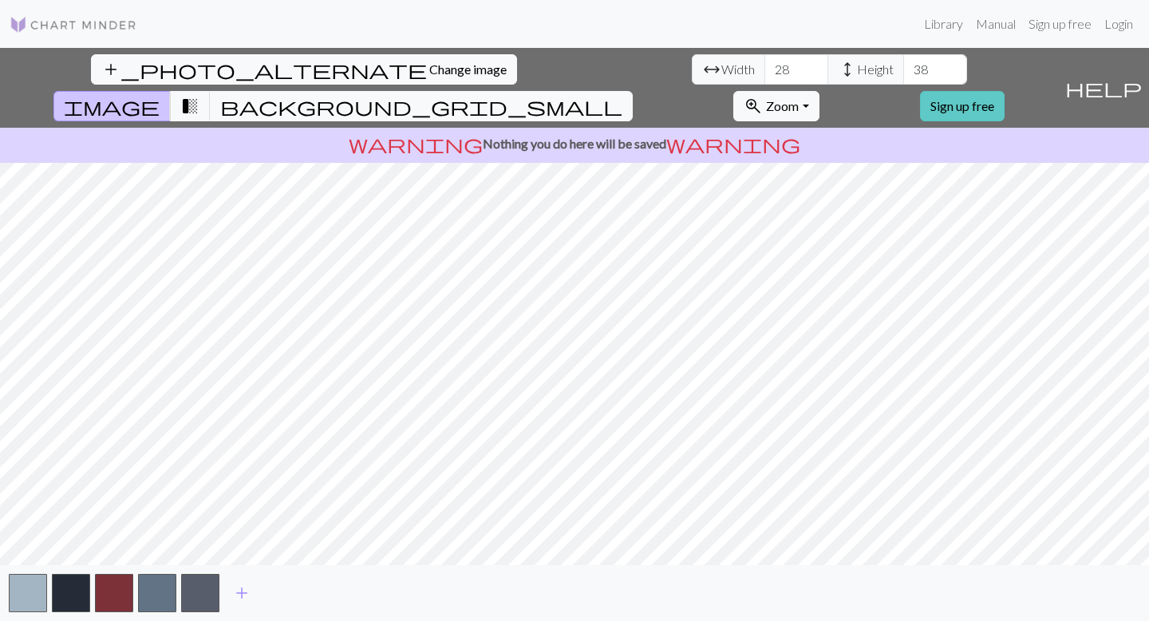
click at [1004, 91] on link "Sign up free" at bounding box center [962, 106] width 85 height 30
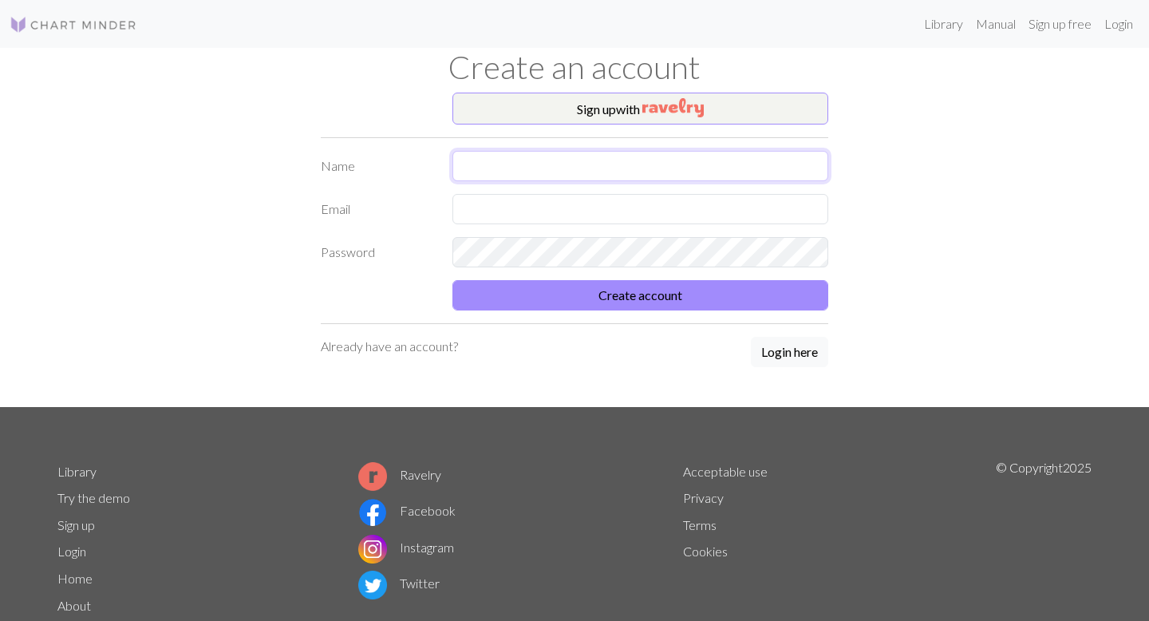
click at [593, 164] on input "text" at bounding box center [640, 166] width 376 height 30
type input "[PERSON_NAME]"
click at [556, 197] on input "text" at bounding box center [640, 209] width 376 height 30
type input "[PERSON_NAME][EMAIL_ADDRESS][DOMAIN_NAME]"
click at [452, 280] on button "Create account" at bounding box center [640, 295] width 376 height 30
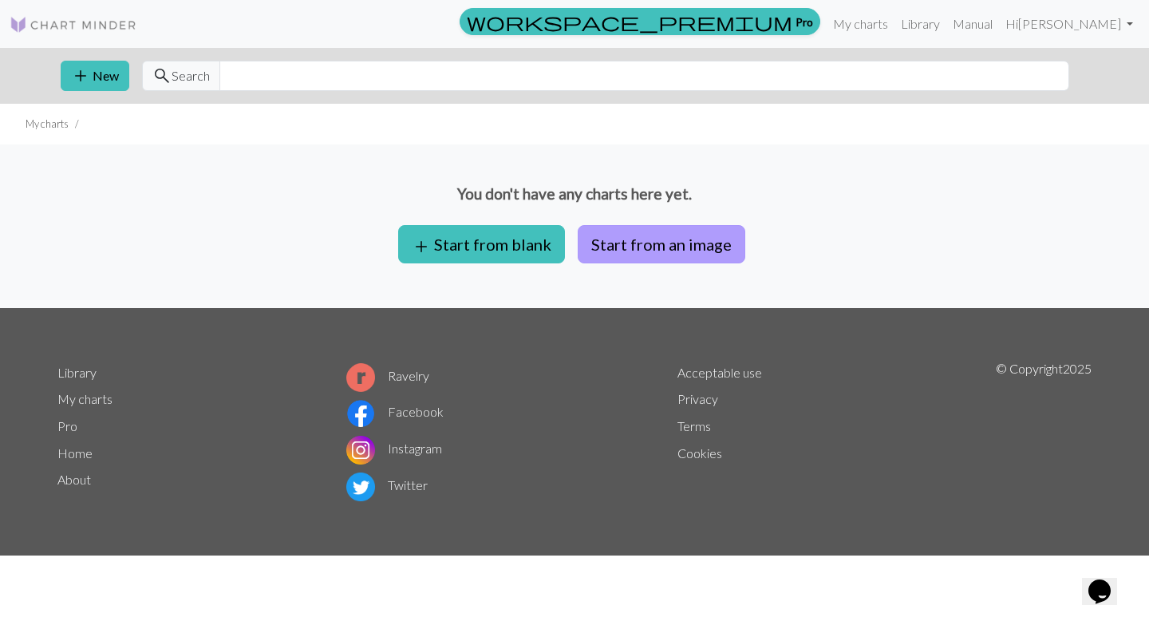
click at [615, 249] on button "Start from an image" at bounding box center [661, 244] width 168 height 38
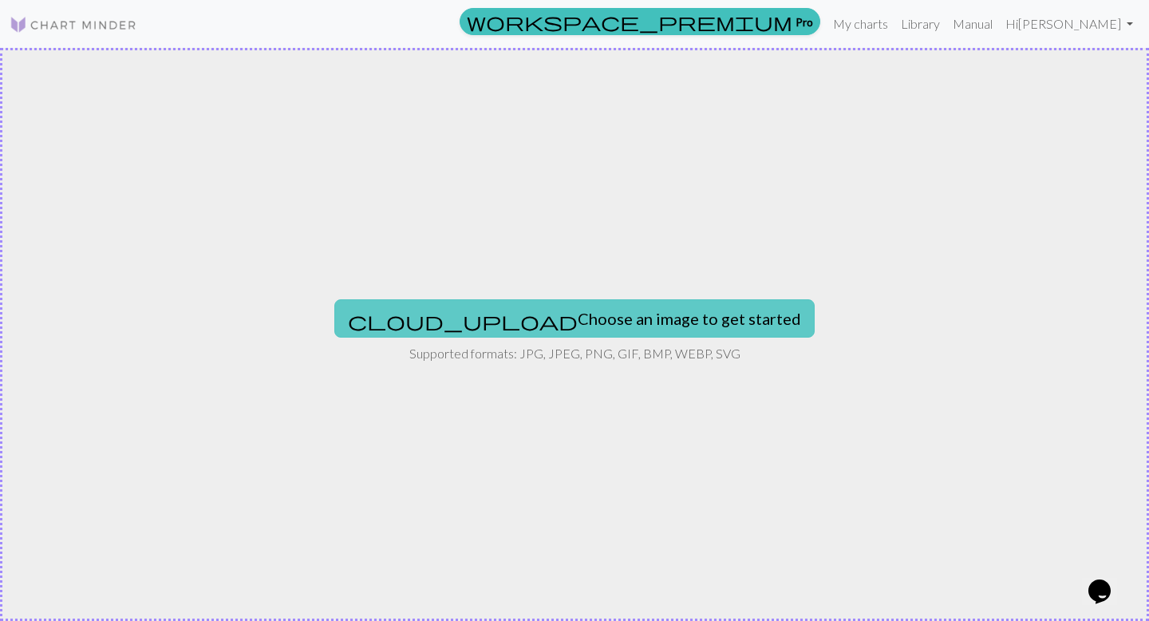
click at [590, 326] on button "cloud_upload Choose an image to get started" at bounding box center [574, 318] width 480 height 38
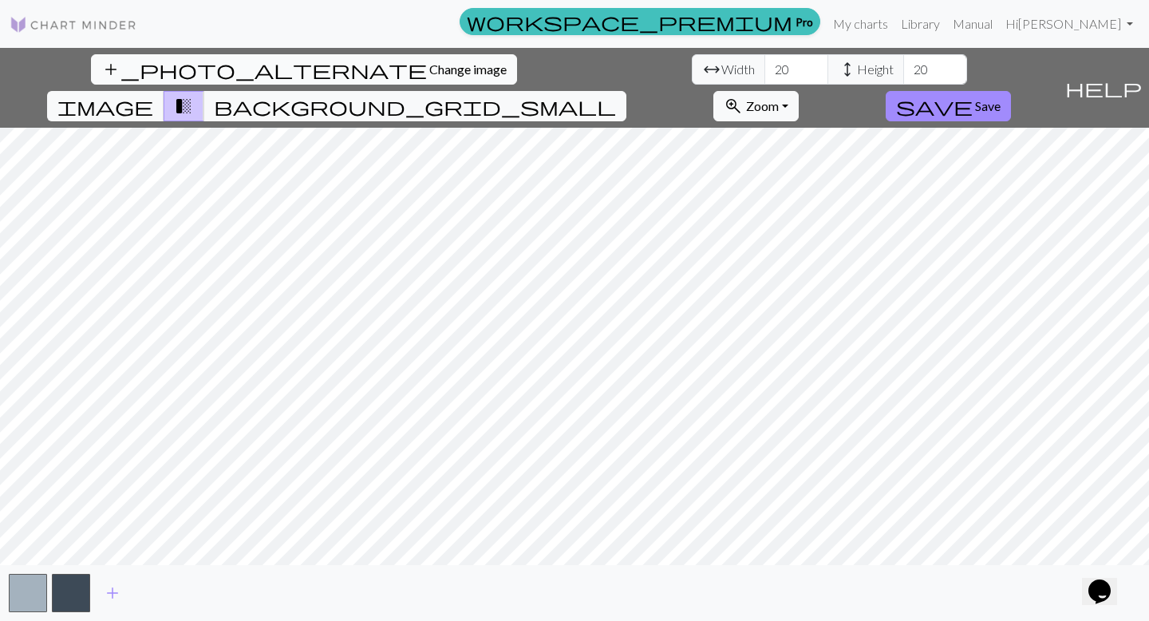
click at [429, 64] on span "Change image" at bounding box center [467, 68] width 77 height 15
click at [116, 54] on button "add_photo_alternate Change image" at bounding box center [304, 69] width 426 height 30
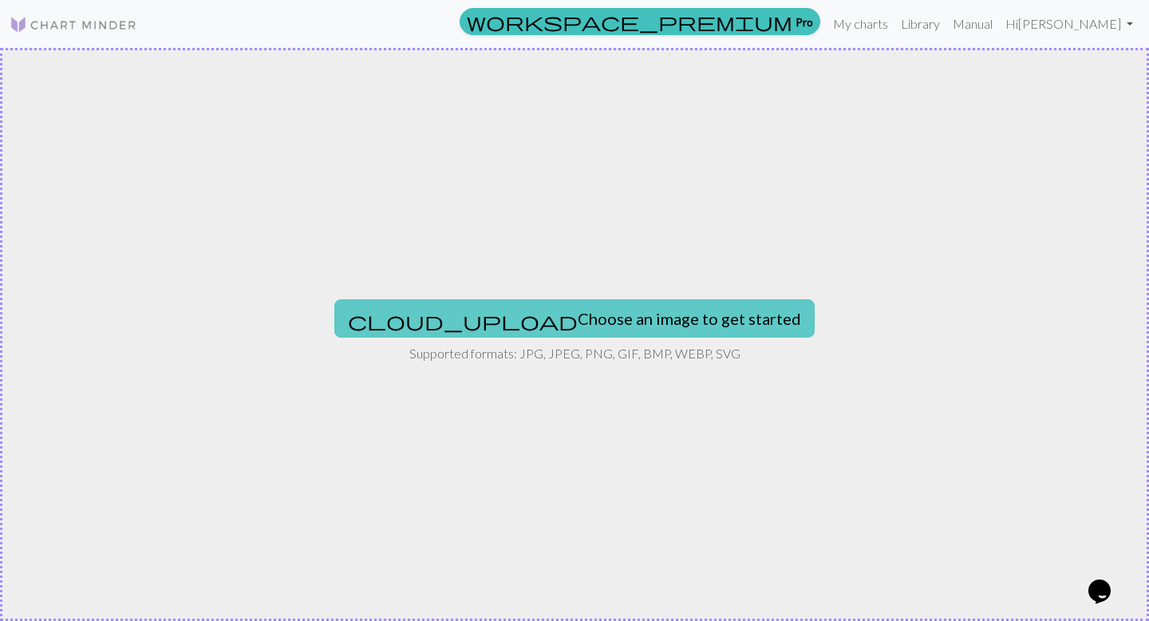
click at [564, 314] on button "cloud_upload Choose an image to get started" at bounding box center [574, 318] width 480 height 38
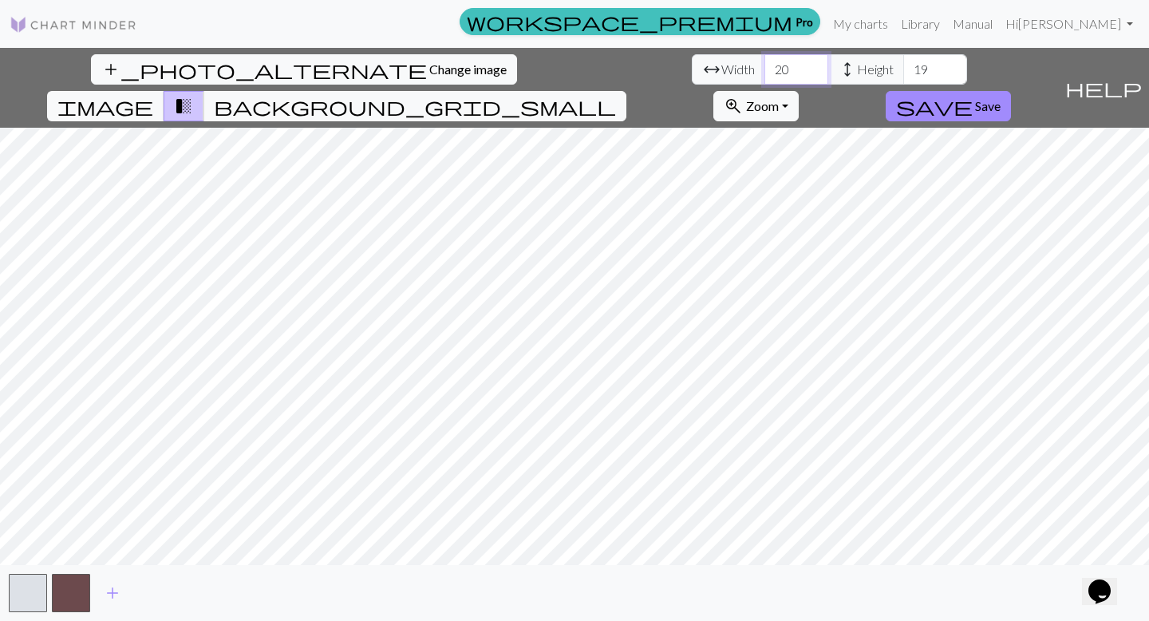
drag, startPoint x: 364, startPoint y: 71, endPoint x: 333, endPoint y: 71, distance: 30.3
click at [764, 71] on input "20" at bounding box center [796, 69] width 64 height 30
type input "28"
drag, startPoint x: 503, startPoint y: 74, endPoint x: 463, endPoint y: 74, distance: 39.1
click at [692, 74] on div "arrow_range Width 28 height Height 19" at bounding box center [829, 69] width 275 height 30
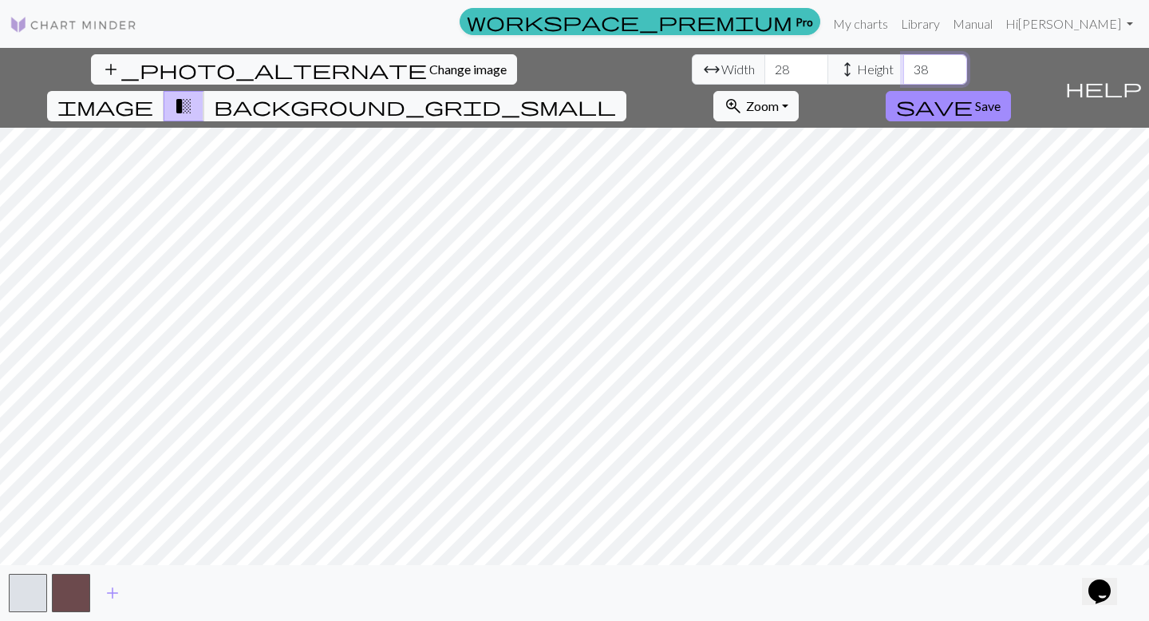
type input "38"
click at [153, 95] on span "image" at bounding box center [105, 106] width 96 height 22
click at [616, 95] on span "background_grid_small" at bounding box center [415, 106] width 402 height 22
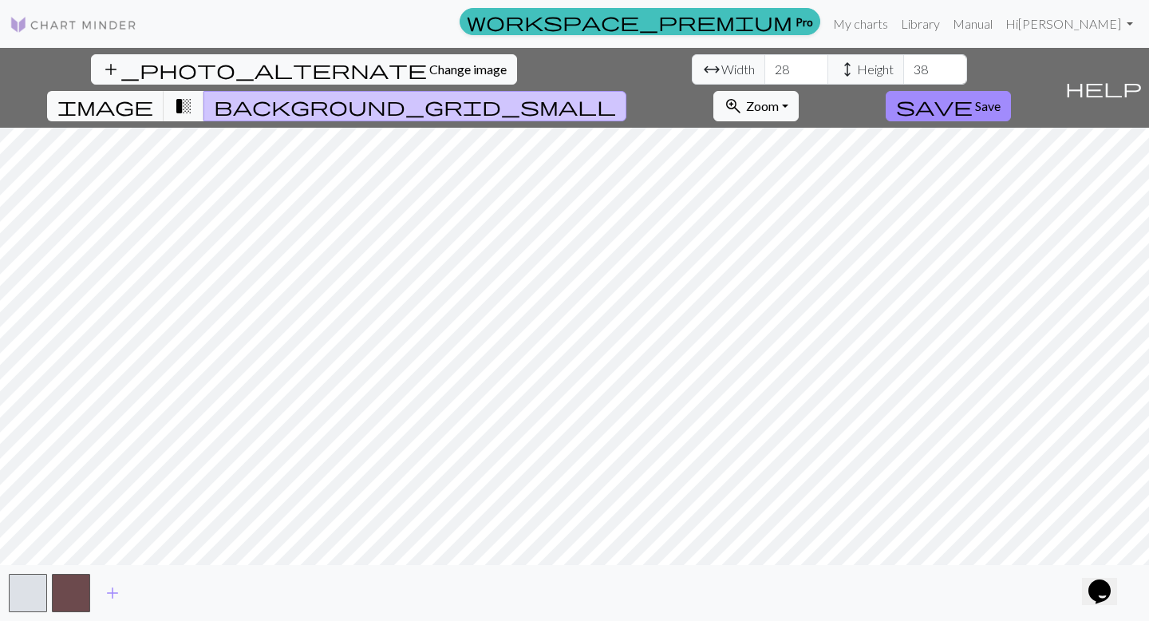
click at [89, 53] on div "add_photo_alternate Change image arrow_range Width 28 height Height 38 image tr…" at bounding box center [529, 88] width 1058 height 80
click at [91, 60] on button "add_photo_alternate Change image" at bounding box center [304, 69] width 426 height 30
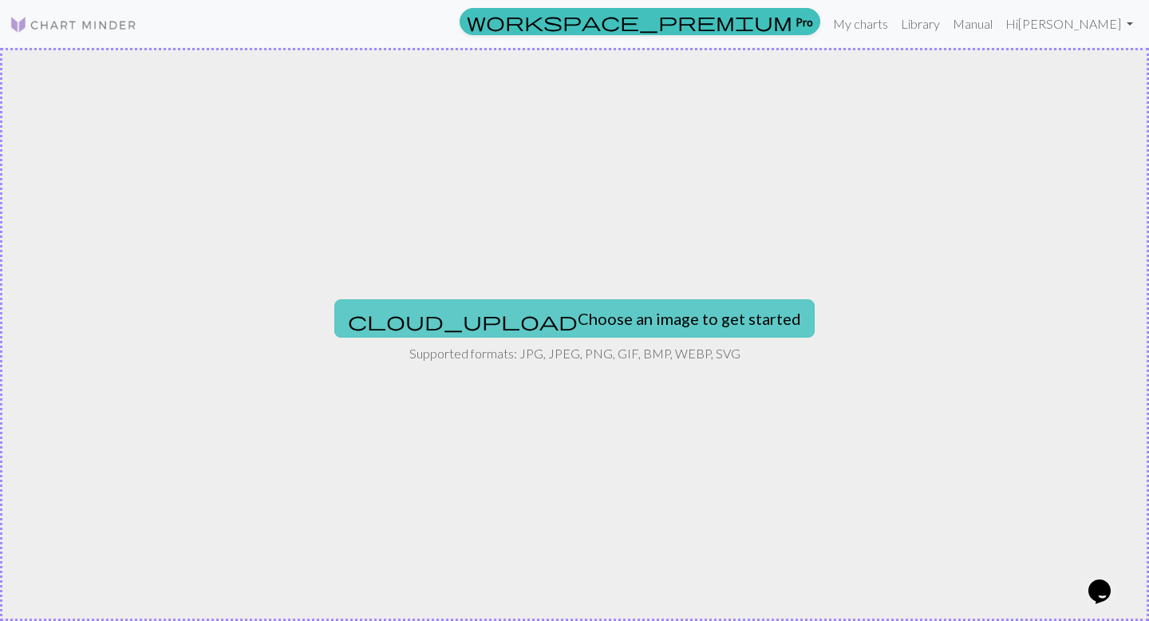
click at [538, 320] on button "cloud_upload Choose an image to get started" at bounding box center [574, 318] width 480 height 38
type input "C:\fakepath\1b74fa08-00c4-4093-9475-5033657993fb.png"
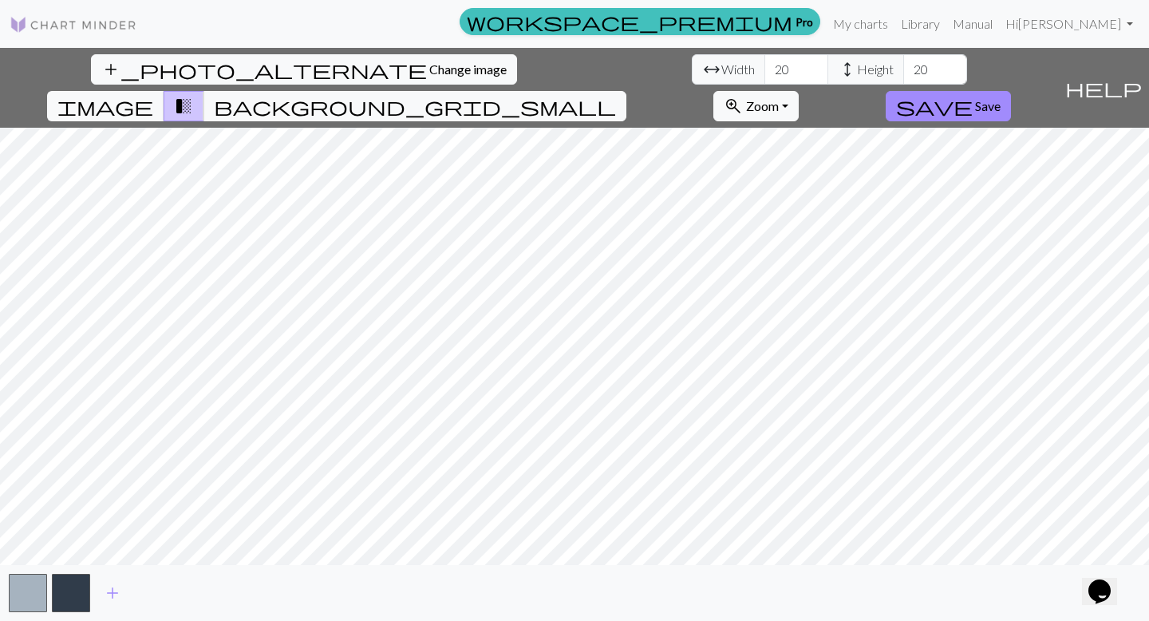
click at [574, 620] on div "add_photo_alternate Change image arrow_range Width 20 height Height 20 image tr…" at bounding box center [574, 334] width 1149 height 573
drag, startPoint x: 357, startPoint y: 71, endPoint x: 316, endPoint y: 69, distance: 41.5
click at [692, 69] on div "arrow_range Width 20 height Height 20" at bounding box center [829, 69] width 275 height 30
type input "28"
drag, startPoint x: 497, startPoint y: 71, endPoint x: 467, endPoint y: 71, distance: 30.3
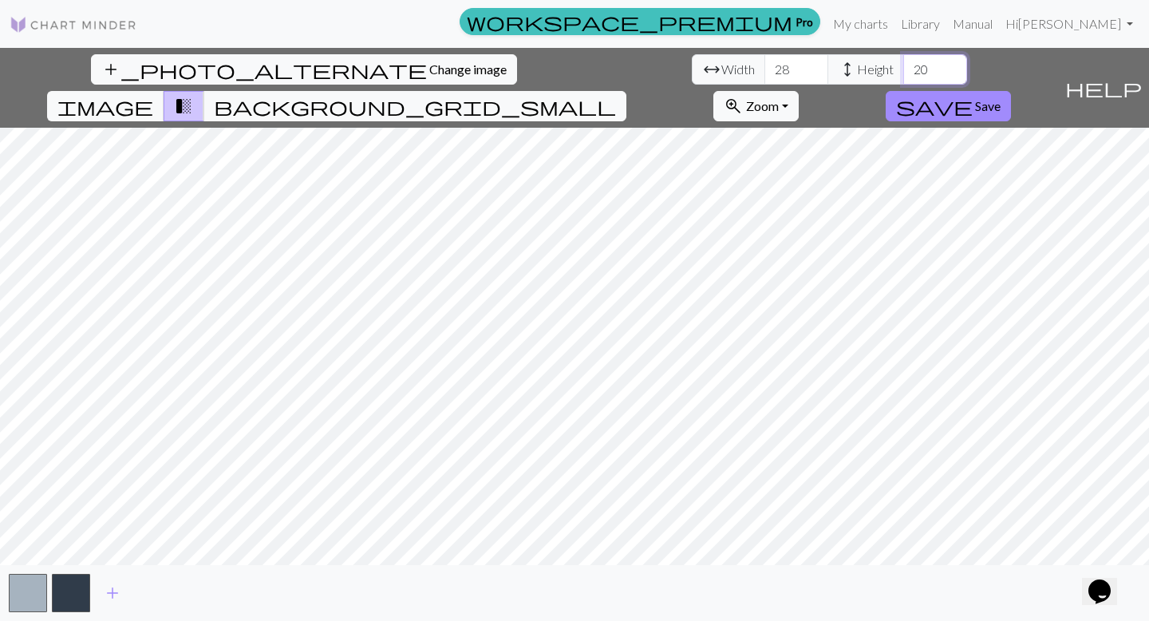
click at [903, 71] on input "20" at bounding box center [935, 69] width 64 height 30
type input "38"
click at [616, 95] on span "background_grid_small" at bounding box center [415, 106] width 402 height 22
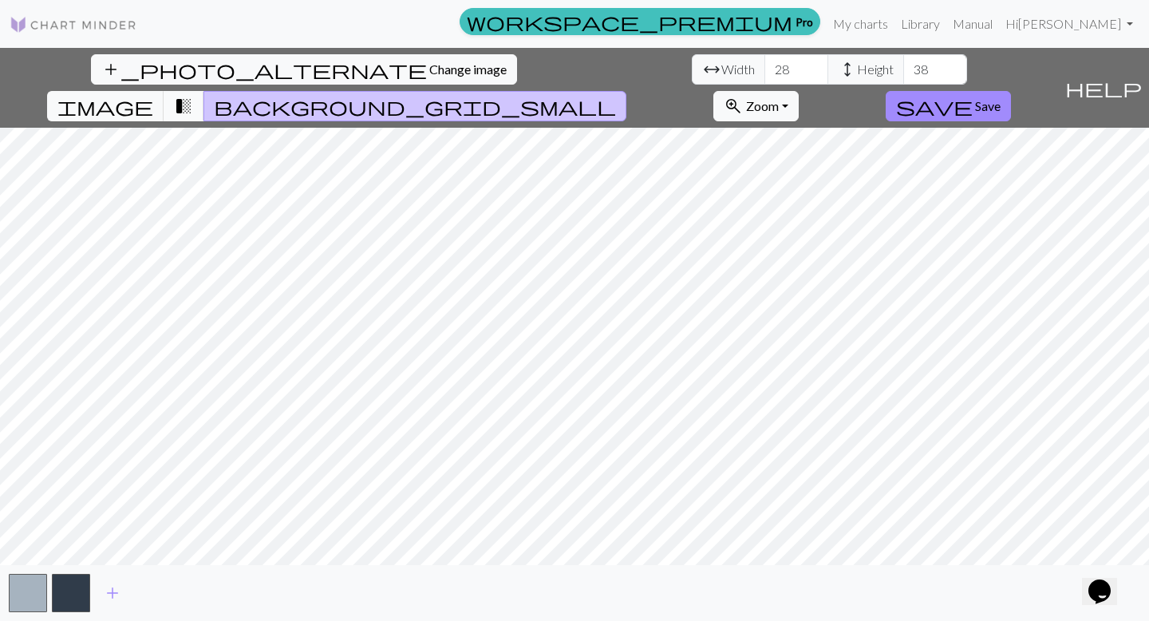
click at [193, 95] on span "transition_fade" at bounding box center [183, 106] width 19 height 22
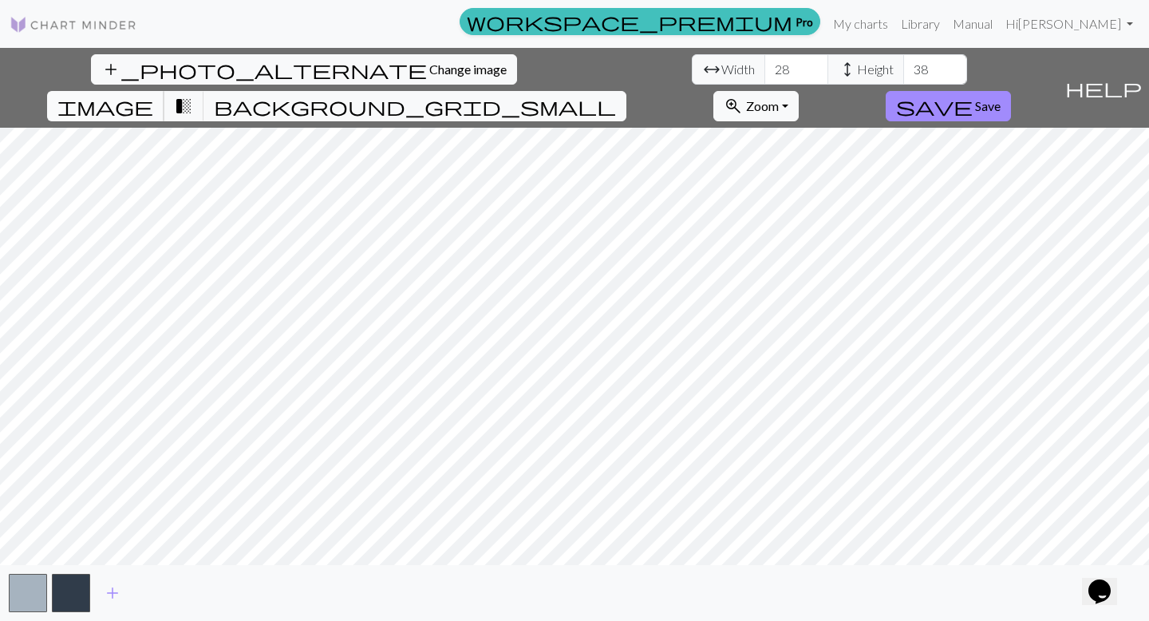
click at [164, 91] on button "image" at bounding box center [105, 106] width 117 height 30
click at [193, 95] on span "transition_fade" at bounding box center [183, 106] width 19 height 22
click at [111, 585] on span "add" at bounding box center [112, 592] width 19 height 22
click at [116, 590] on button "button" at bounding box center [114, 592] width 38 height 38
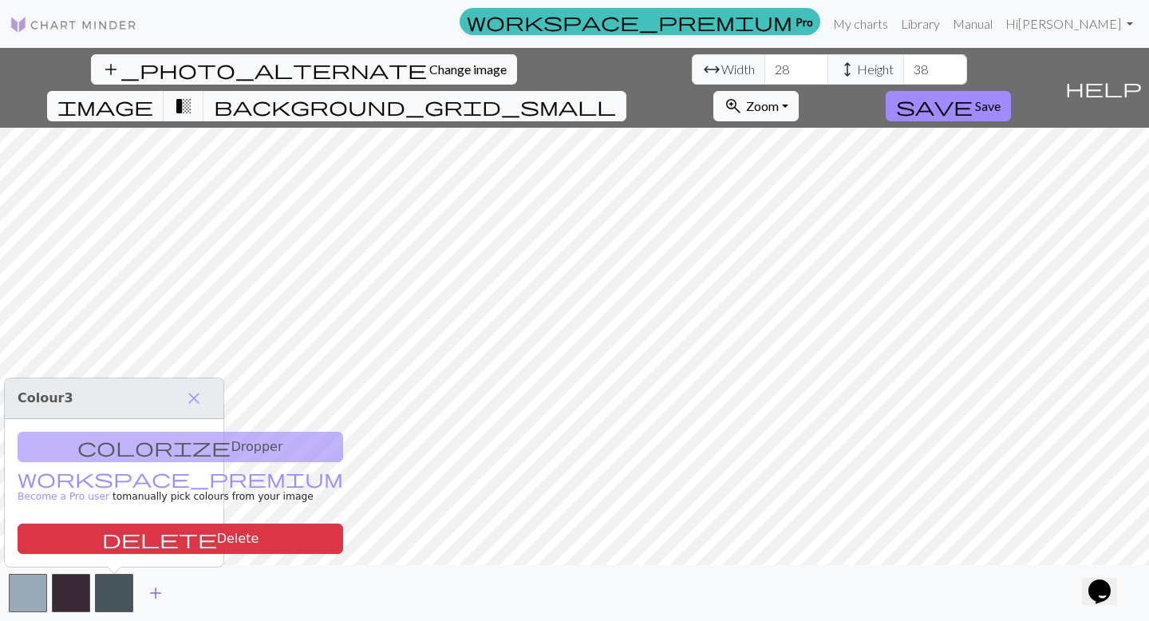
click at [160, 590] on span "add" at bounding box center [155, 592] width 19 height 22
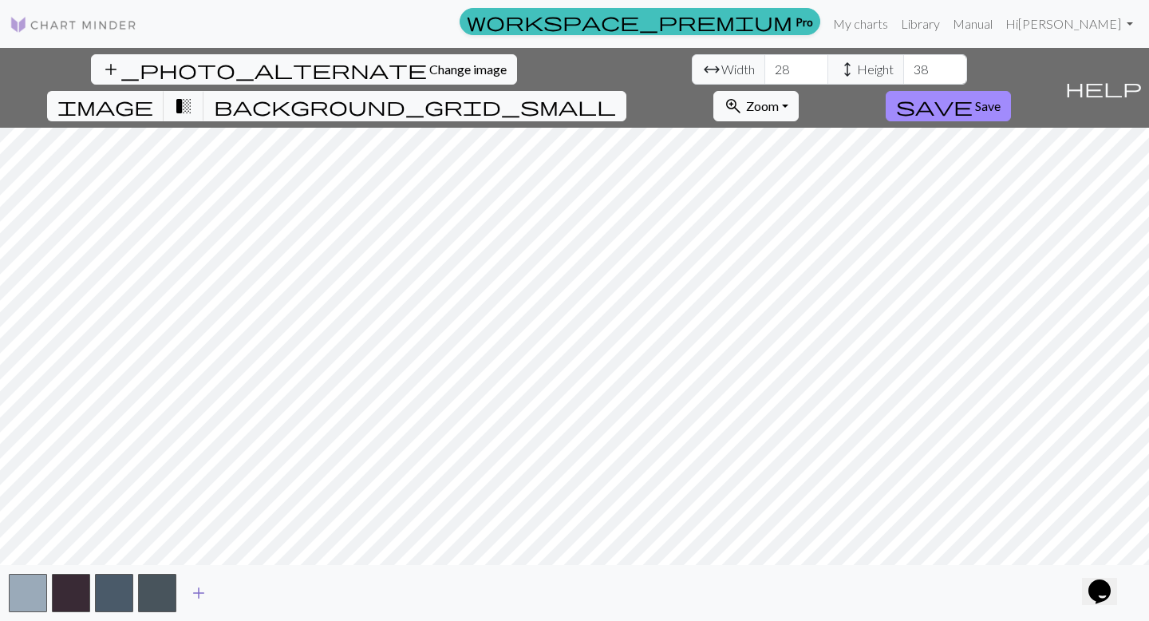
click at [199, 593] on span "add" at bounding box center [198, 592] width 19 height 22
click at [206, 589] on button "button" at bounding box center [200, 592] width 38 height 38
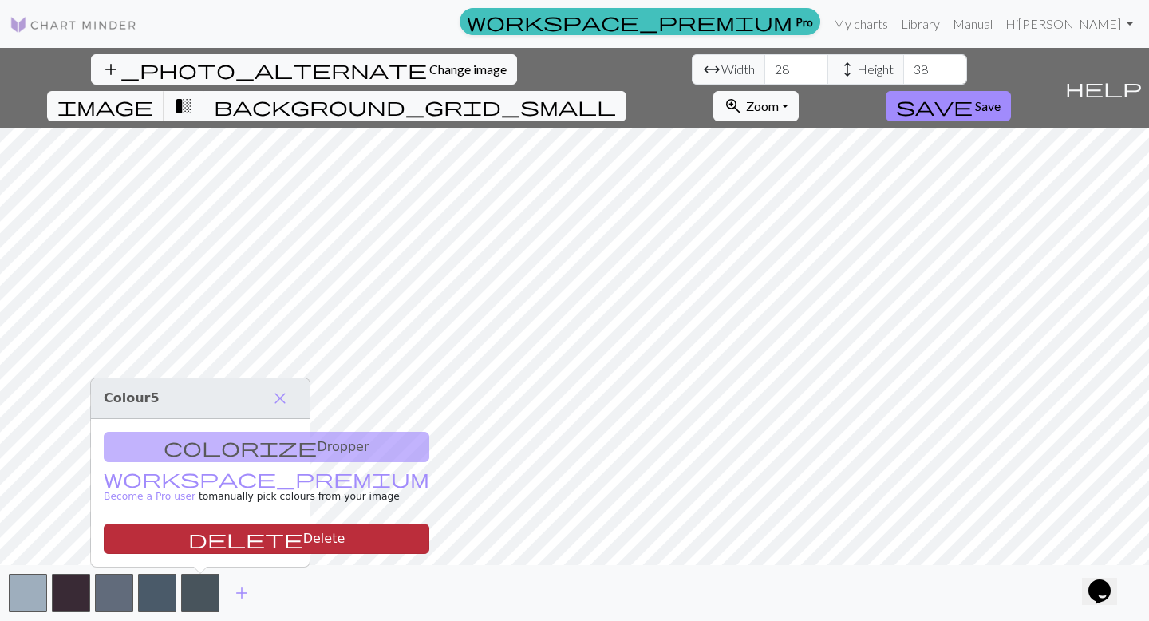
click at [239, 548] on button "delete Delete" at bounding box center [266, 538] width 325 height 30
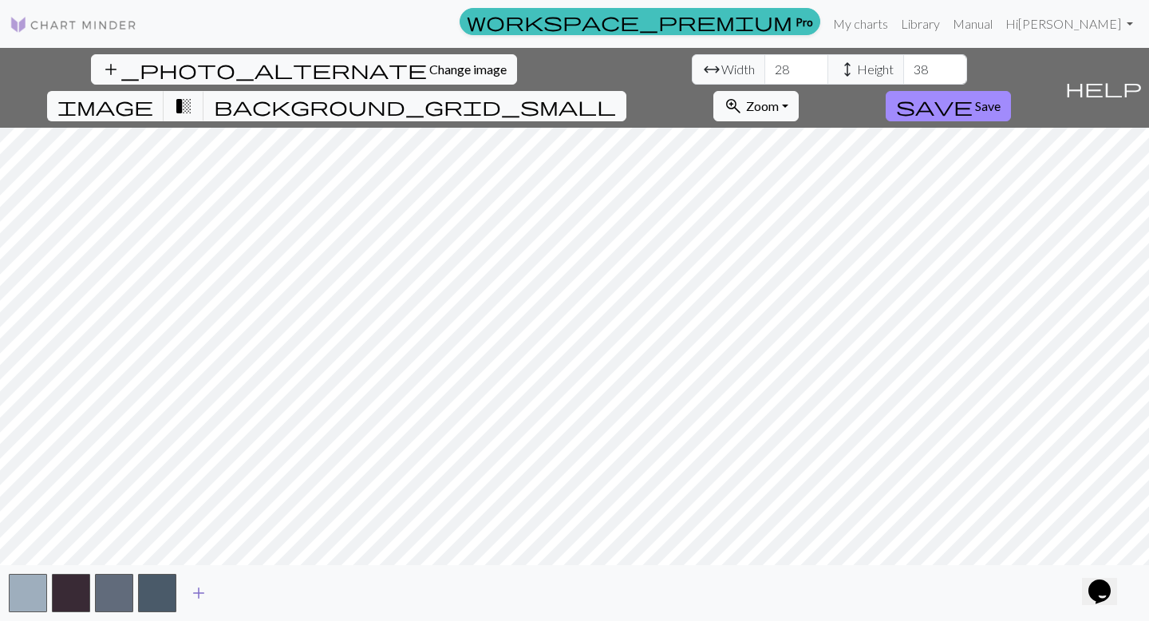
click at [197, 594] on span "add" at bounding box center [198, 592] width 19 height 22
click at [248, 593] on span "add" at bounding box center [241, 592] width 19 height 22
click at [280, 594] on span "add" at bounding box center [284, 592] width 19 height 22
click at [336, 594] on span "add" at bounding box center [327, 592] width 19 height 22
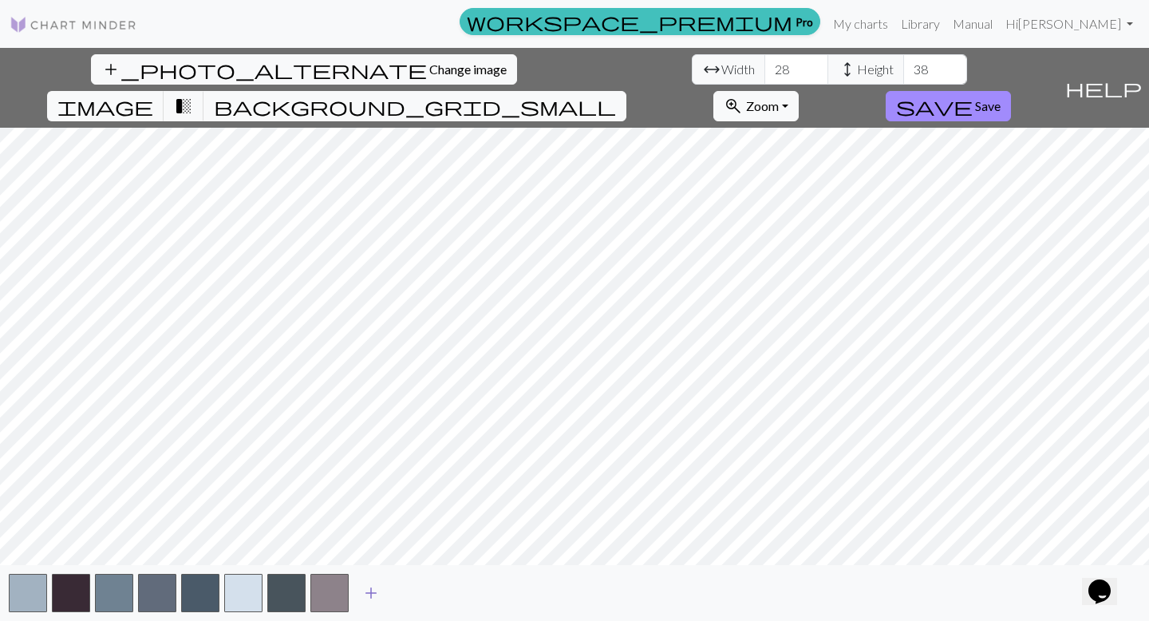
click at [373, 597] on span "add" at bounding box center [370, 592] width 19 height 22
click at [406, 600] on span "add" at bounding box center [413, 592] width 19 height 22
click at [420, 595] on button "button" at bounding box center [415, 592] width 38 height 38
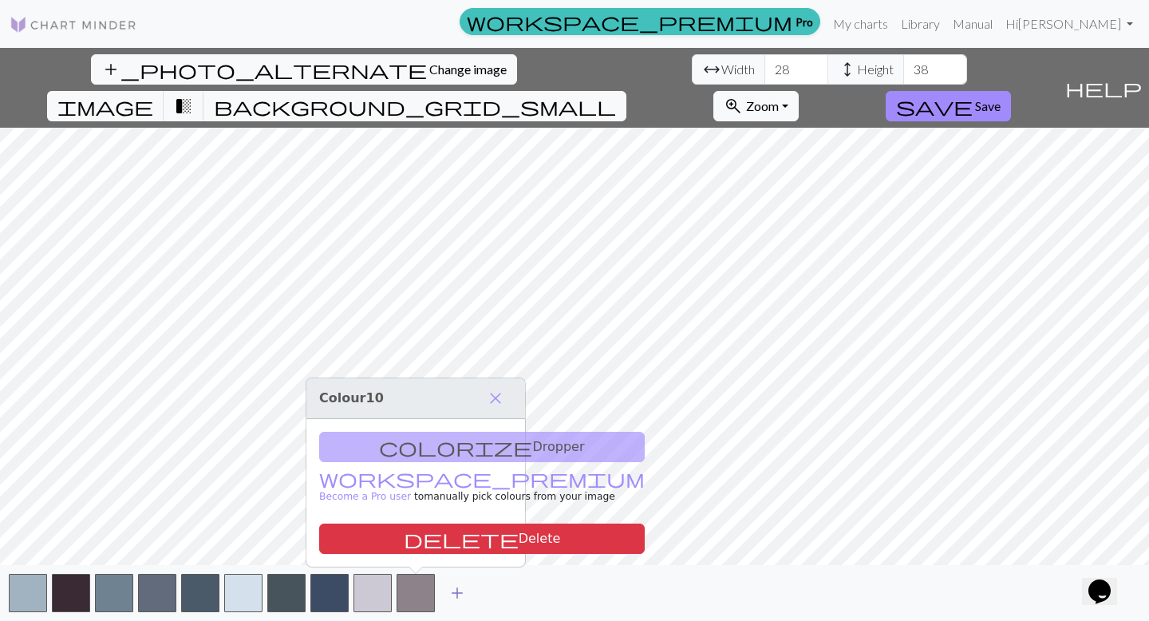
click at [445, 591] on button "add" at bounding box center [457, 592] width 40 height 30
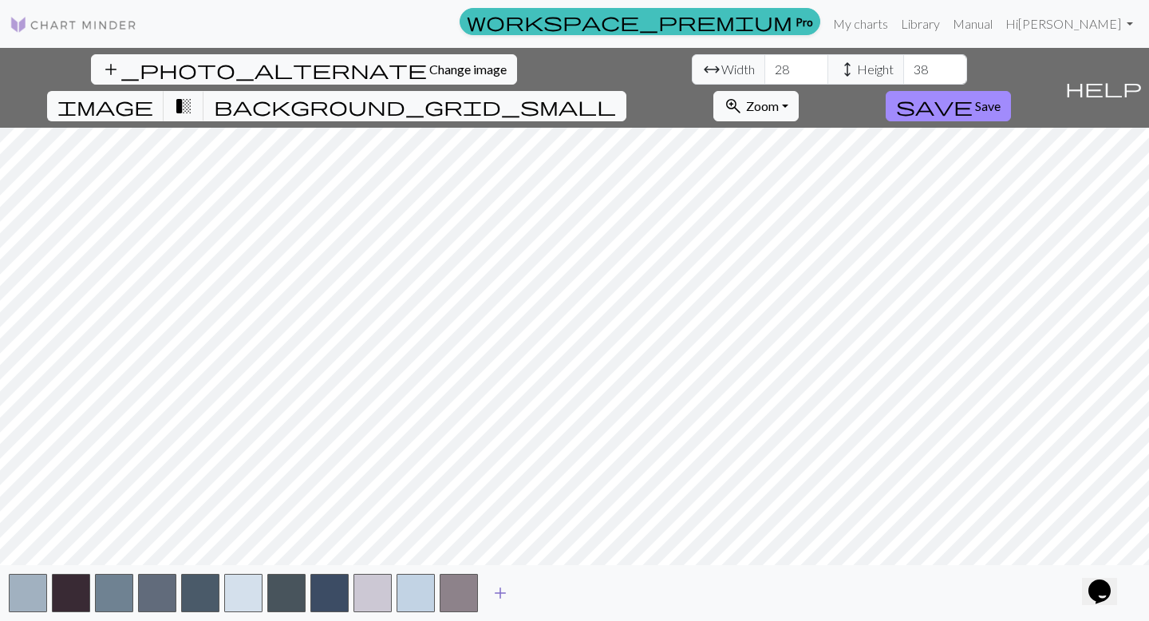
drag, startPoint x: 467, startPoint y: 592, endPoint x: 492, endPoint y: 592, distance: 24.7
click at [474, 592] on button "button" at bounding box center [458, 592] width 38 height 38
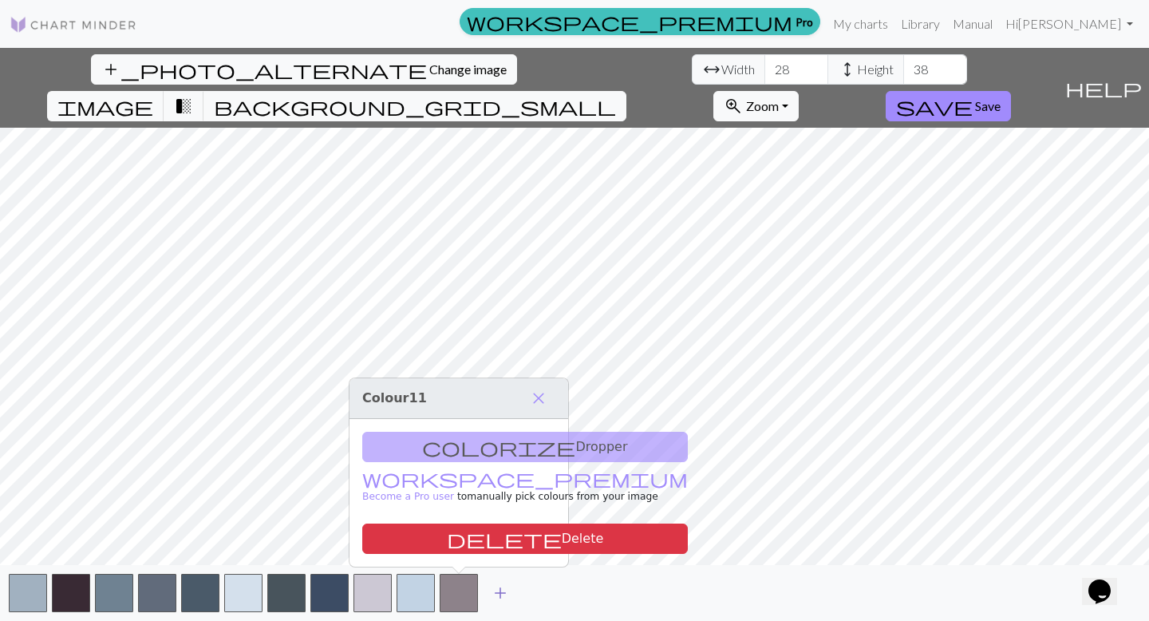
click at [499, 592] on span "add" at bounding box center [500, 592] width 19 height 22
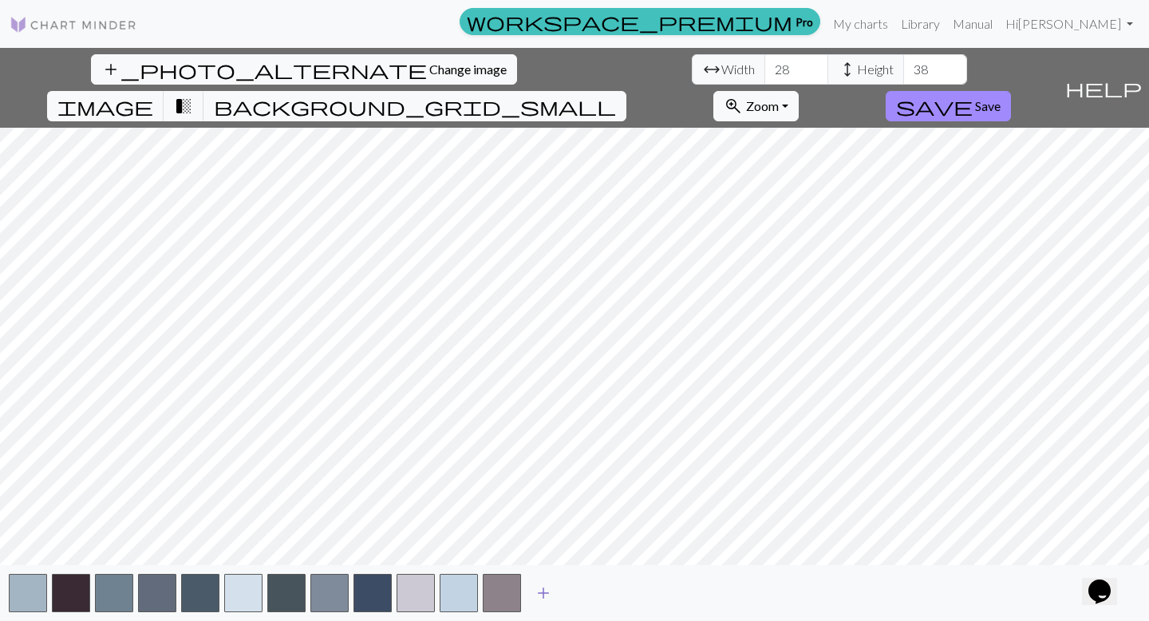
click at [549, 597] on span "add" at bounding box center [543, 592] width 19 height 22
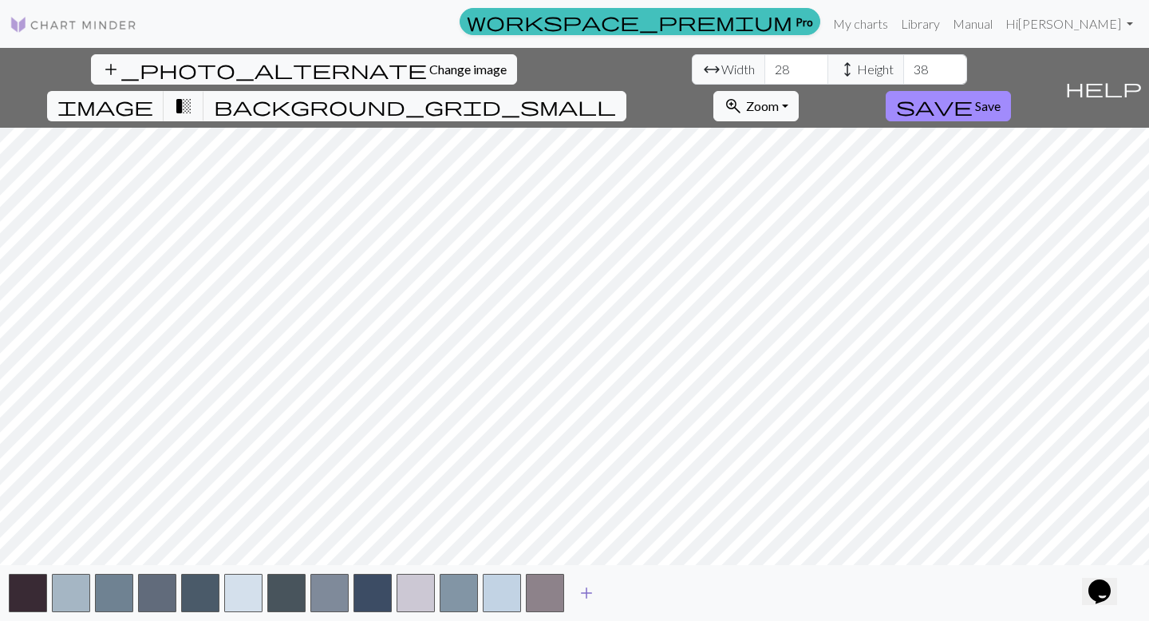
click at [597, 596] on button "add" at bounding box center [586, 592] width 40 height 30
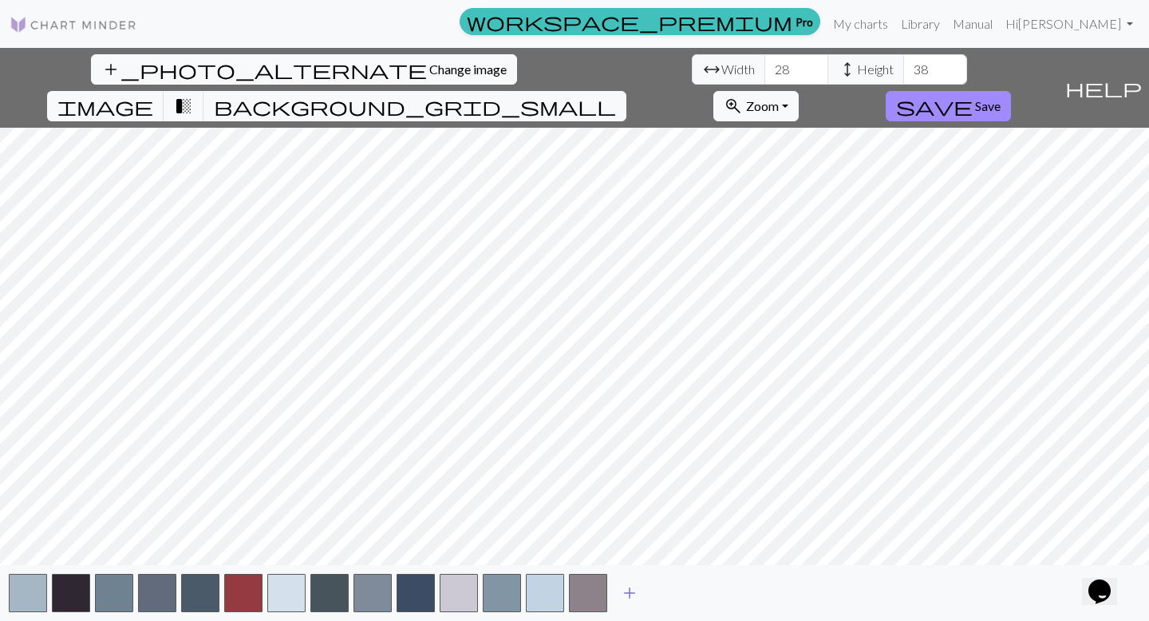
click at [638, 596] on span "add" at bounding box center [629, 592] width 19 height 22
click at [664, 593] on span "add" at bounding box center [672, 592] width 19 height 22
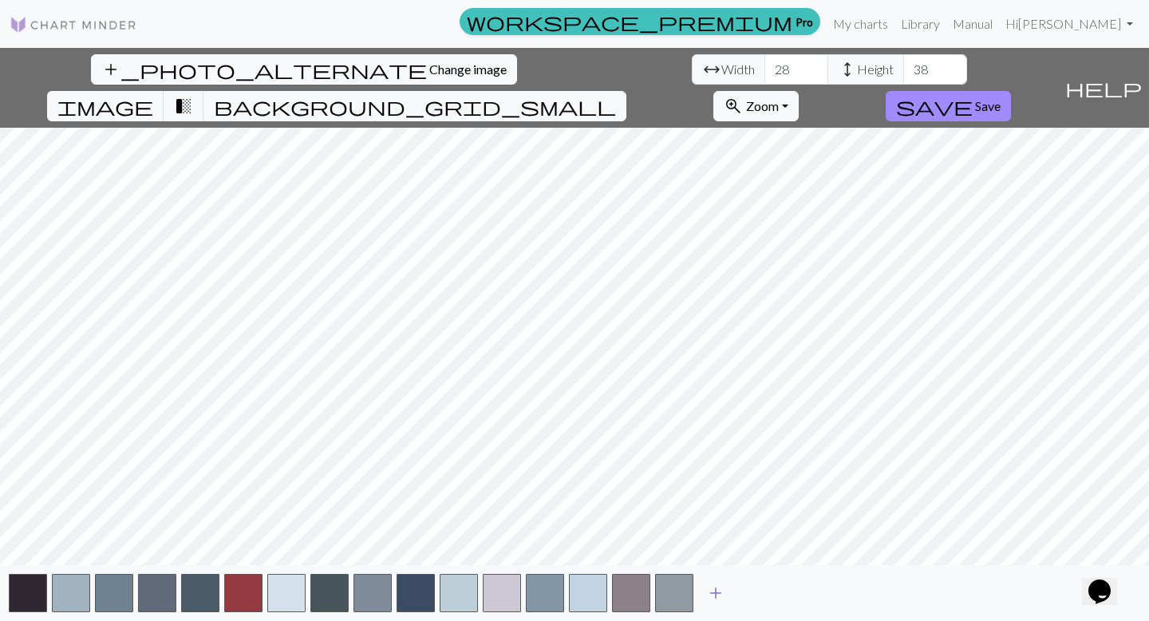
click at [711, 585] on span "add" at bounding box center [715, 592] width 19 height 22
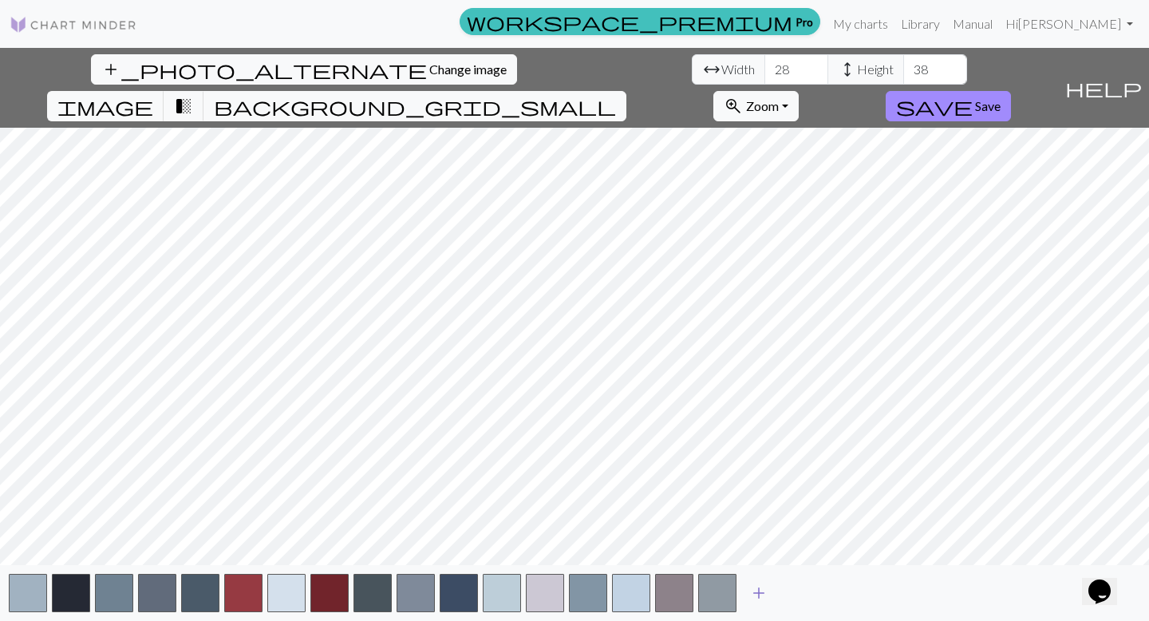
click at [755, 590] on span "add" at bounding box center [758, 592] width 19 height 22
click at [813, 591] on button "add" at bounding box center [802, 592] width 40 height 30
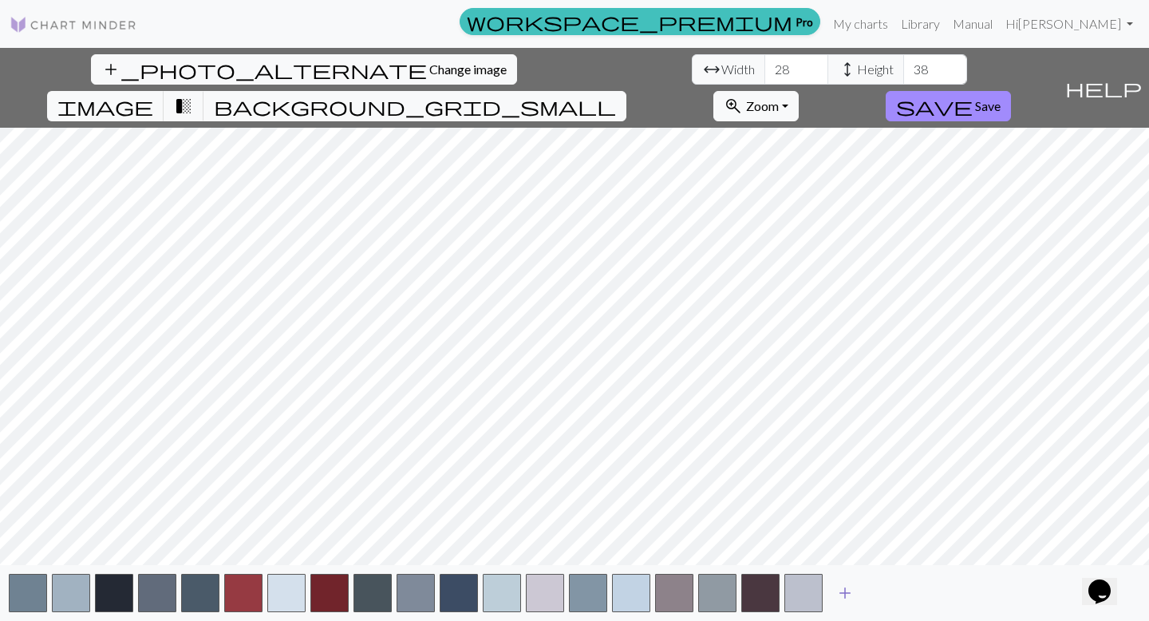
click at [852, 593] on span "add" at bounding box center [844, 592] width 19 height 22
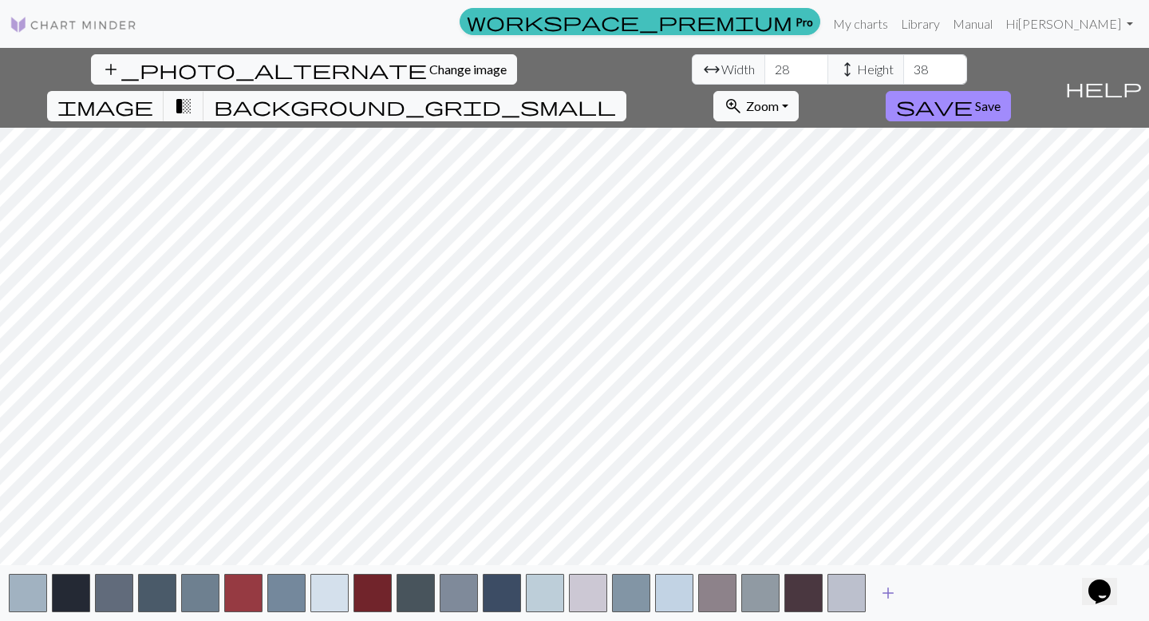
click at [873, 593] on button "add" at bounding box center [888, 592] width 40 height 30
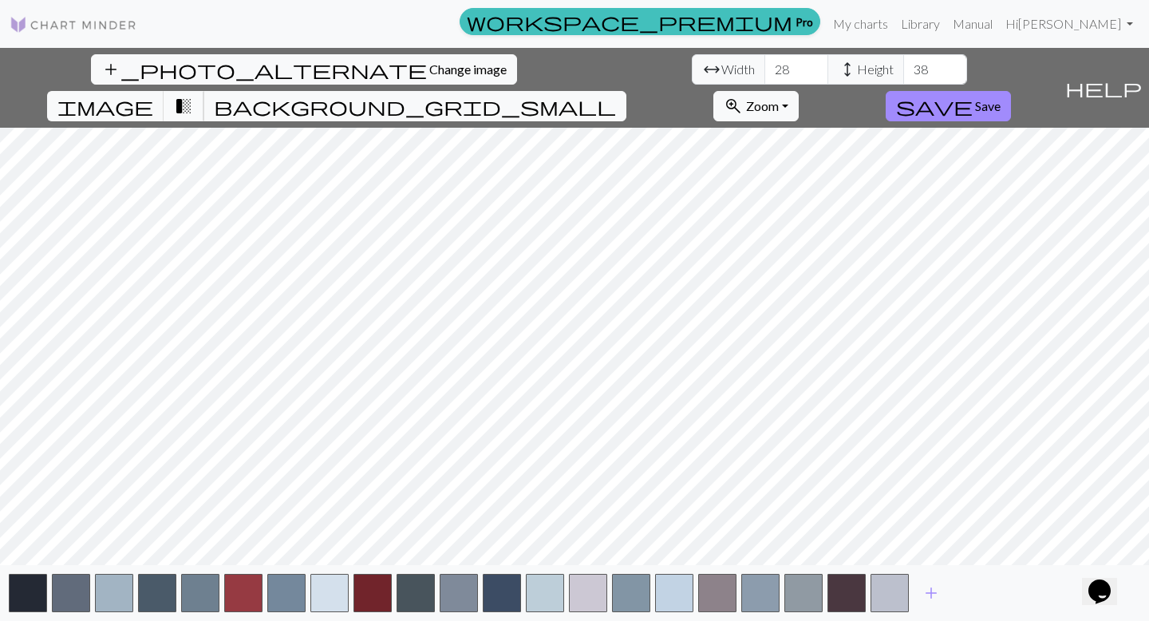
click at [193, 95] on span "transition_fade" at bounding box center [183, 106] width 19 height 22
click at [616, 95] on span "background_grid_small" at bounding box center [415, 106] width 402 height 22
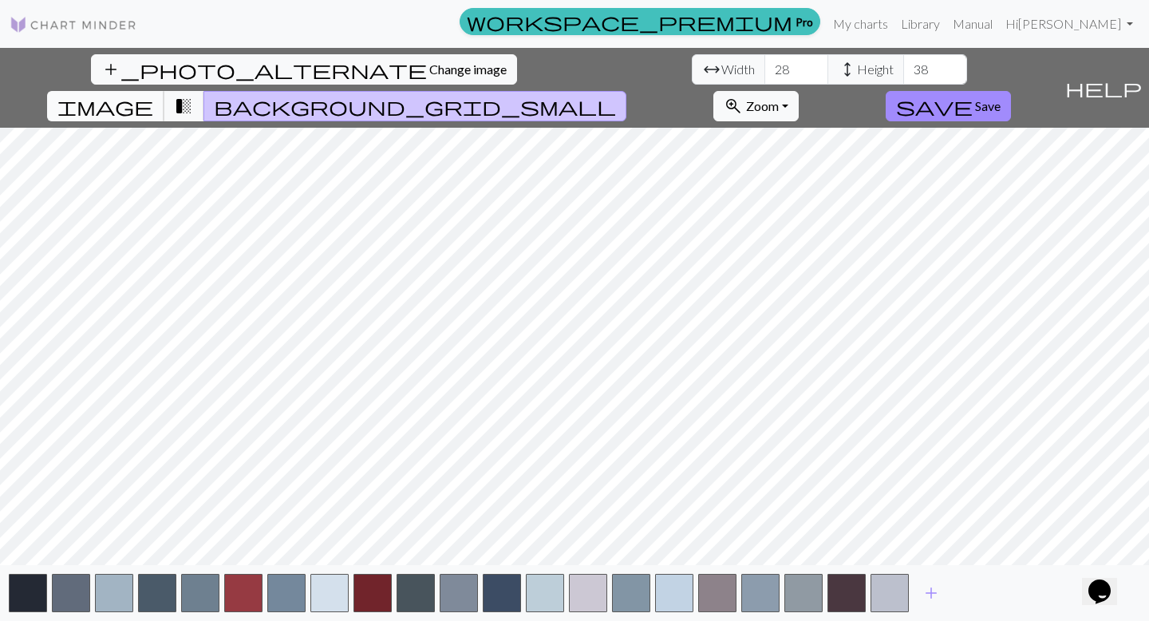
click at [164, 91] on button "image" at bounding box center [105, 106] width 117 height 30
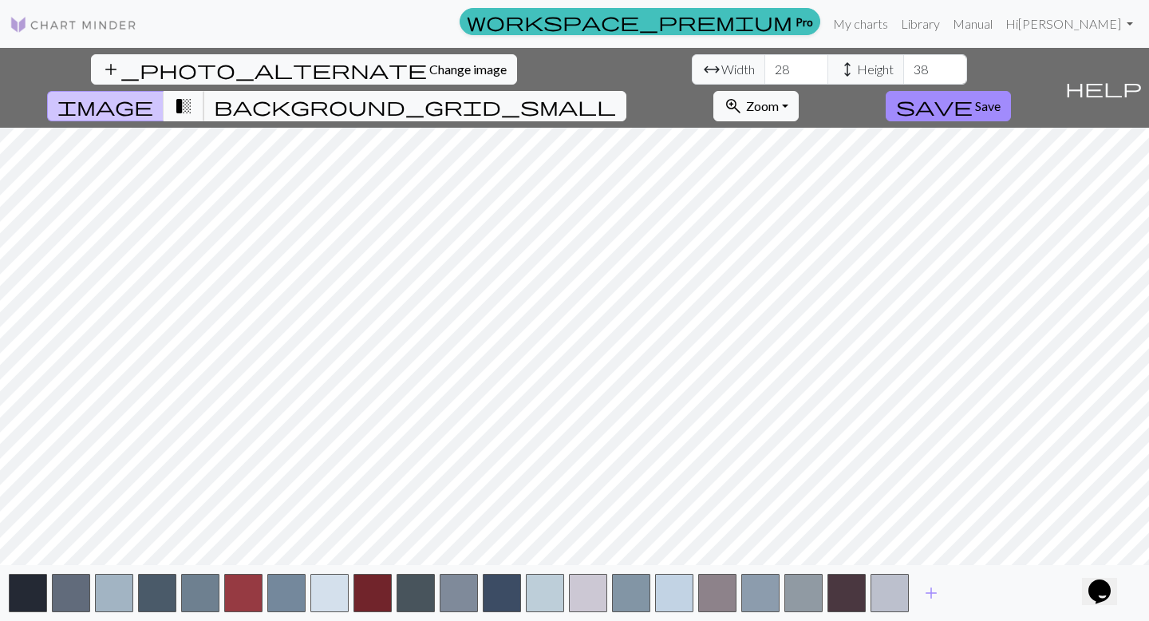
click at [193, 95] on span "transition_fade" at bounding box center [183, 106] width 19 height 22
click at [153, 95] on span "image" at bounding box center [105, 106] width 96 height 22
type input "27"
click at [764, 71] on input "27" at bounding box center [796, 69] width 64 height 30
type input "37"
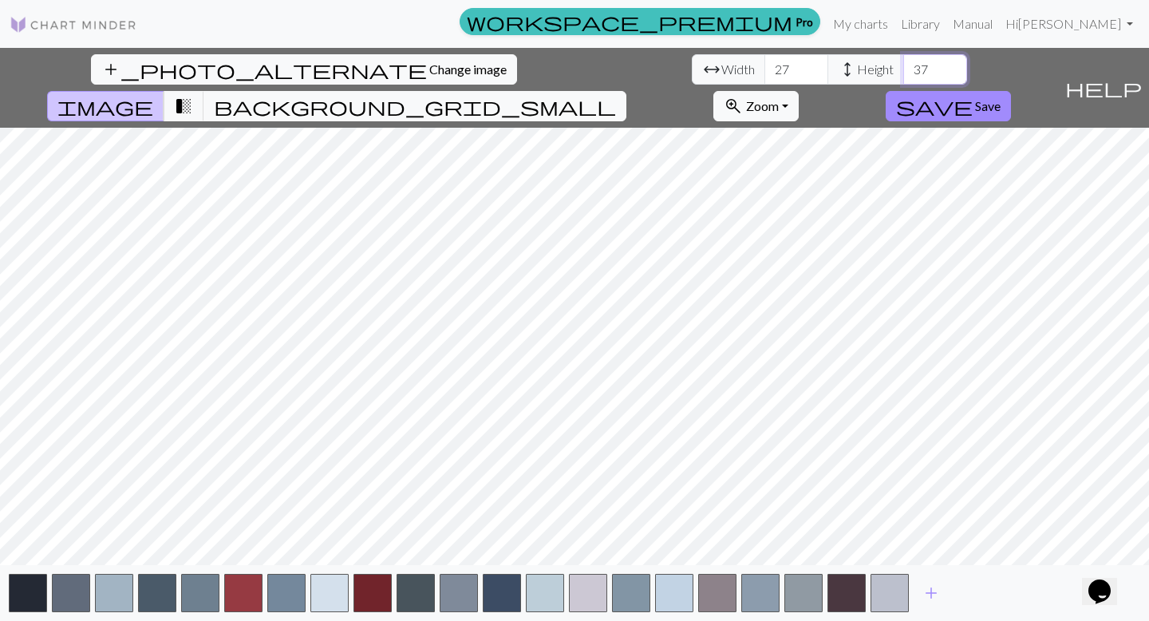
click at [903, 77] on input "37" at bounding box center [935, 69] width 64 height 30
click at [204, 91] on button "transition_fade" at bounding box center [184, 106] width 41 height 30
click at [764, 65] on input "28" at bounding box center [796, 69] width 64 height 30
click at [764, 65] on input "29" at bounding box center [796, 69] width 64 height 30
type input "30"
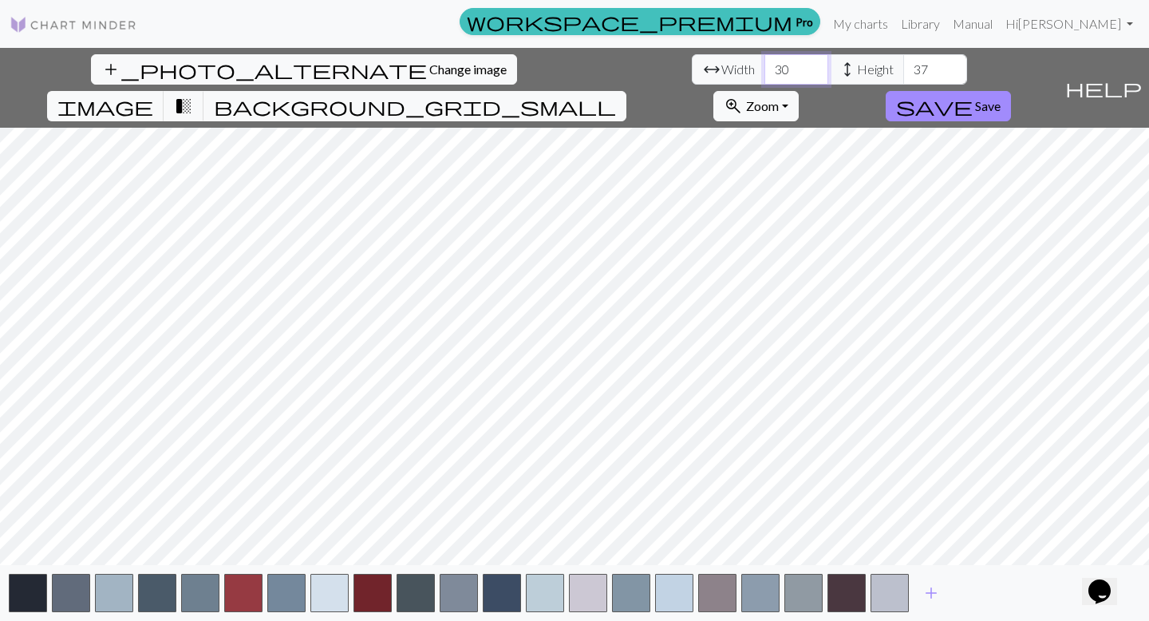
click at [764, 65] on input "30" at bounding box center [796, 69] width 64 height 30
click at [903, 69] on input "38" at bounding box center [935, 69] width 64 height 30
click at [903, 69] on input "39" at bounding box center [935, 69] width 64 height 30
click at [903, 77] on input "38" at bounding box center [935, 69] width 64 height 30
click at [903, 77] on input "37" at bounding box center [935, 69] width 64 height 30
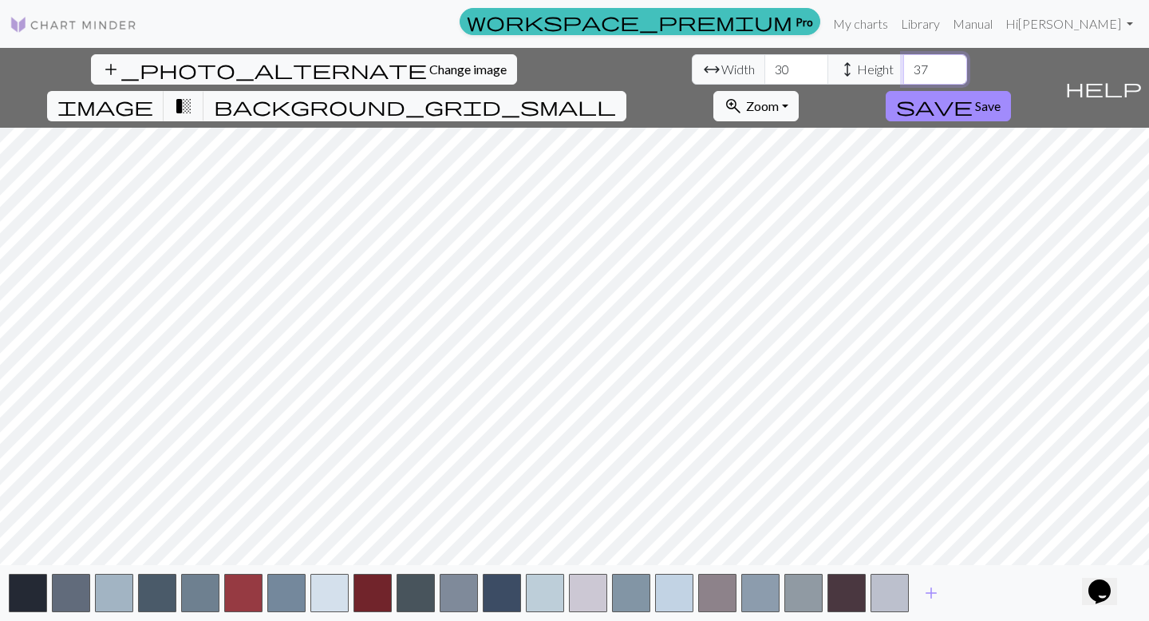
click at [903, 77] on input "36" at bounding box center [935, 69] width 64 height 30
click at [903, 77] on input "35" at bounding box center [935, 69] width 64 height 30
click at [903, 57] on input "35" at bounding box center [935, 69] width 64 height 30
click at [903, 61] on input "36" at bounding box center [935, 69] width 64 height 30
click at [903, 61] on input "37" at bounding box center [935, 69] width 64 height 30
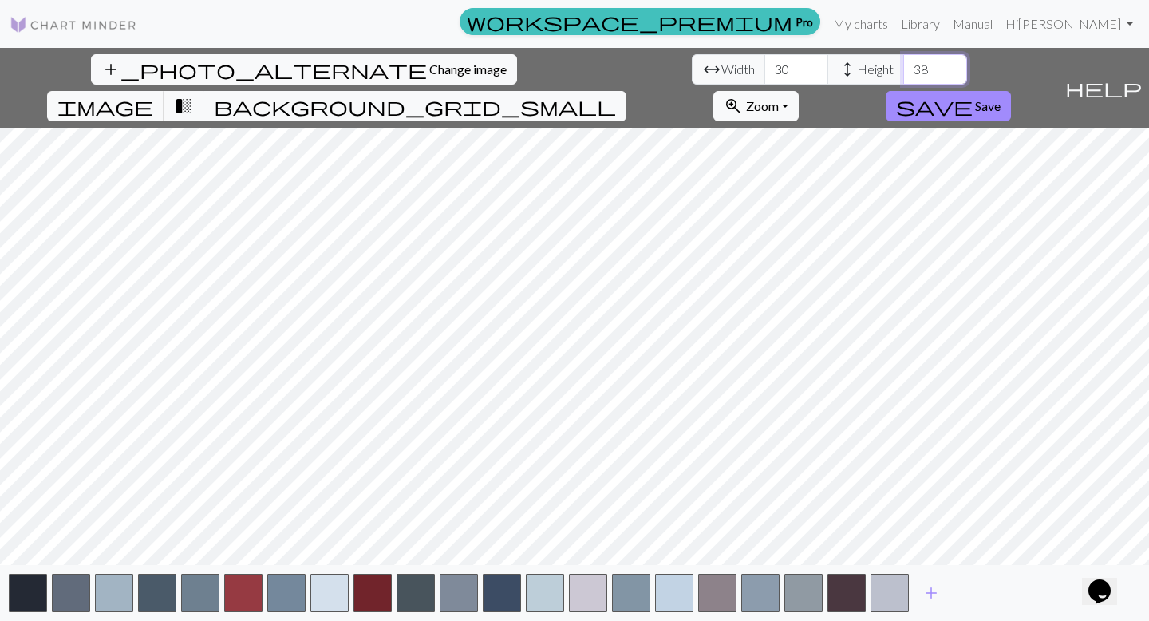
click at [903, 61] on input "38" at bounding box center [935, 69] width 64 height 30
click at [903, 61] on input "39" at bounding box center [935, 69] width 64 height 30
click at [903, 61] on input "40" at bounding box center [935, 69] width 64 height 30
click at [903, 61] on input "41" at bounding box center [935, 69] width 64 height 30
click at [903, 61] on input "42" at bounding box center [935, 69] width 64 height 30
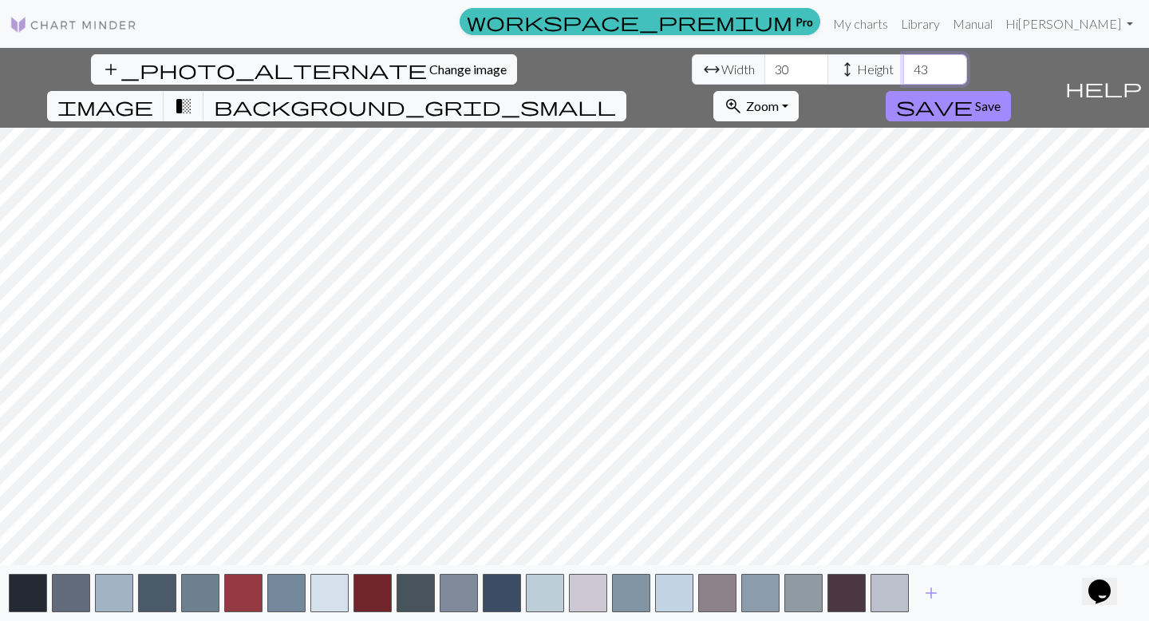
click at [903, 61] on input "43" at bounding box center [935, 69] width 64 height 30
click at [903, 61] on input "44" at bounding box center [935, 69] width 64 height 30
click at [903, 61] on input "45" at bounding box center [935, 69] width 64 height 30
click at [903, 61] on input "46" at bounding box center [935, 69] width 64 height 30
type input "47"
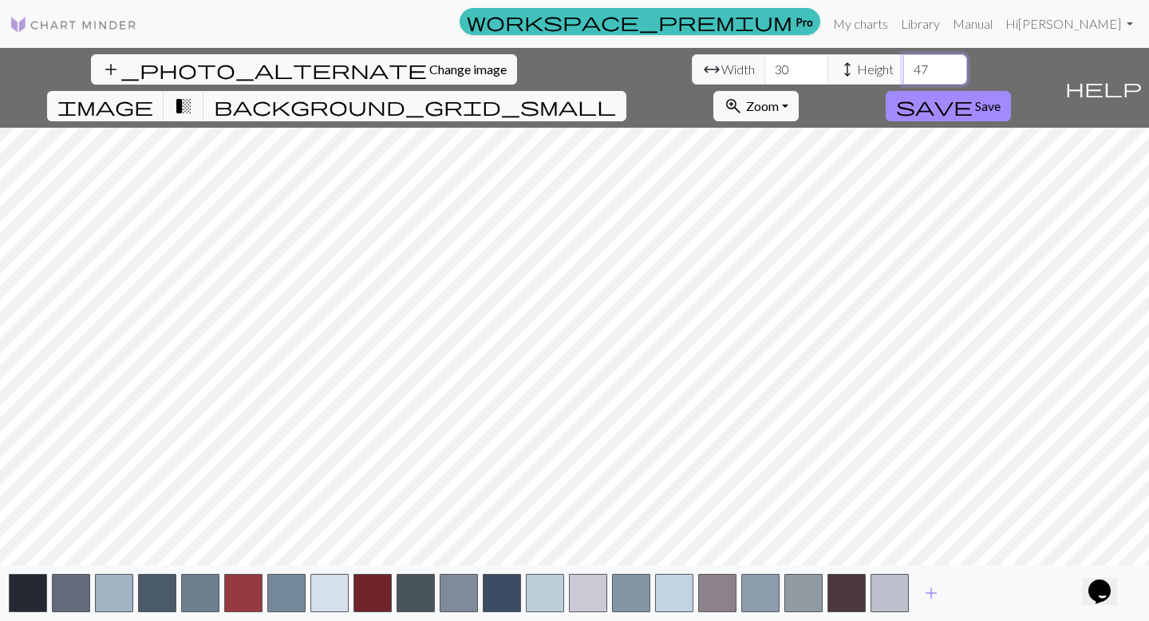
click at [903, 61] on input "47" at bounding box center [935, 69] width 64 height 30
click at [764, 68] on input "31" at bounding box center [796, 69] width 64 height 30
click at [764, 68] on input "32" at bounding box center [796, 69] width 64 height 30
click at [764, 68] on input "33" at bounding box center [796, 69] width 64 height 30
click at [764, 68] on input "34" at bounding box center [796, 69] width 64 height 30
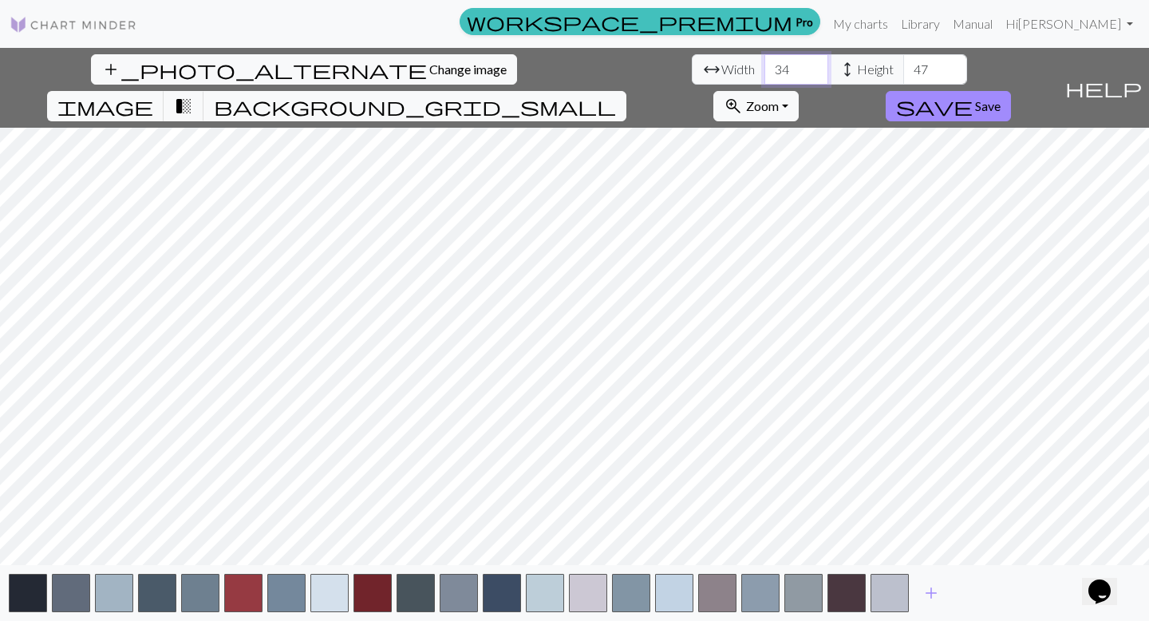
click at [764, 68] on input "35" at bounding box center [796, 69] width 64 height 30
click at [764, 68] on input "36" at bounding box center [796, 69] width 64 height 30
click at [764, 68] on input "37" at bounding box center [796, 69] width 64 height 30
click at [764, 68] on input "38" at bounding box center [796, 69] width 64 height 30
click at [764, 68] on input "39" at bounding box center [796, 69] width 64 height 30
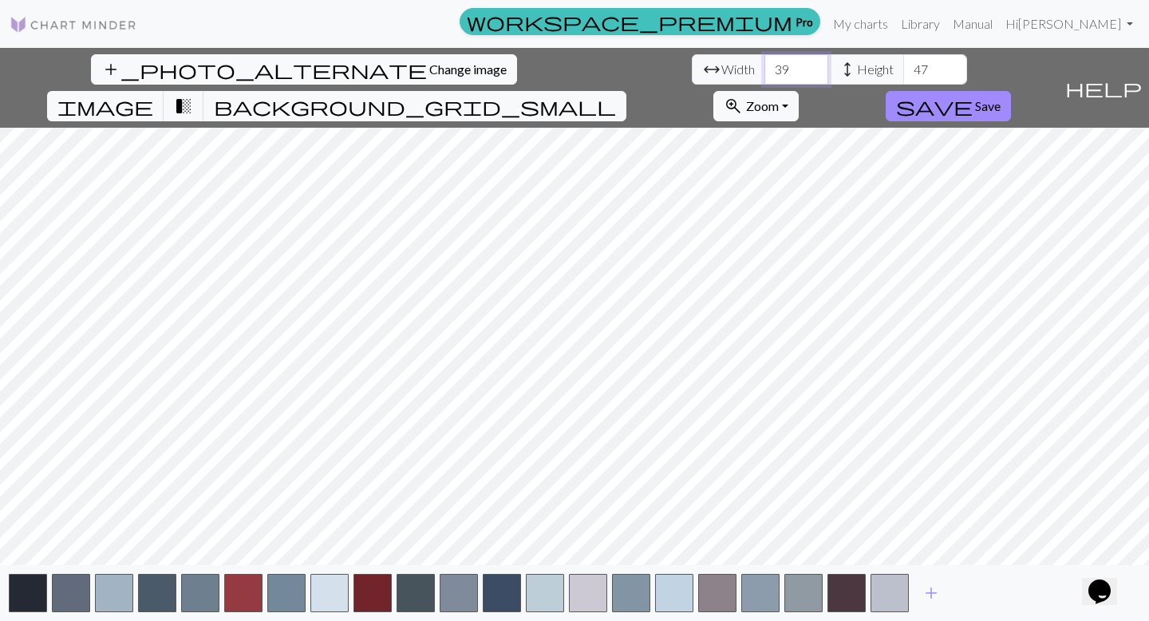
click at [764, 68] on input "40" at bounding box center [796, 69] width 64 height 30
click at [764, 68] on input "41" at bounding box center [796, 69] width 64 height 30
click at [764, 68] on input "42" at bounding box center [796, 69] width 64 height 30
click at [764, 68] on input "43" at bounding box center [796, 69] width 64 height 30
click at [764, 68] on input "44" at bounding box center [796, 69] width 64 height 30
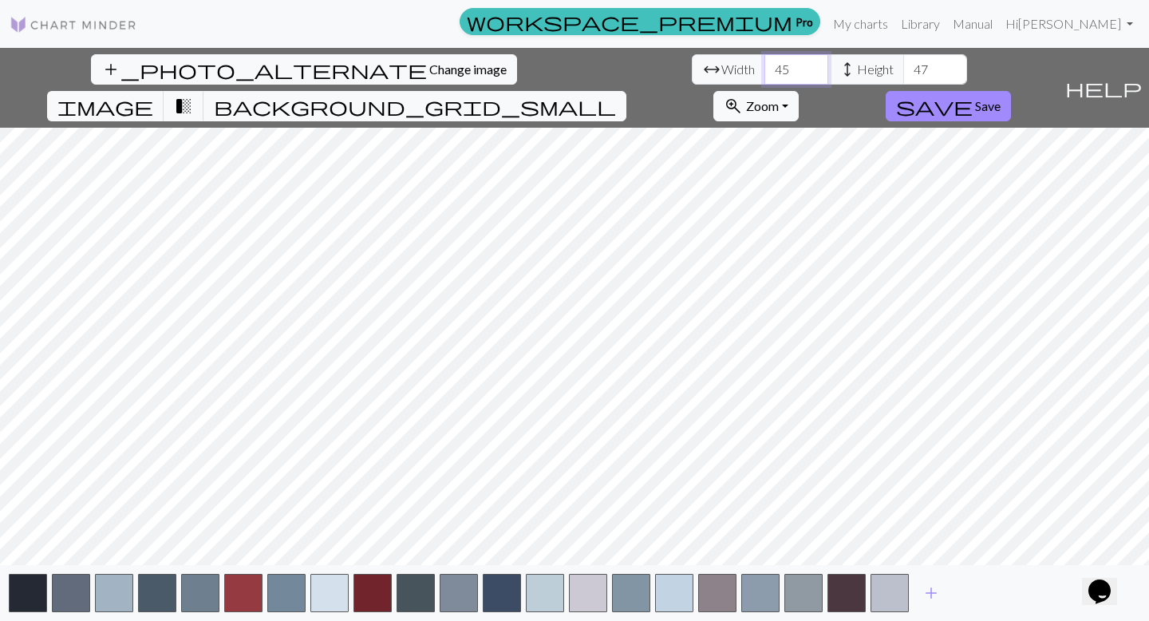
click at [764, 68] on input "45" at bounding box center [796, 69] width 64 height 30
click at [764, 68] on input "46" at bounding box center [796, 69] width 64 height 30
click at [764, 68] on input "47" at bounding box center [796, 69] width 64 height 30
click at [764, 68] on input "48" at bounding box center [796, 69] width 64 height 30
type input "49"
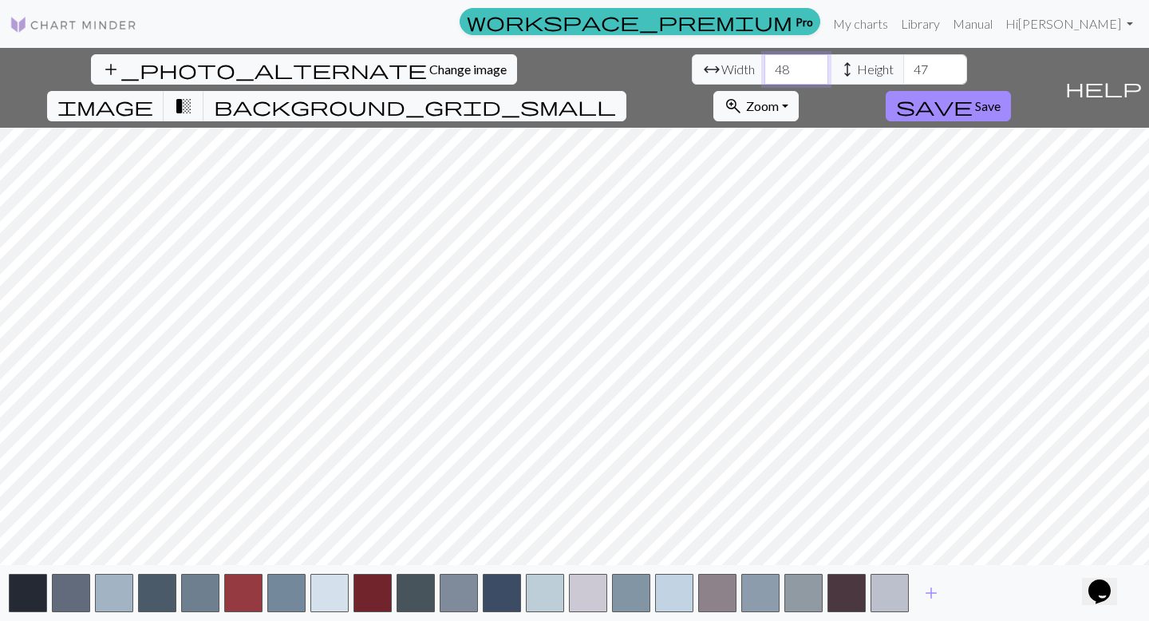
click at [764, 68] on input "49" at bounding box center [796, 69] width 64 height 30
click at [903, 67] on input "48" at bounding box center [935, 69] width 64 height 30
click at [903, 67] on input "49" at bounding box center [935, 69] width 64 height 30
click at [903, 67] on input "50" at bounding box center [935, 69] width 64 height 30
click at [903, 67] on input "51" at bounding box center [935, 69] width 64 height 30
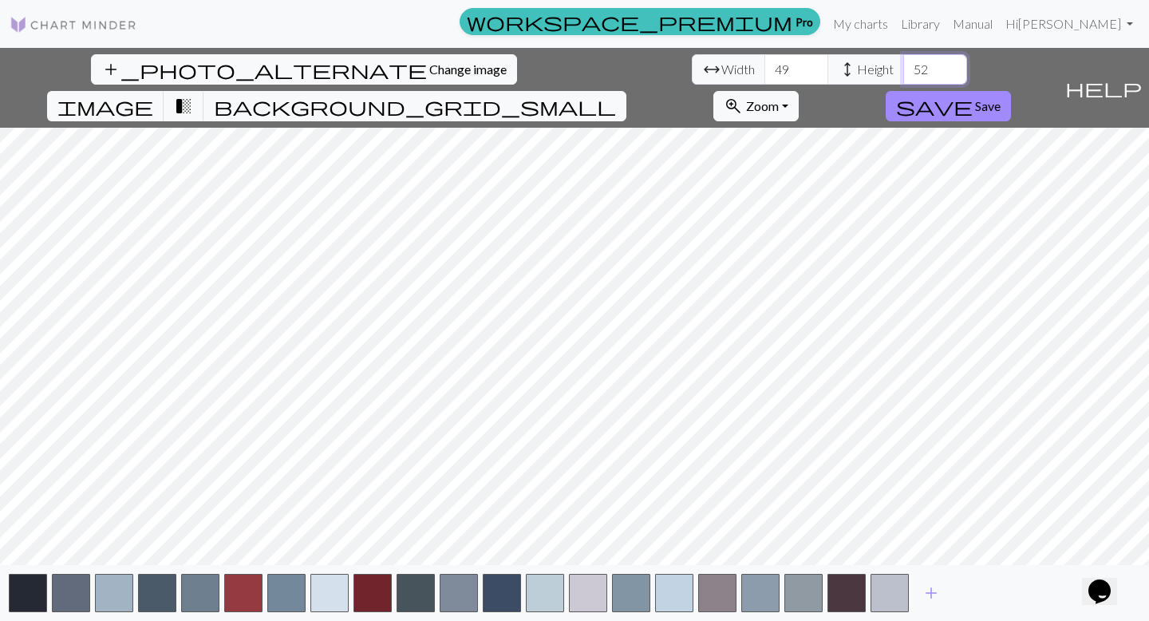
click at [903, 67] on input "52" at bounding box center [935, 69] width 64 height 30
click at [903, 67] on input "53" at bounding box center [935, 69] width 64 height 30
click at [903, 67] on input "54" at bounding box center [935, 69] width 64 height 30
click at [903, 67] on input "55" at bounding box center [935, 69] width 64 height 30
click at [903, 67] on input "56" at bounding box center [935, 69] width 64 height 30
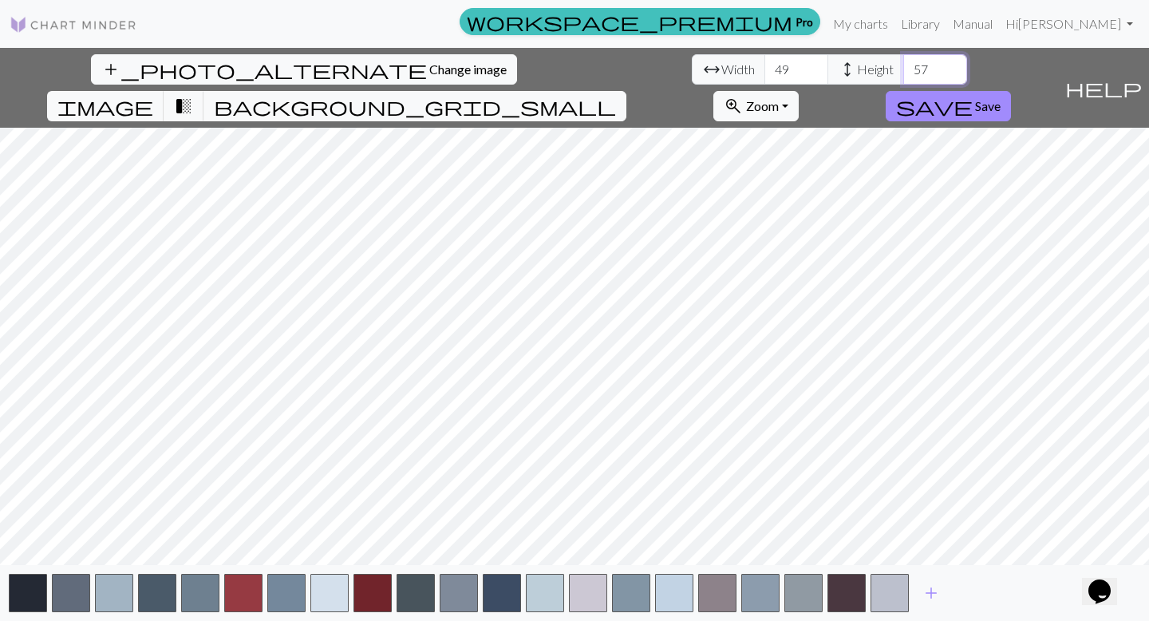
click at [903, 67] on input "57" at bounding box center [935, 69] width 64 height 30
click at [903, 67] on input "58" at bounding box center [935, 69] width 64 height 30
click at [903, 67] on input "59" at bounding box center [935, 69] width 64 height 30
click at [903, 67] on input "60" at bounding box center [935, 69] width 64 height 30
click at [903, 67] on input "61" at bounding box center [935, 69] width 64 height 30
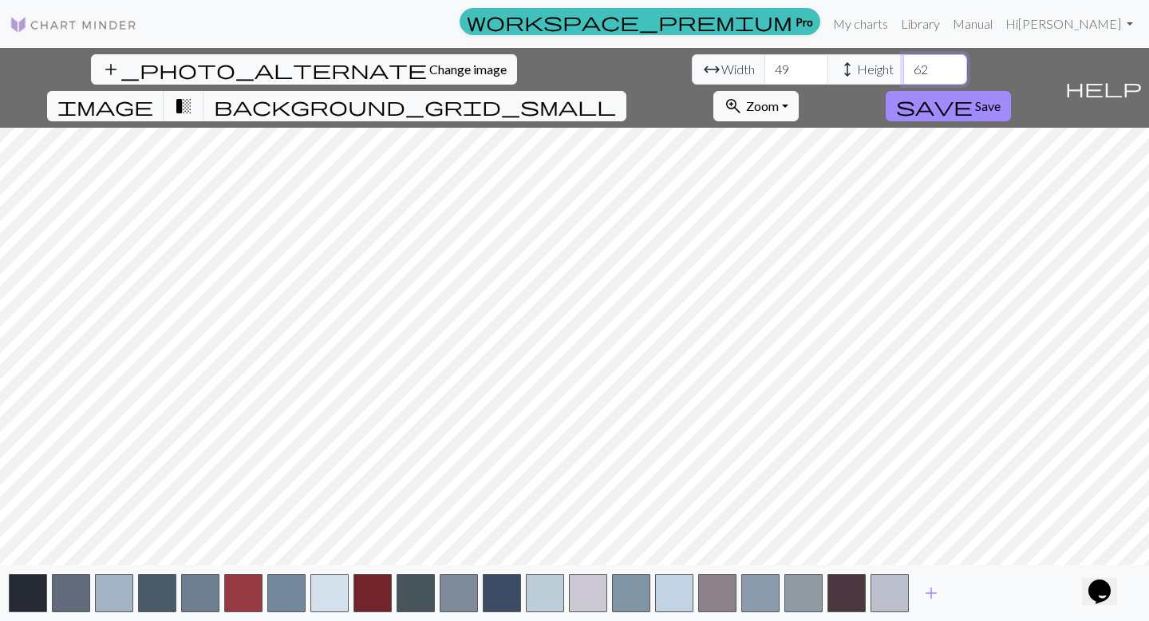
click at [903, 67] on input "62" at bounding box center [935, 69] width 64 height 30
click at [903, 67] on input "63" at bounding box center [935, 69] width 64 height 30
click at [903, 67] on input "64" at bounding box center [935, 69] width 64 height 30
click at [903, 67] on input "65" at bounding box center [935, 69] width 64 height 30
click at [903, 67] on input "66" at bounding box center [935, 69] width 64 height 30
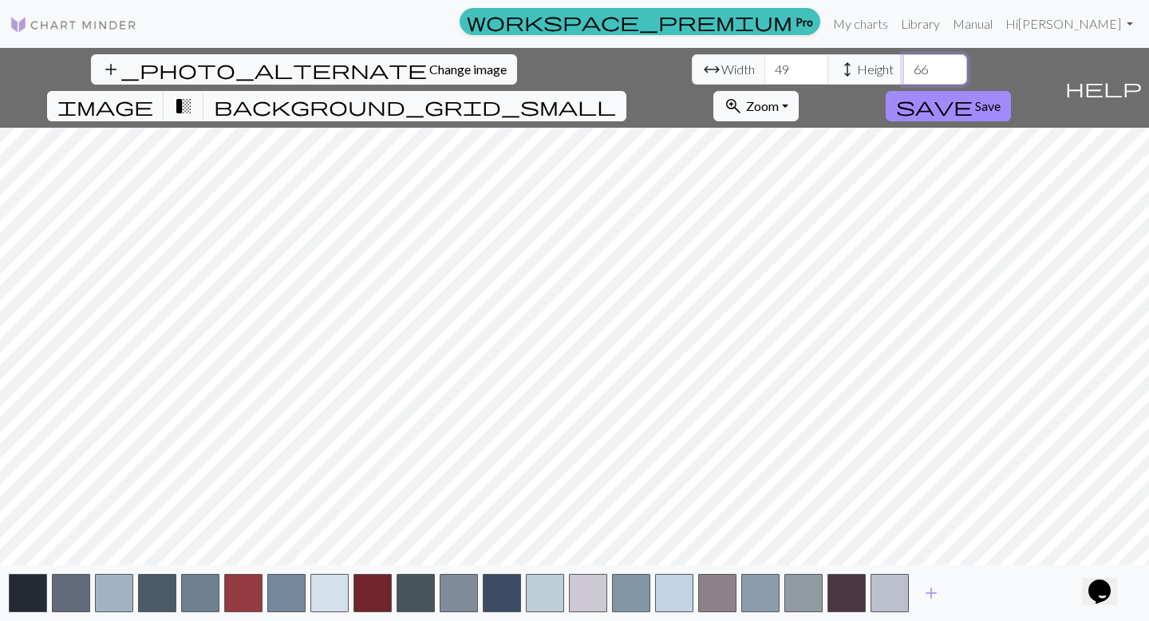
type input "67"
click at [903, 67] on input "67" at bounding box center [935, 69] width 64 height 30
click at [764, 65] on input "50" at bounding box center [796, 69] width 64 height 30
click at [764, 65] on input "51" at bounding box center [796, 69] width 64 height 30
click at [764, 65] on input "52" at bounding box center [796, 69] width 64 height 30
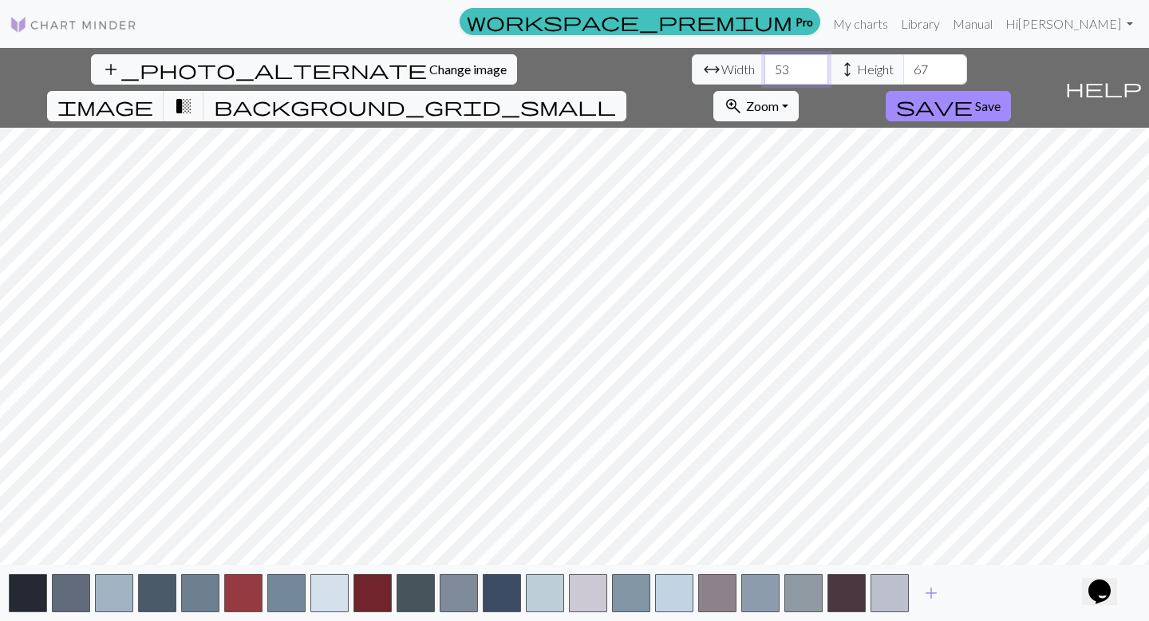
click at [764, 65] on input "53" at bounding box center [796, 69] width 64 height 30
click at [764, 65] on input "54" at bounding box center [796, 69] width 64 height 30
click at [764, 65] on input "55" at bounding box center [796, 69] width 64 height 30
click at [764, 65] on input "56" at bounding box center [796, 69] width 64 height 30
click at [764, 65] on input "57" at bounding box center [796, 69] width 64 height 30
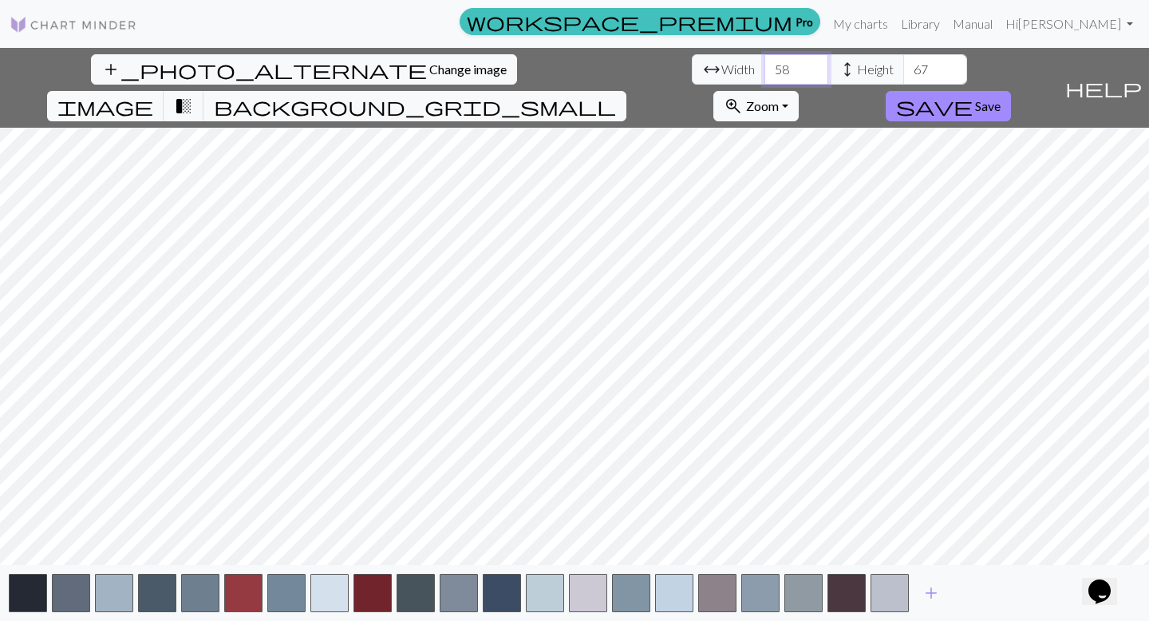
click at [764, 65] on input "58" at bounding box center [796, 69] width 64 height 30
click at [764, 65] on input "59" at bounding box center [796, 69] width 64 height 30
click at [764, 65] on input "60" at bounding box center [796, 69] width 64 height 30
click at [764, 65] on input "61" at bounding box center [796, 69] width 64 height 30
click at [764, 65] on input "62" at bounding box center [796, 69] width 64 height 30
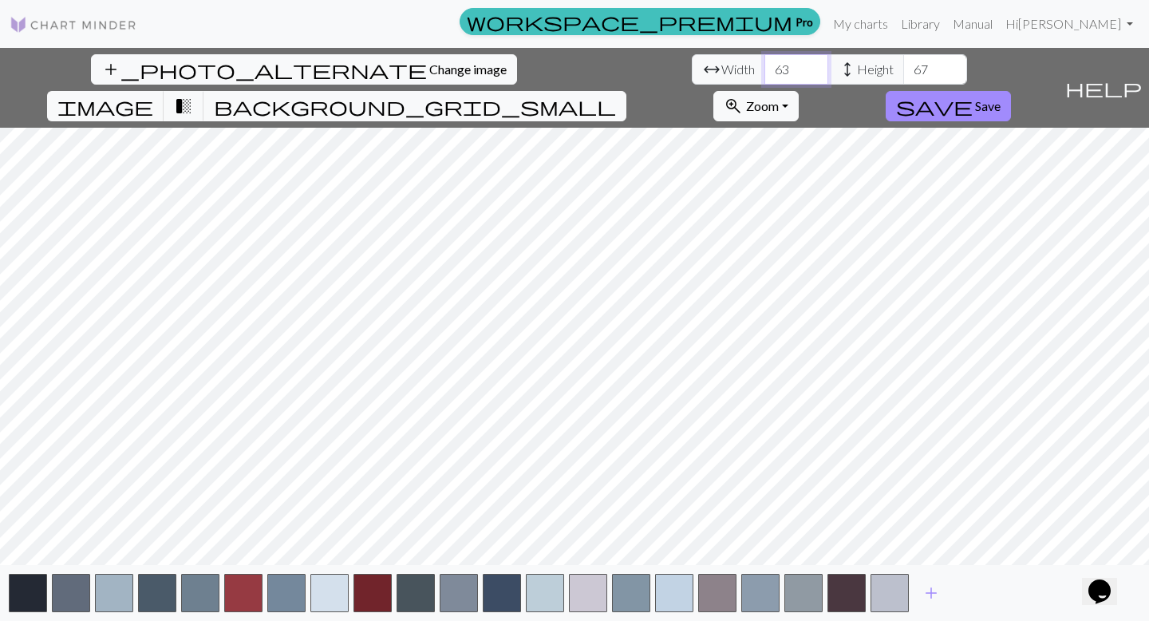
click at [764, 65] on input "63" at bounding box center [796, 69] width 64 height 30
click at [764, 65] on input "64" at bounding box center [796, 69] width 64 height 30
drag, startPoint x: 355, startPoint y: 72, endPoint x: 306, endPoint y: 72, distance: 48.7
click at [692, 71] on div "arrow_range Width 64 height Height 67" at bounding box center [829, 69] width 275 height 30
type input "28"
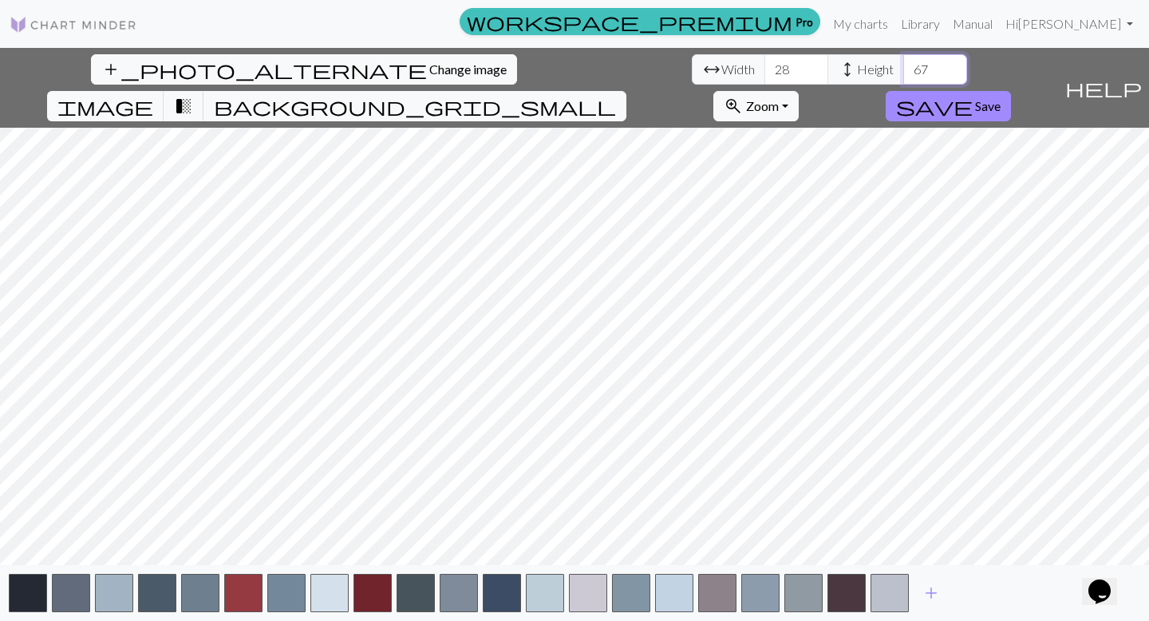
drag, startPoint x: 502, startPoint y: 62, endPoint x: 479, endPoint y: 62, distance: 22.3
click at [903, 62] on input "67" at bounding box center [935, 69] width 64 height 30
type input "38"
click at [286, 595] on button "button" at bounding box center [286, 592] width 38 height 38
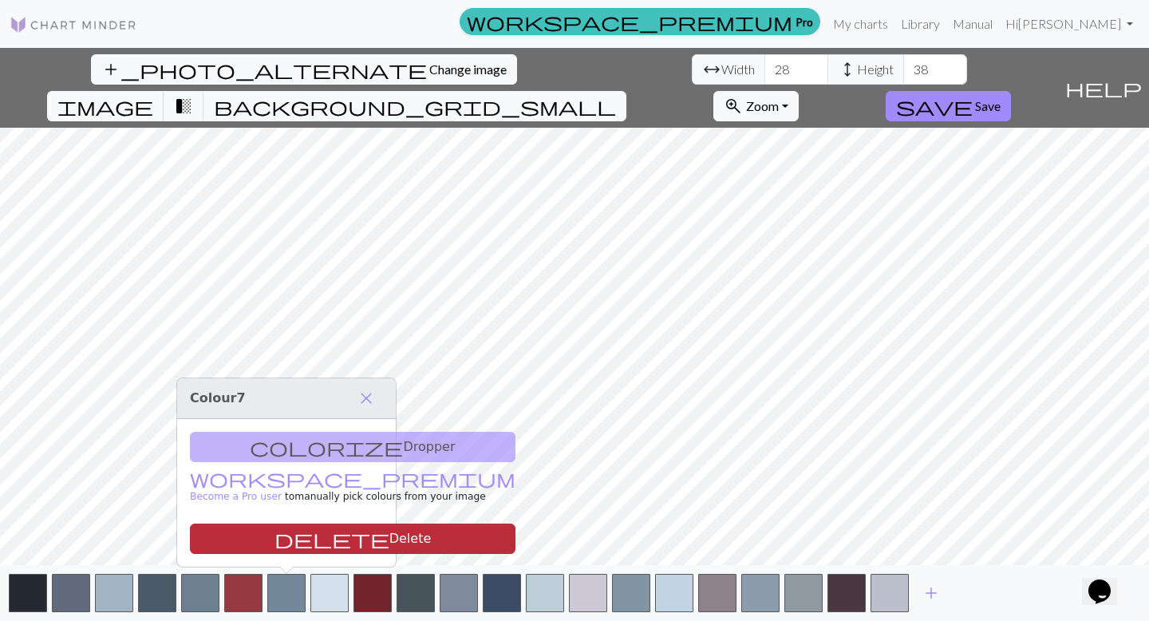
click at [319, 545] on button "delete Delete" at bounding box center [352, 538] width 325 height 30
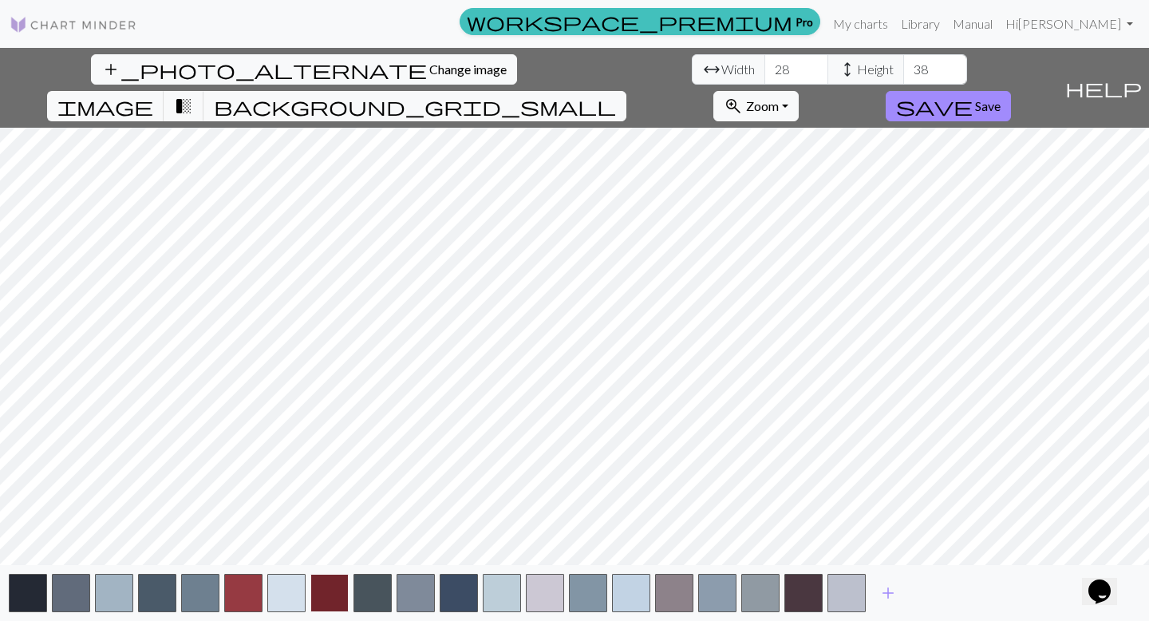
click at [332, 599] on button "button" at bounding box center [329, 592] width 38 height 38
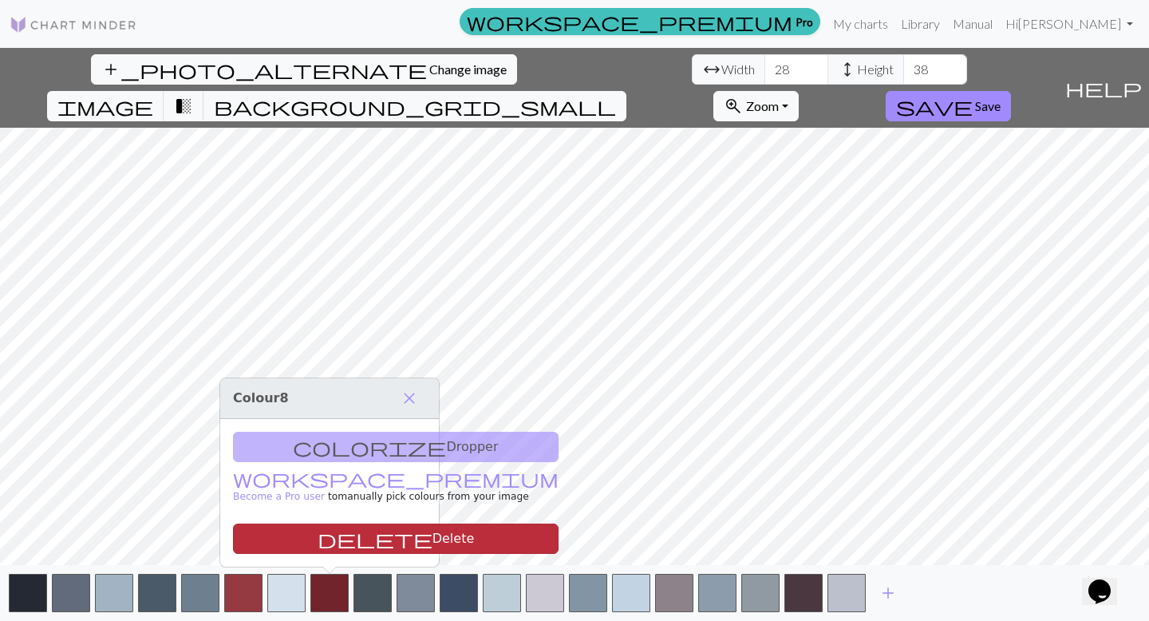
click at [351, 538] on button "delete Delete" at bounding box center [395, 538] width 325 height 30
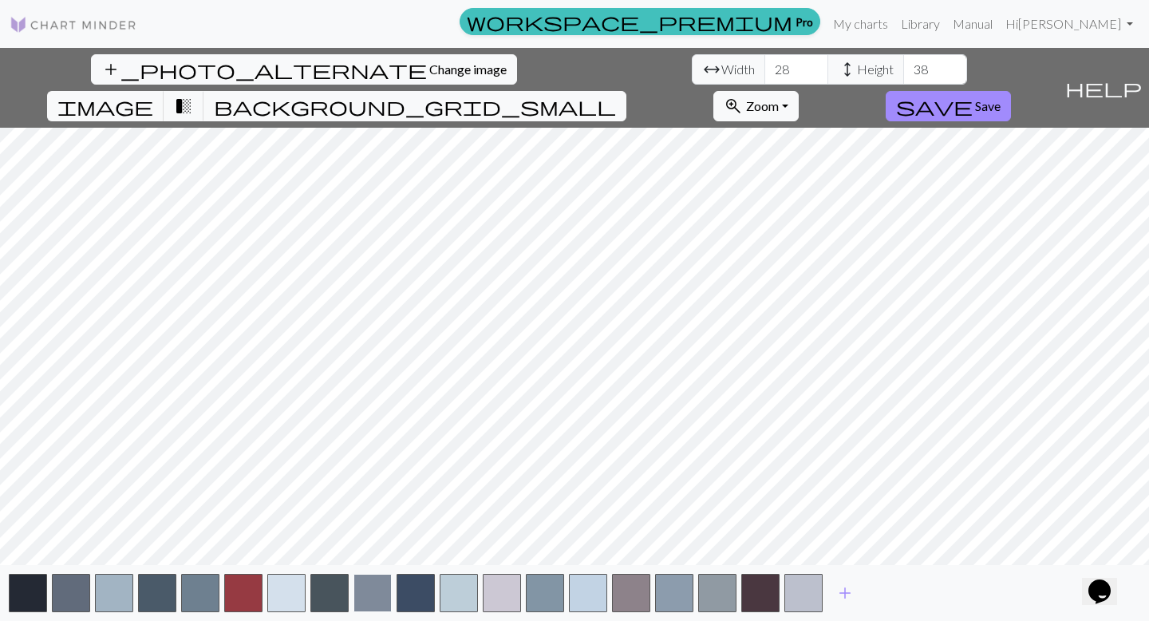
click at [356, 597] on button "button" at bounding box center [372, 592] width 38 height 38
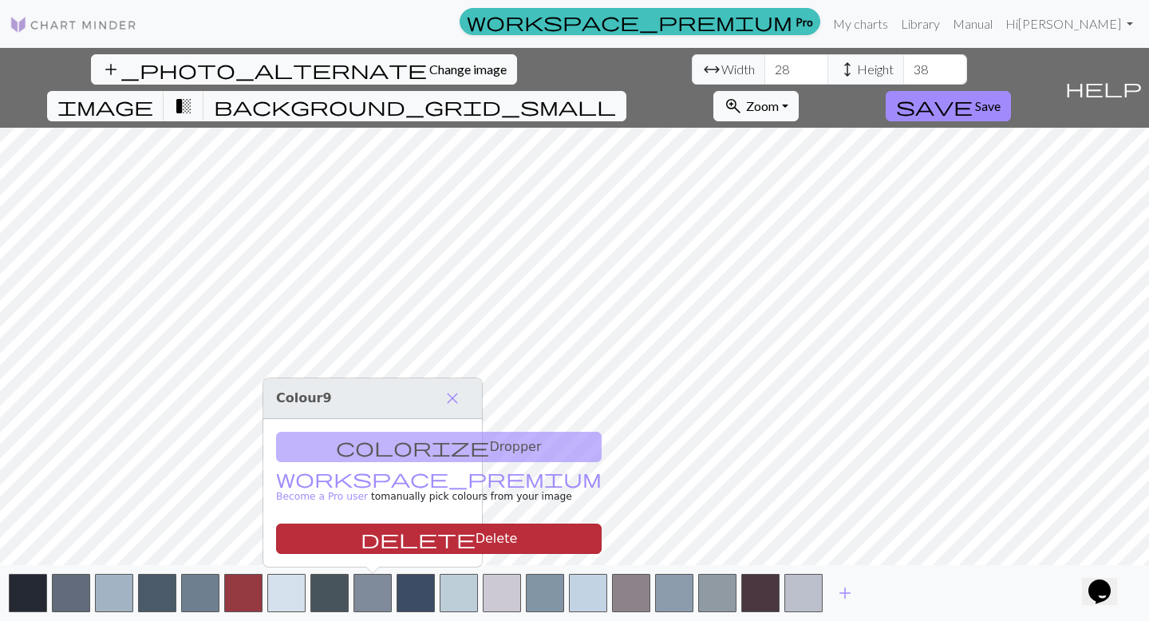
click at [372, 534] on button "delete Delete" at bounding box center [438, 538] width 325 height 30
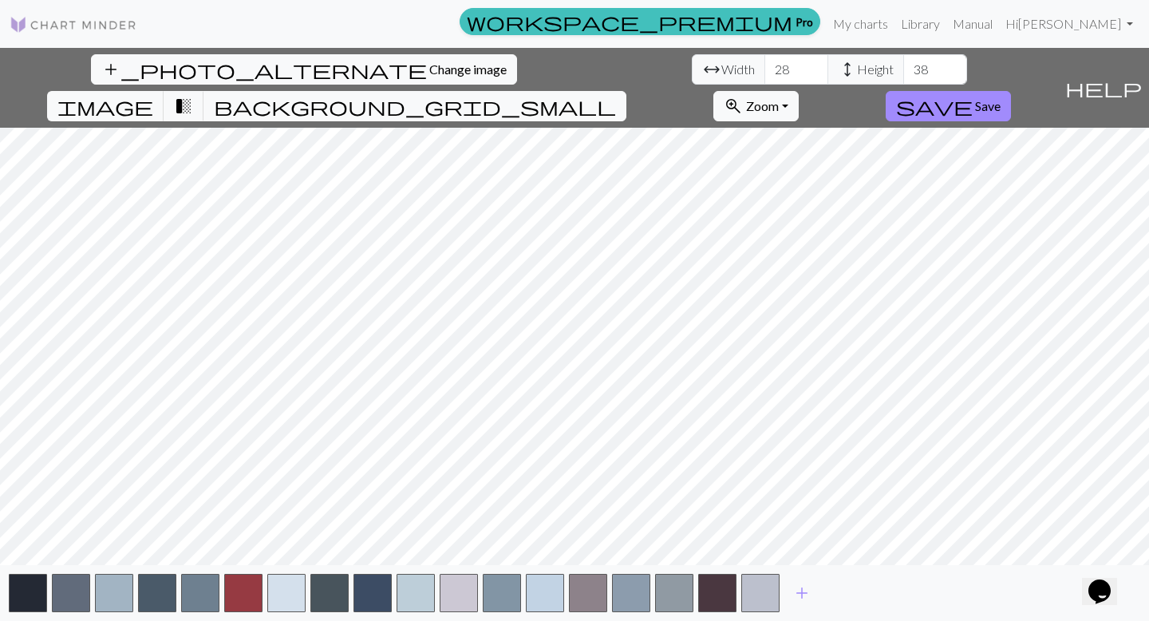
click at [395, 585] on div "add" at bounding box center [574, 593] width 1149 height 56
click at [404, 586] on button "button" at bounding box center [415, 592] width 38 height 38
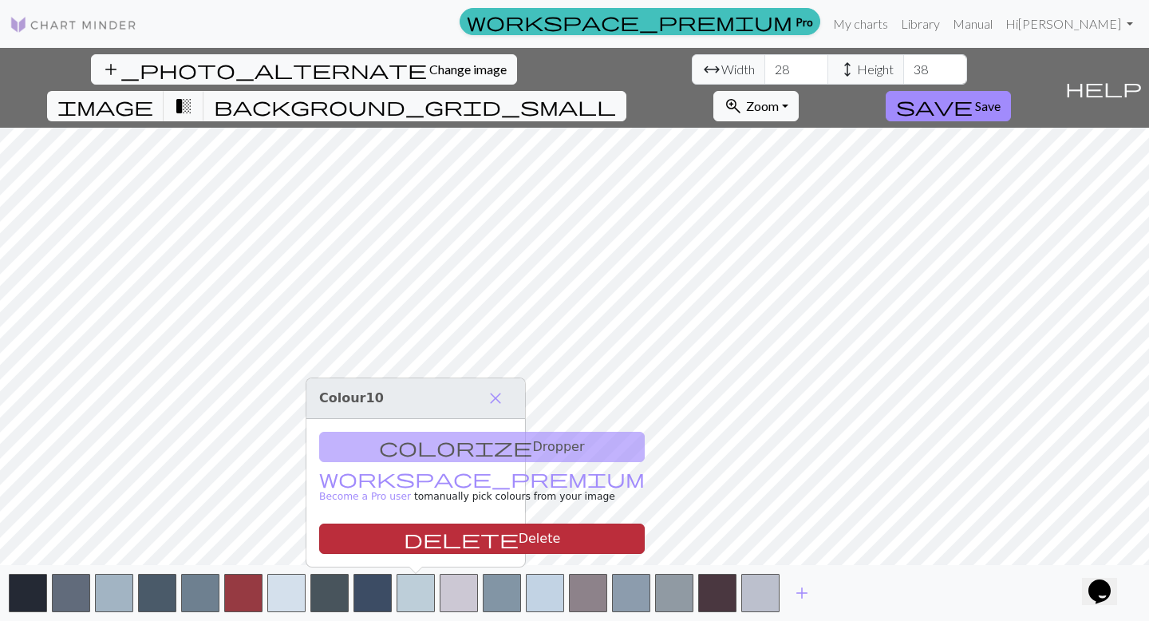
click at [404, 534] on span "delete" at bounding box center [461, 538] width 115 height 22
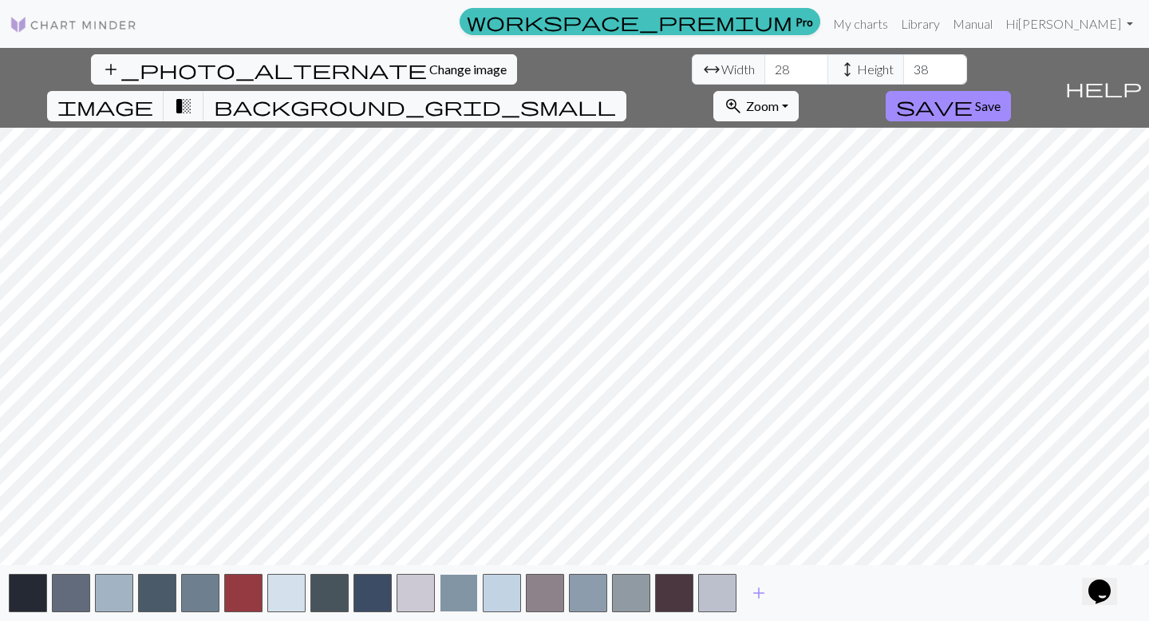
click at [440, 581] on button "button" at bounding box center [458, 592] width 38 height 38
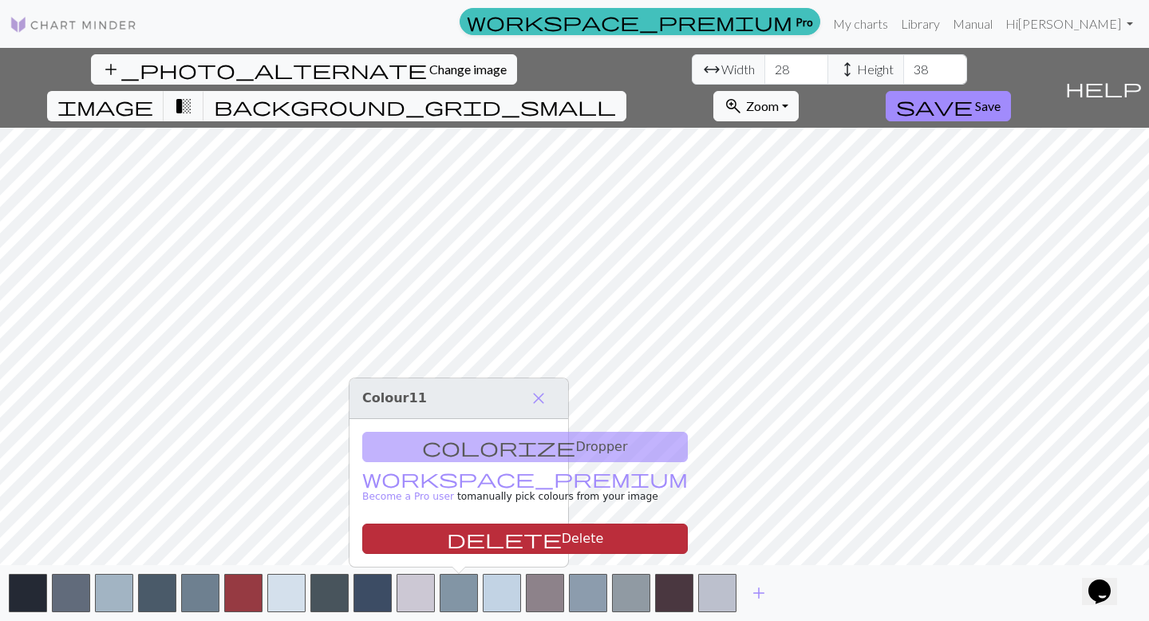
click at [428, 553] on button "delete Delete" at bounding box center [524, 538] width 325 height 30
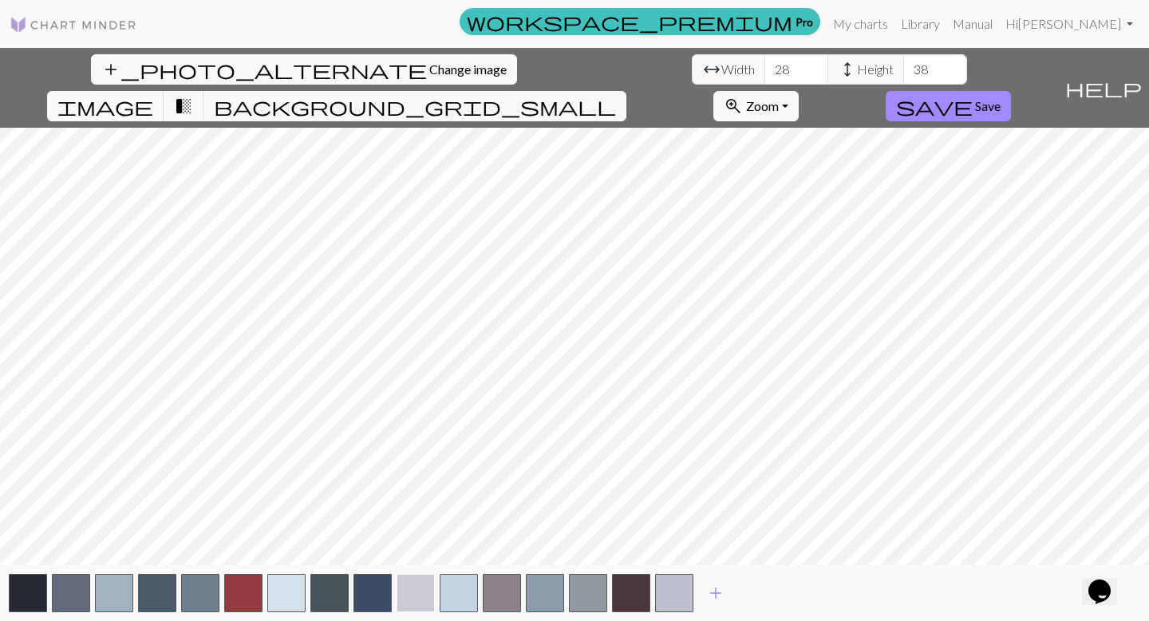
click at [414, 589] on button "button" at bounding box center [415, 592] width 38 height 38
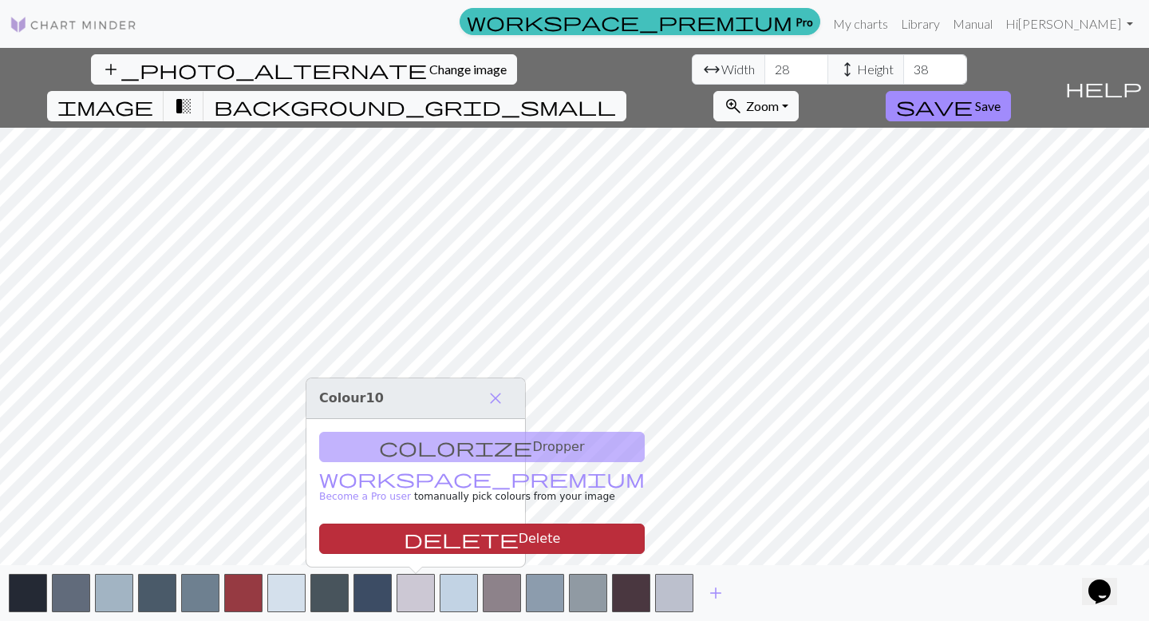
click at [415, 535] on button "delete Delete" at bounding box center [481, 538] width 325 height 30
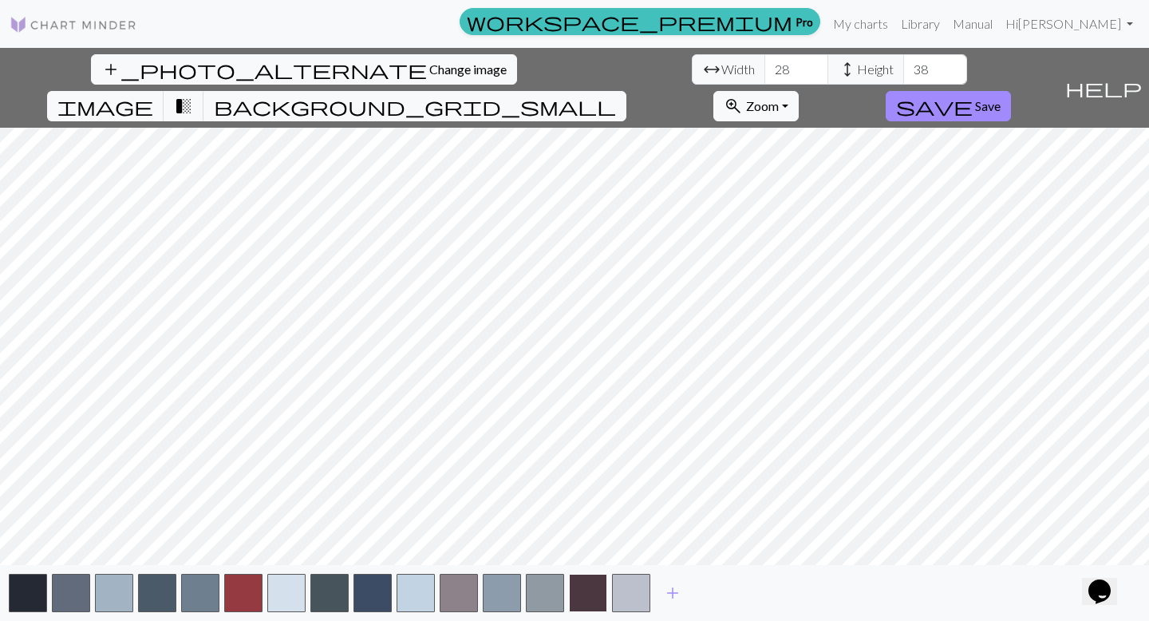
click at [587, 585] on button "button" at bounding box center [588, 592] width 38 height 38
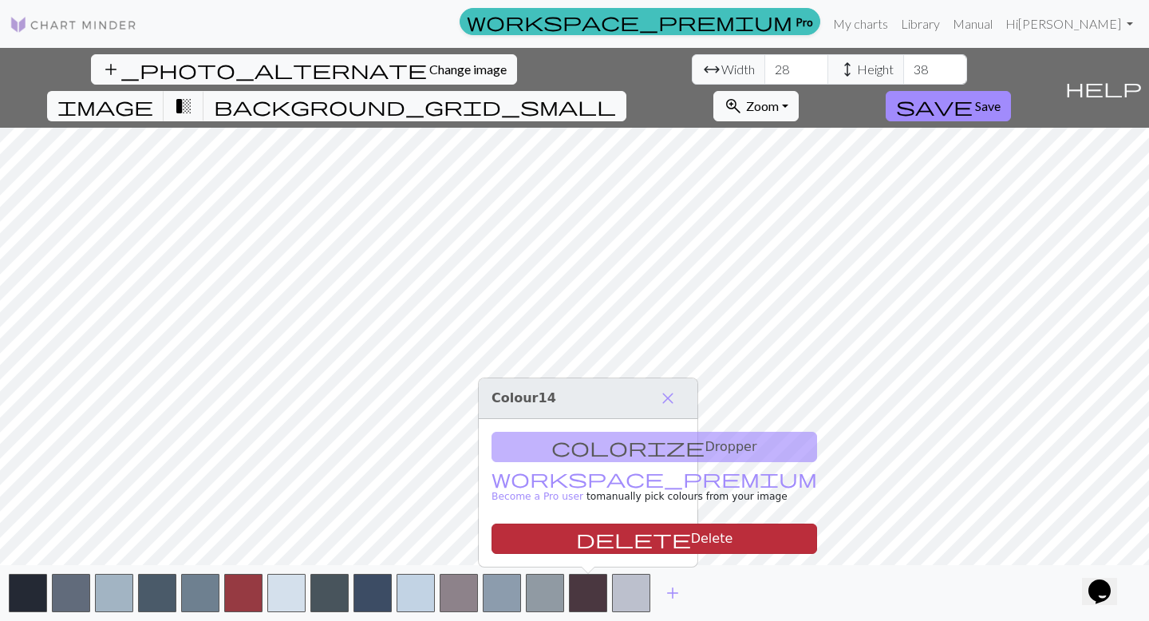
click at [576, 541] on span "delete" at bounding box center [633, 538] width 115 height 22
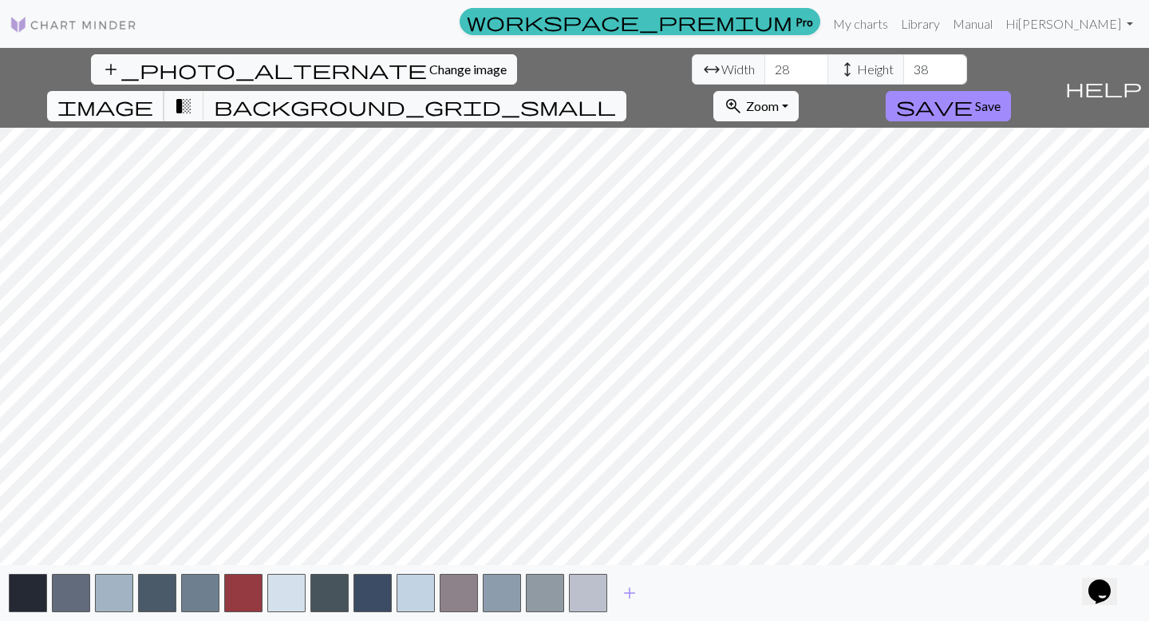
click at [153, 95] on span "image" at bounding box center [105, 106] width 96 height 22
click at [193, 95] on span "transition_fade" at bounding box center [183, 106] width 19 height 22
click at [764, 66] on input "29" at bounding box center [796, 69] width 64 height 30
click at [764, 65] on input "30" at bounding box center [796, 69] width 64 height 30
drag, startPoint x: 365, startPoint y: 60, endPoint x: 319, endPoint y: 59, distance: 46.3
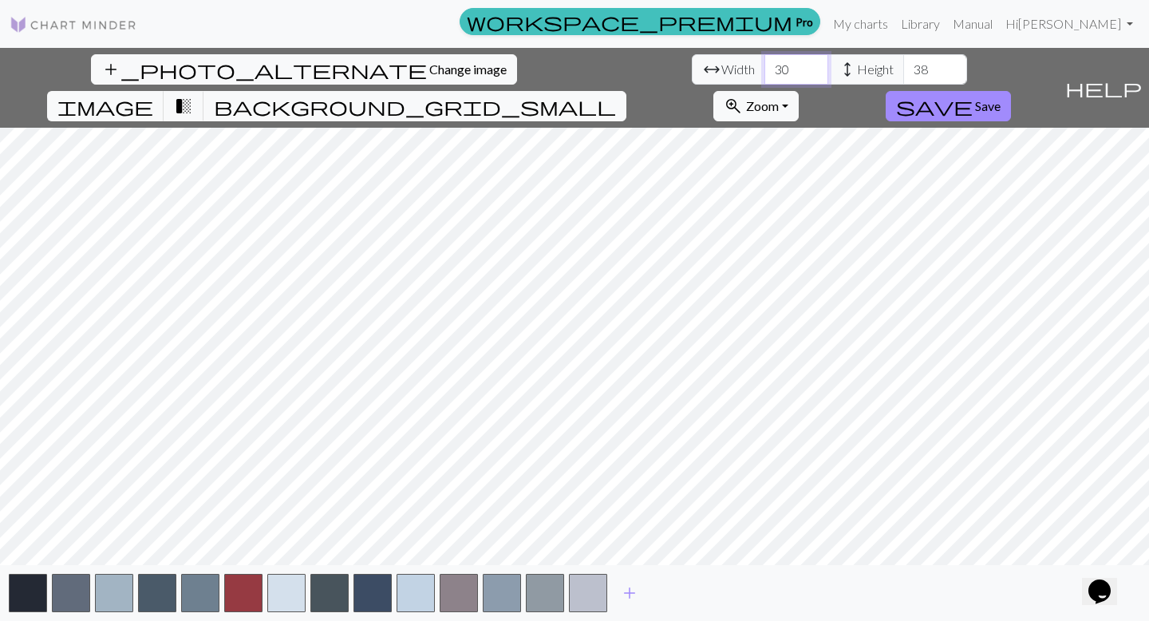
click at [692, 59] on div "arrow_range Width 30 height Height 38" at bounding box center [829, 69] width 275 height 30
type input "28"
click at [157, 74] on button "add_photo_alternate Change image" at bounding box center [304, 69] width 426 height 30
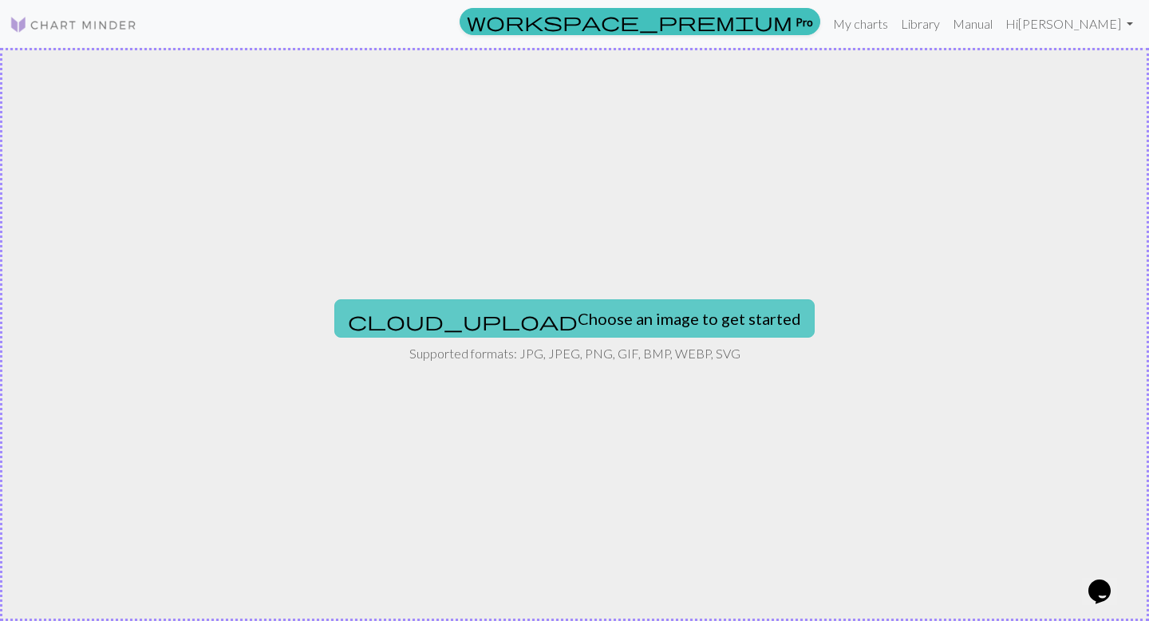
click at [606, 323] on button "cloud_upload Choose an image to get started" at bounding box center [574, 318] width 480 height 38
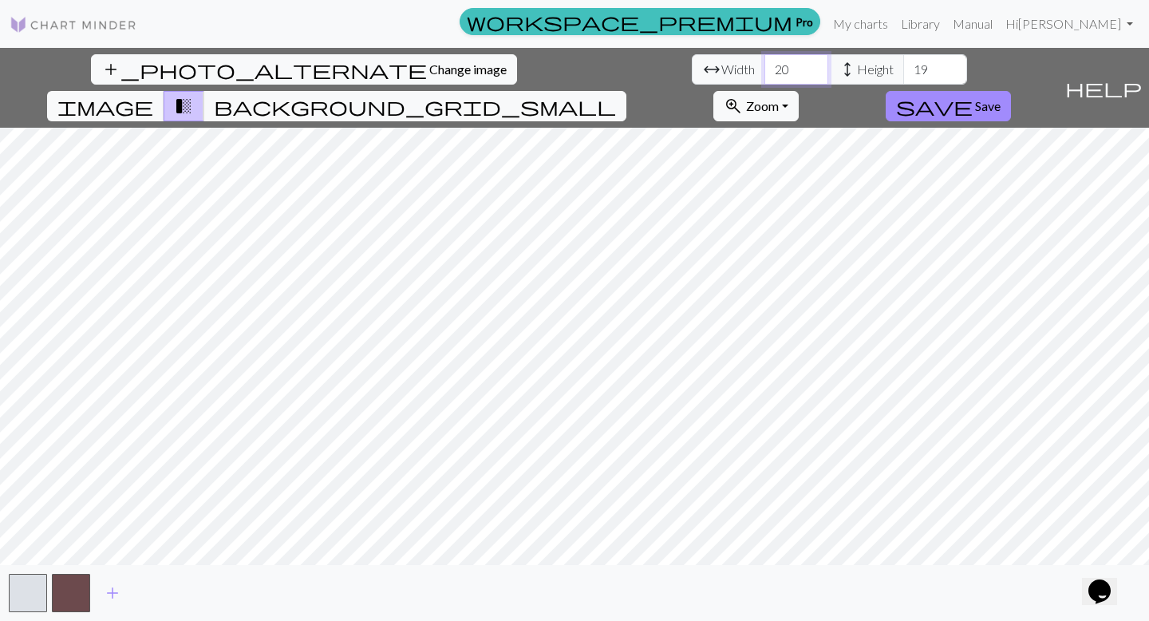
drag, startPoint x: 362, startPoint y: 71, endPoint x: 333, endPoint y: 72, distance: 29.5
click at [764, 71] on input "20" at bounding box center [796, 69] width 64 height 30
type input "28"
drag, startPoint x: 502, startPoint y: 73, endPoint x: 479, endPoint y: 73, distance: 22.3
click at [903, 73] on input "19" at bounding box center [935, 69] width 64 height 30
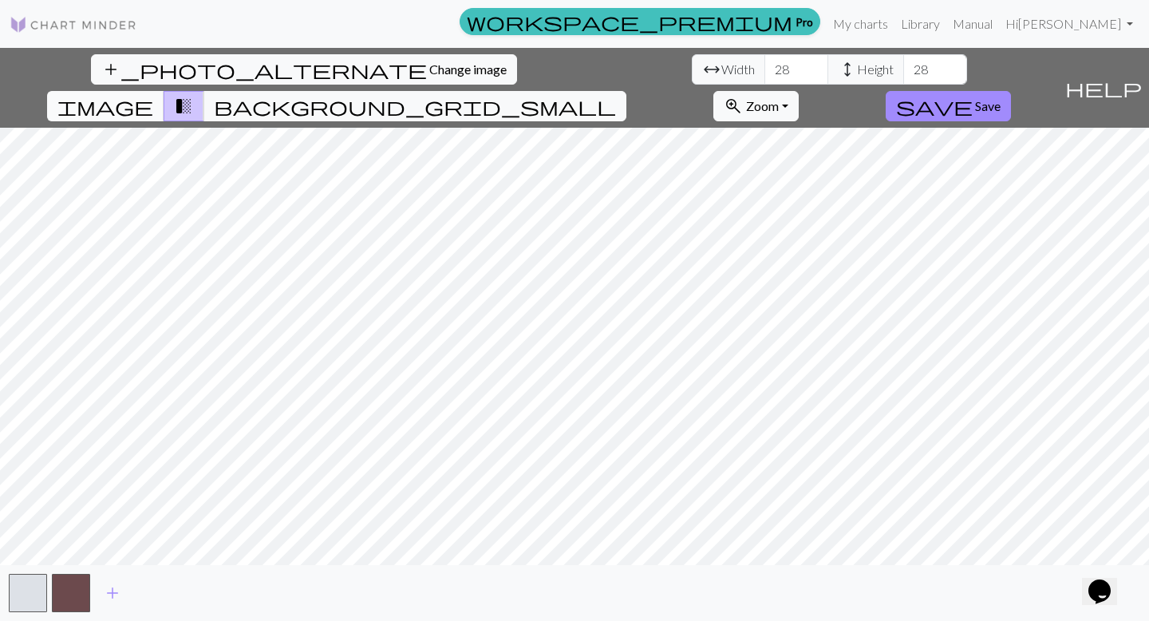
click at [164, 91] on button "image" at bounding box center [105, 106] width 117 height 30
click at [193, 95] on span "transition_fade" at bounding box center [183, 106] width 19 height 22
click at [626, 91] on button "background_grid_small" at bounding box center [414, 106] width 423 height 30
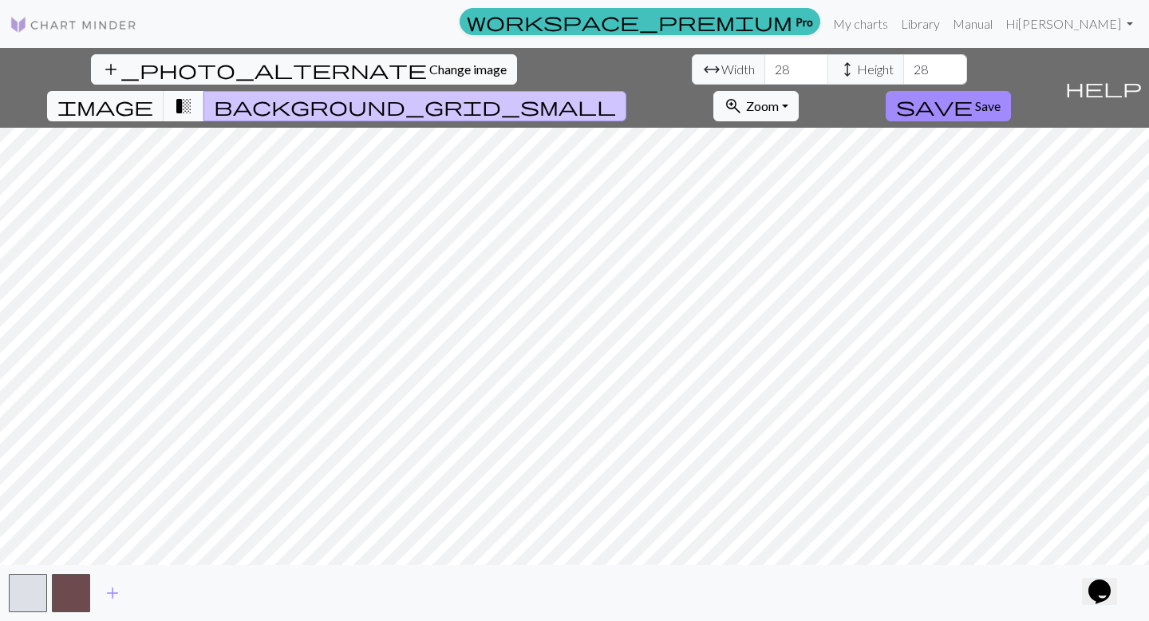
click at [193, 95] on span "transition_fade" at bounding box center [183, 106] width 19 height 22
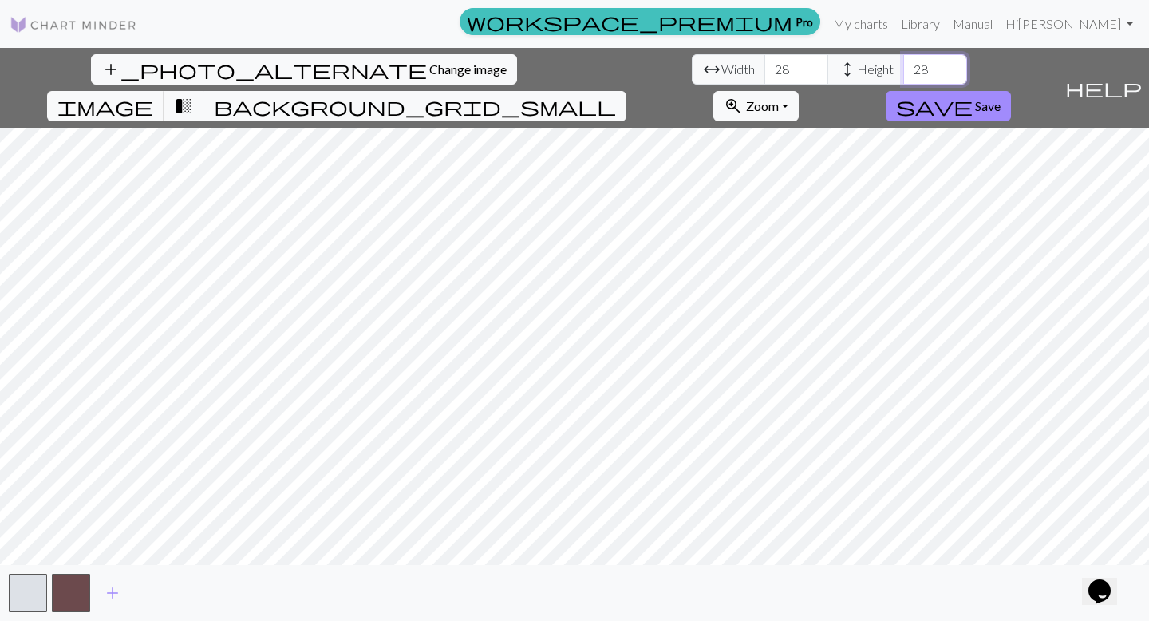
drag, startPoint x: 491, startPoint y: 69, endPoint x: 477, endPoint y: 69, distance: 13.6
click at [903, 69] on input "28" at bounding box center [935, 69] width 64 height 30
type input "38"
